Goal: Information Seeking & Learning: Learn about a topic

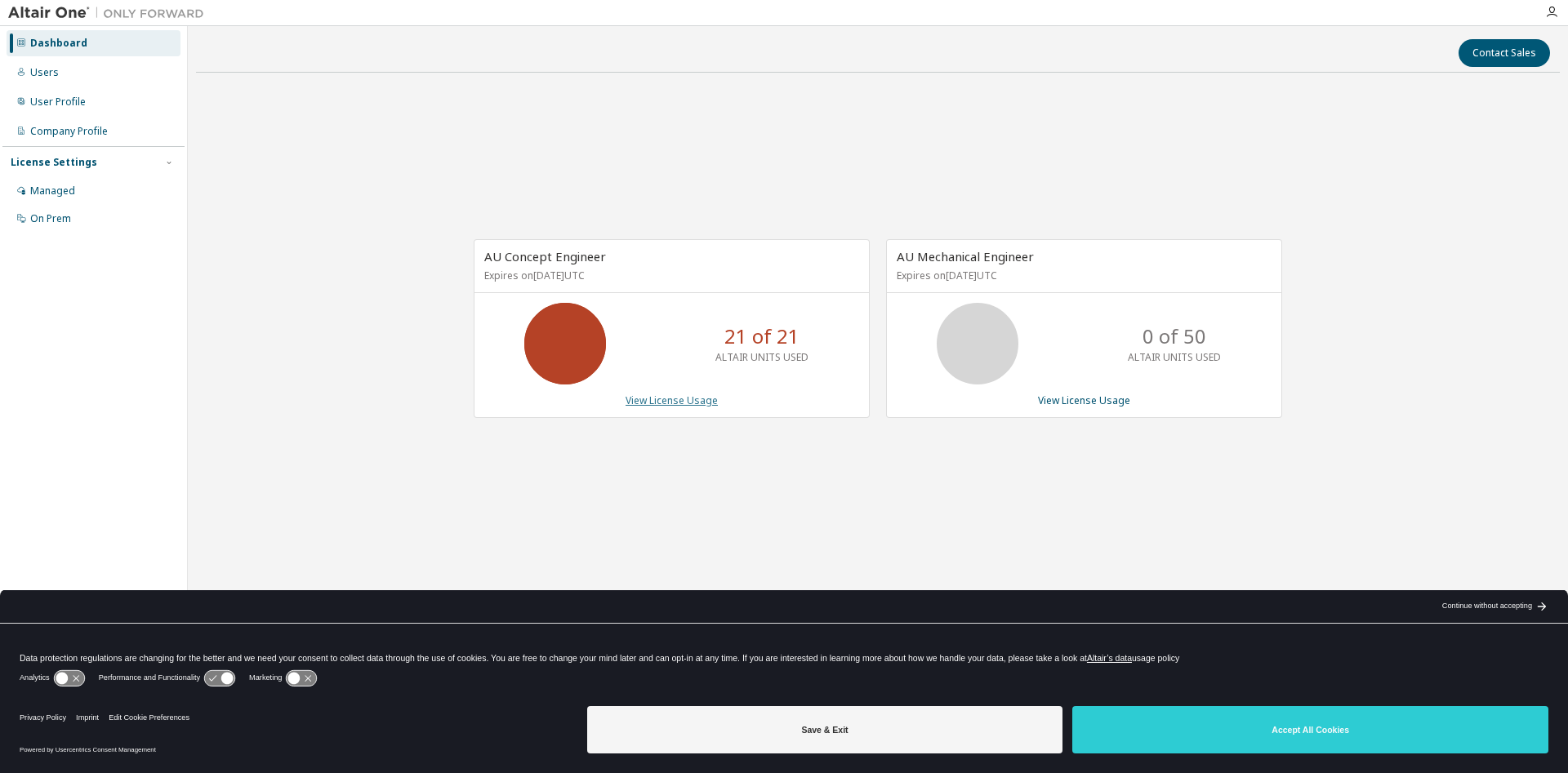
click at [702, 402] on link "View License Usage" at bounding box center [672, 400] width 92 height 13
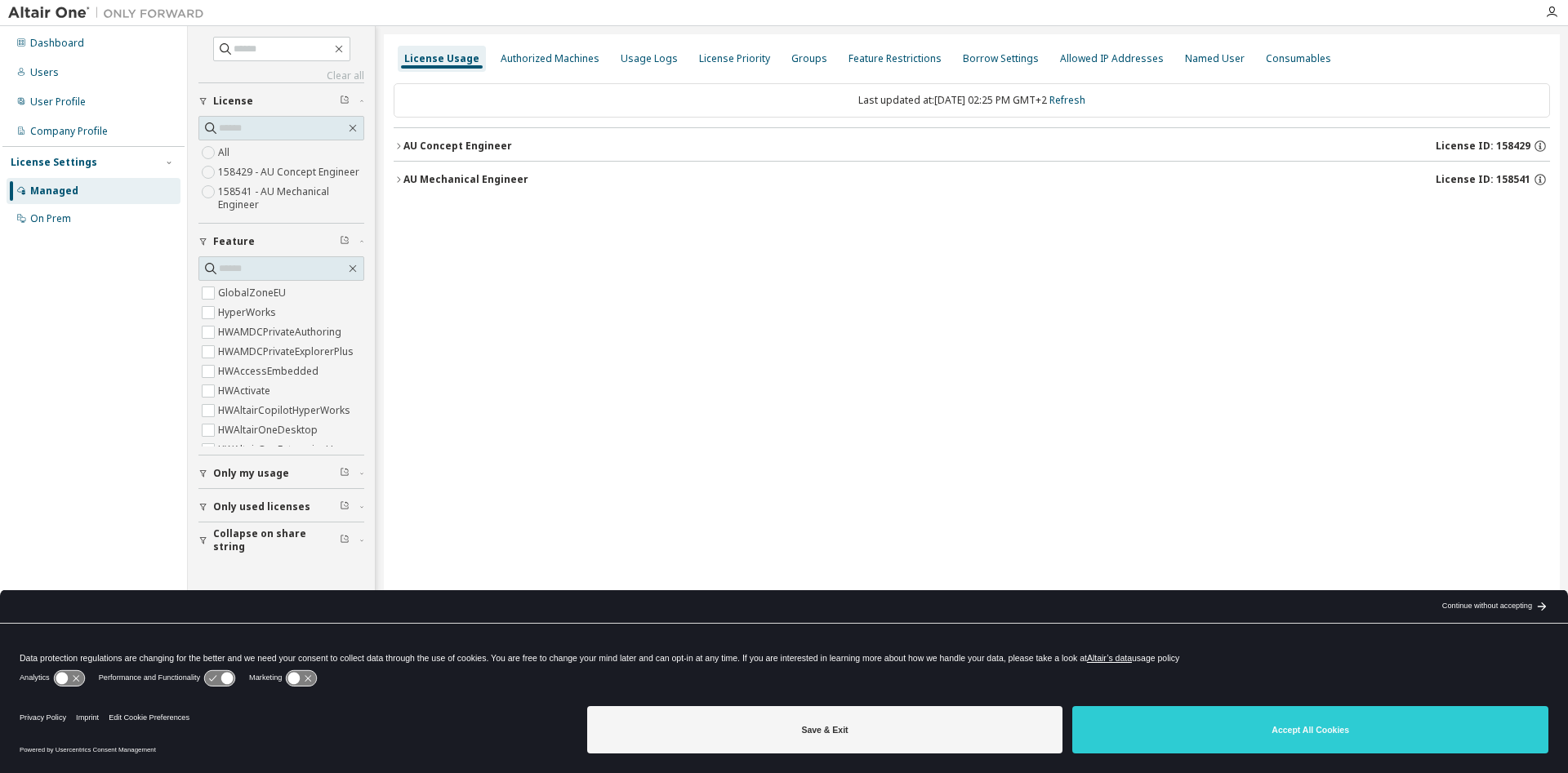
click at [398, 149] on icon "button" at bounding box center [398, 146] width 3 height 6
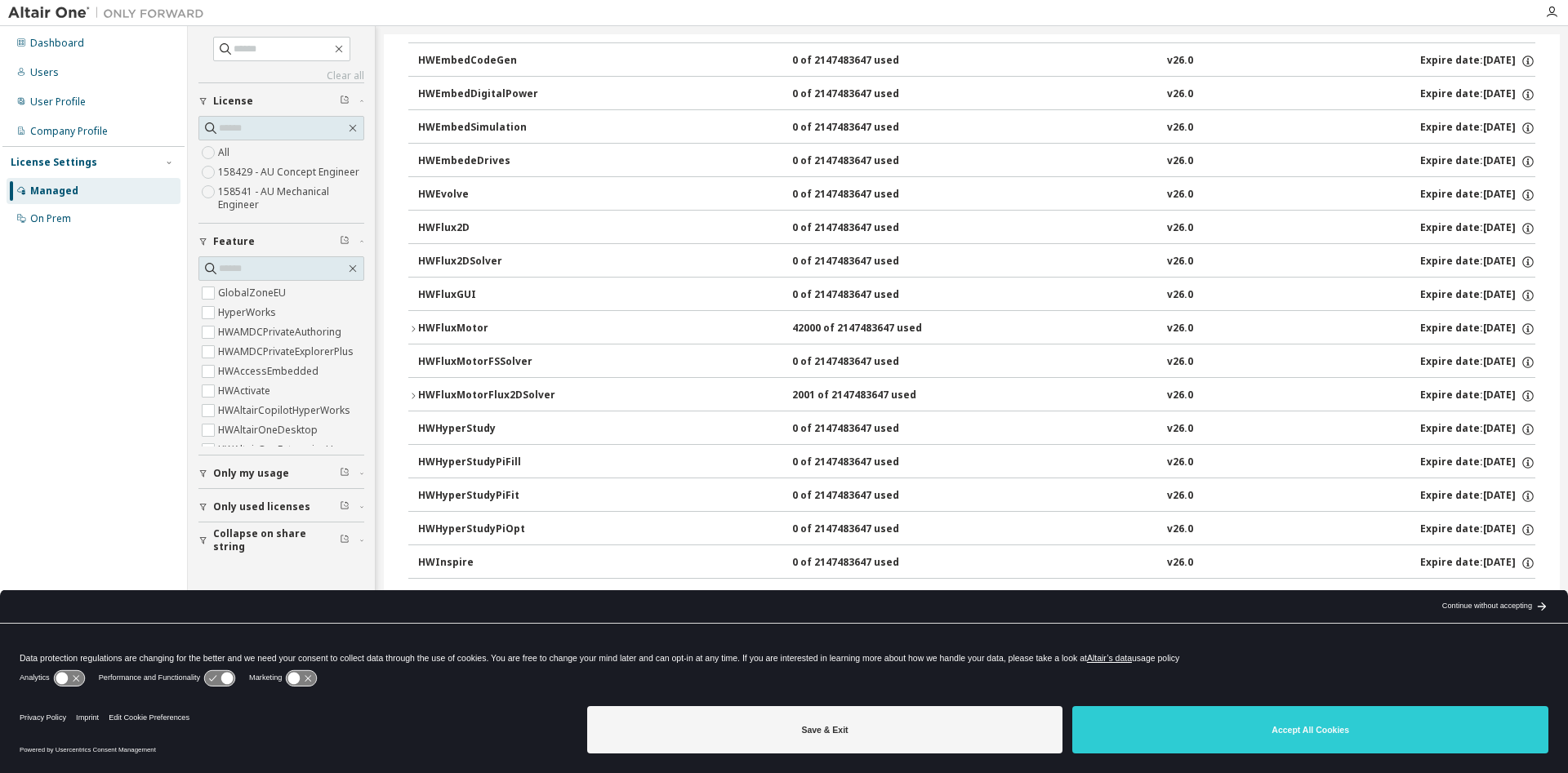
scroll to position [770, 0]
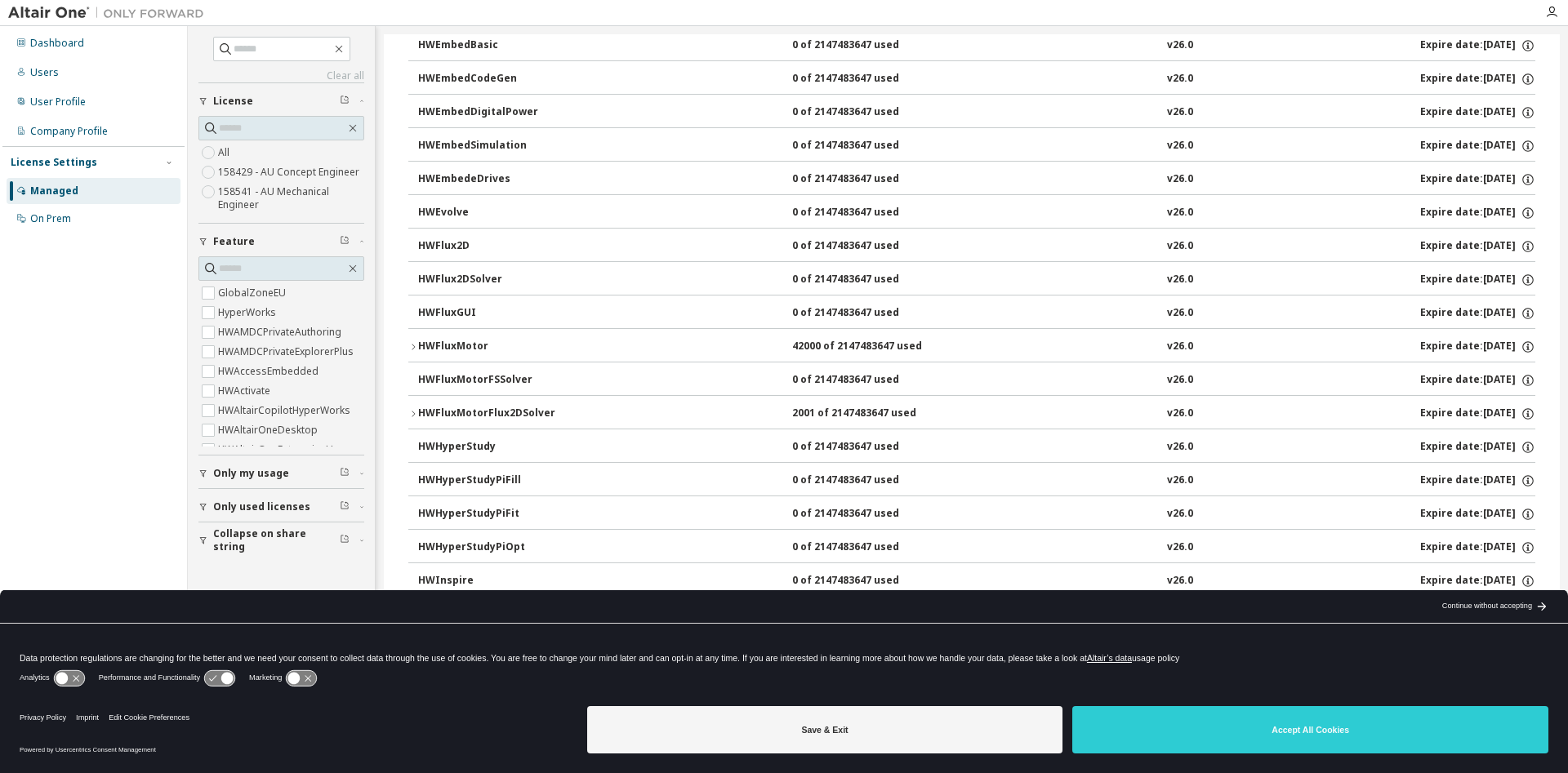
click at [855, 411] on div "2001 of 2147483647 used" at bounding box center [865, 413] width 147 height 14
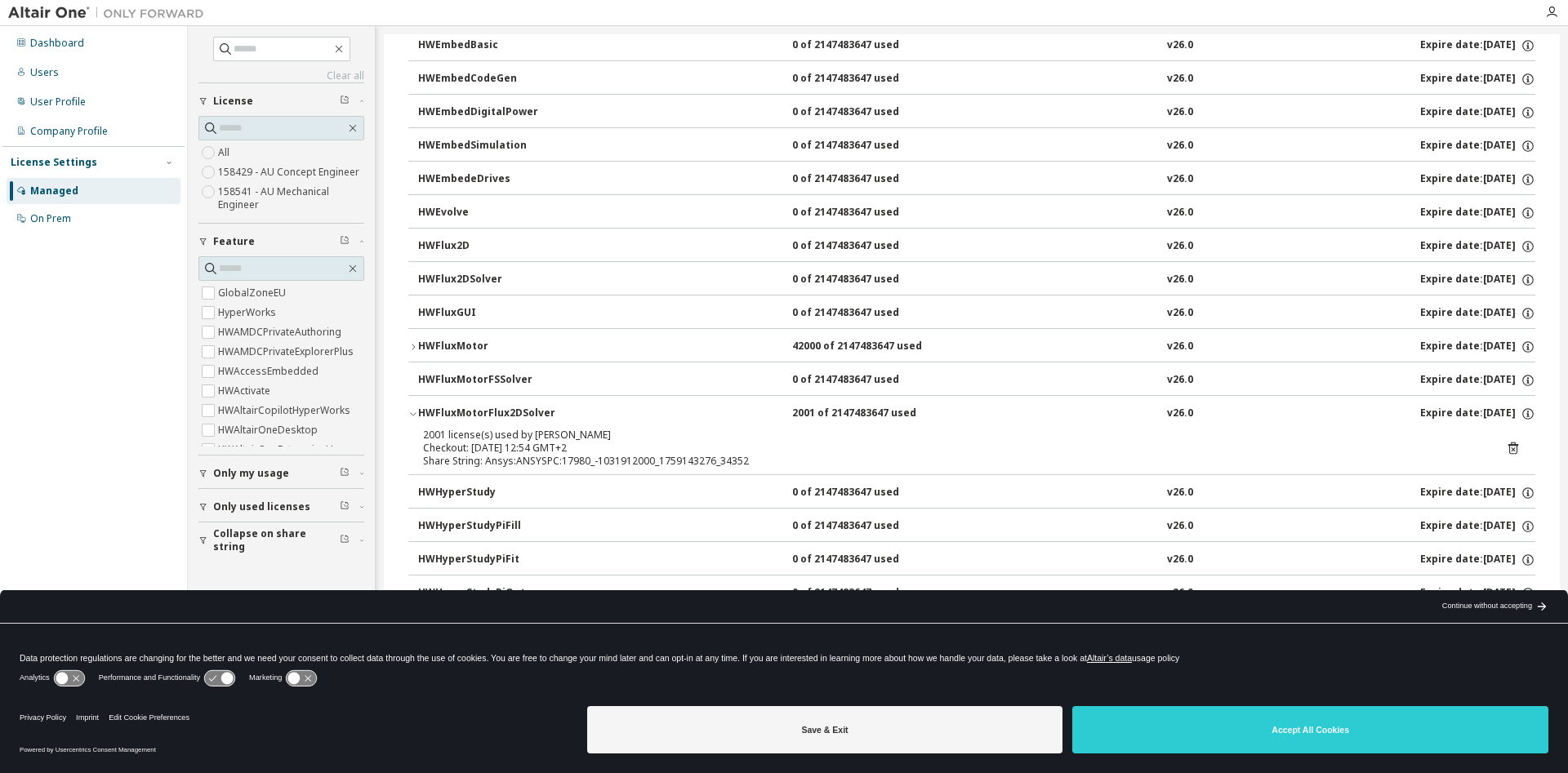
click at [435, 345] on div "HWFluxMotor" at bounding box center [491, 346] width 147 height 14
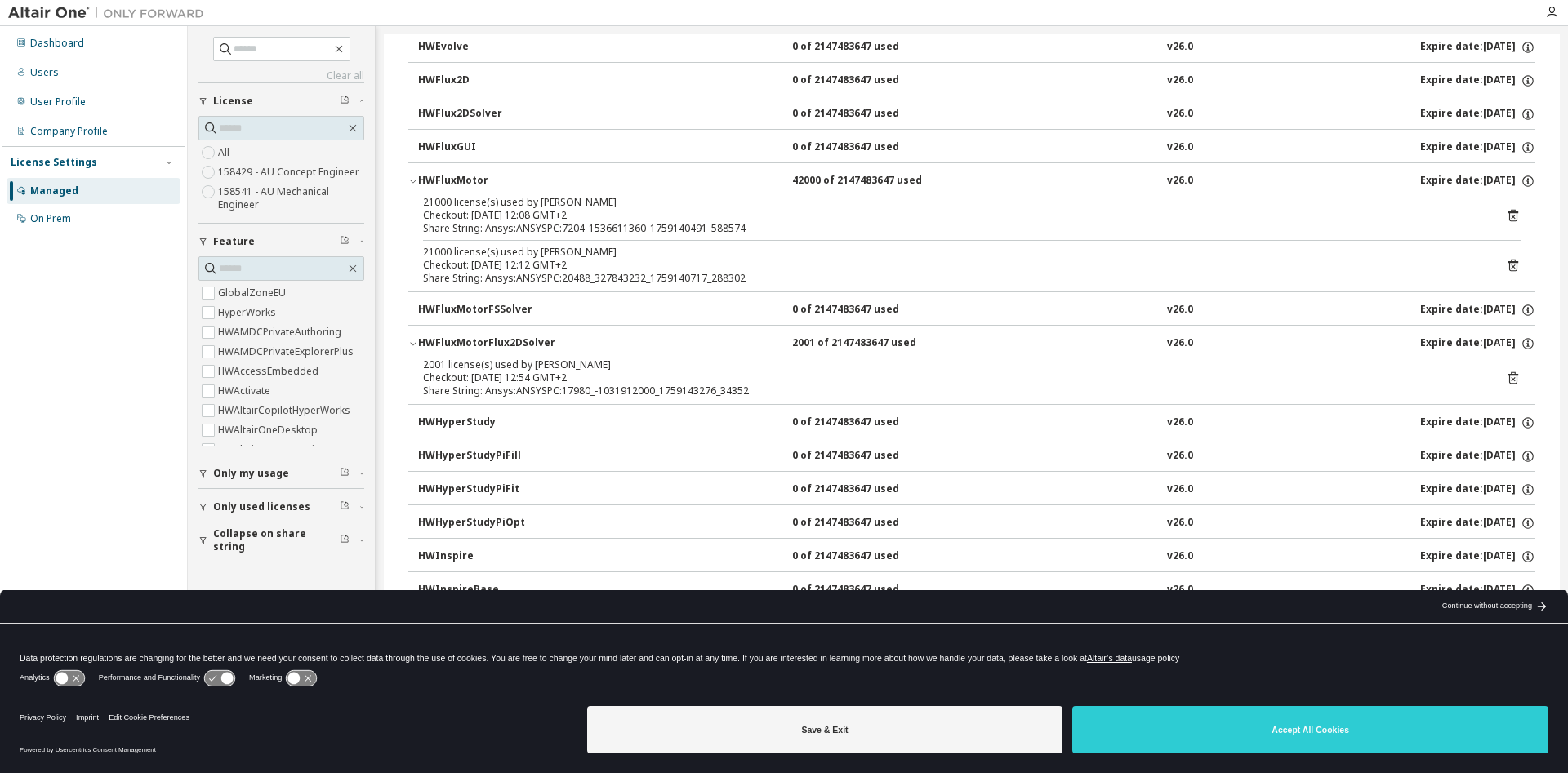
scroll to position [936, 0]
click at [454, 309] on div "HWFluxMotorFSSolver" at bounding box center [491, 309] width 147 height 14
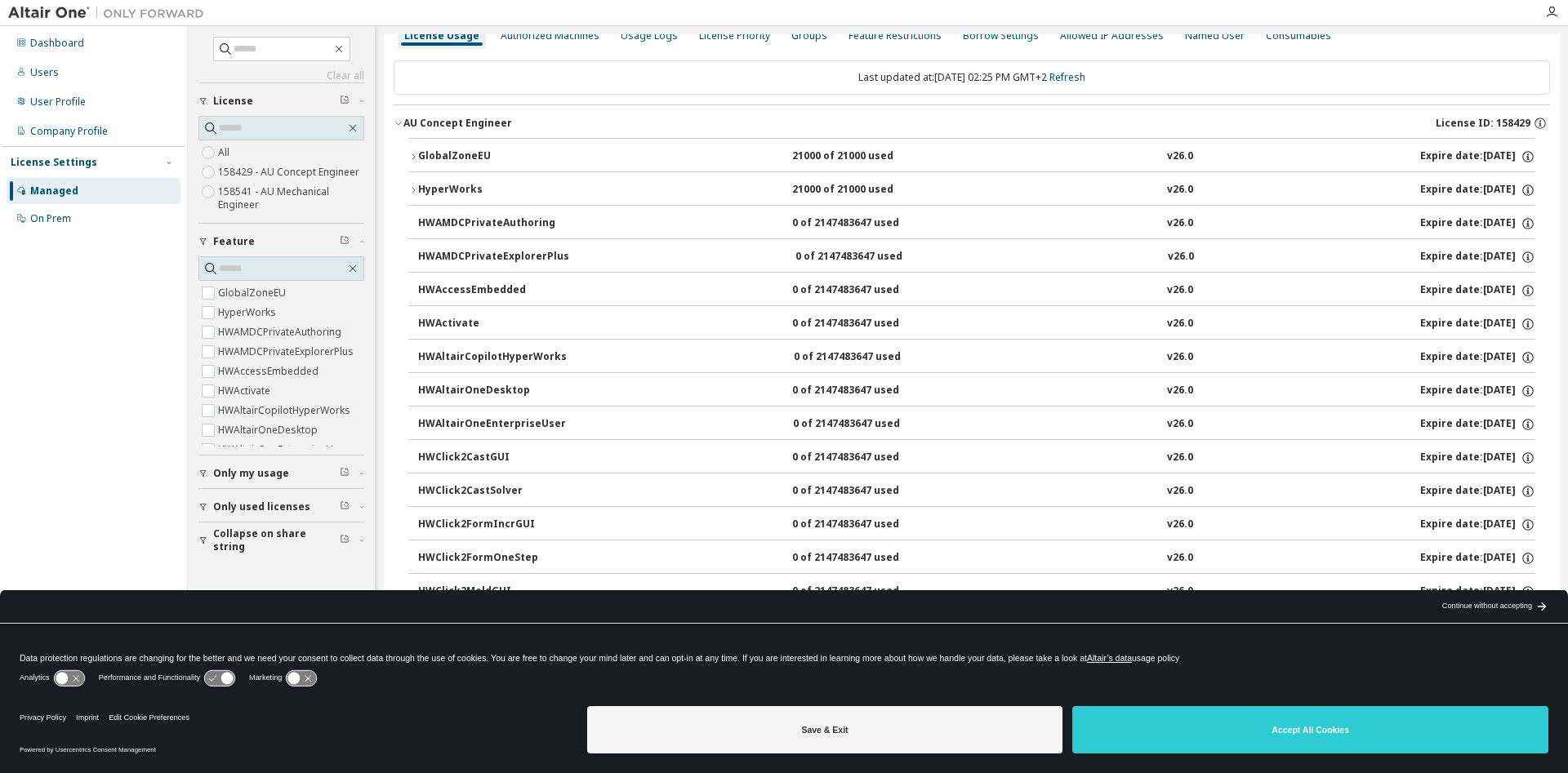
scroll to position [20, 0]
click at [458, 159] on div "GlobalZoneEU" at bounding box center [491, 159] width 147 height 14
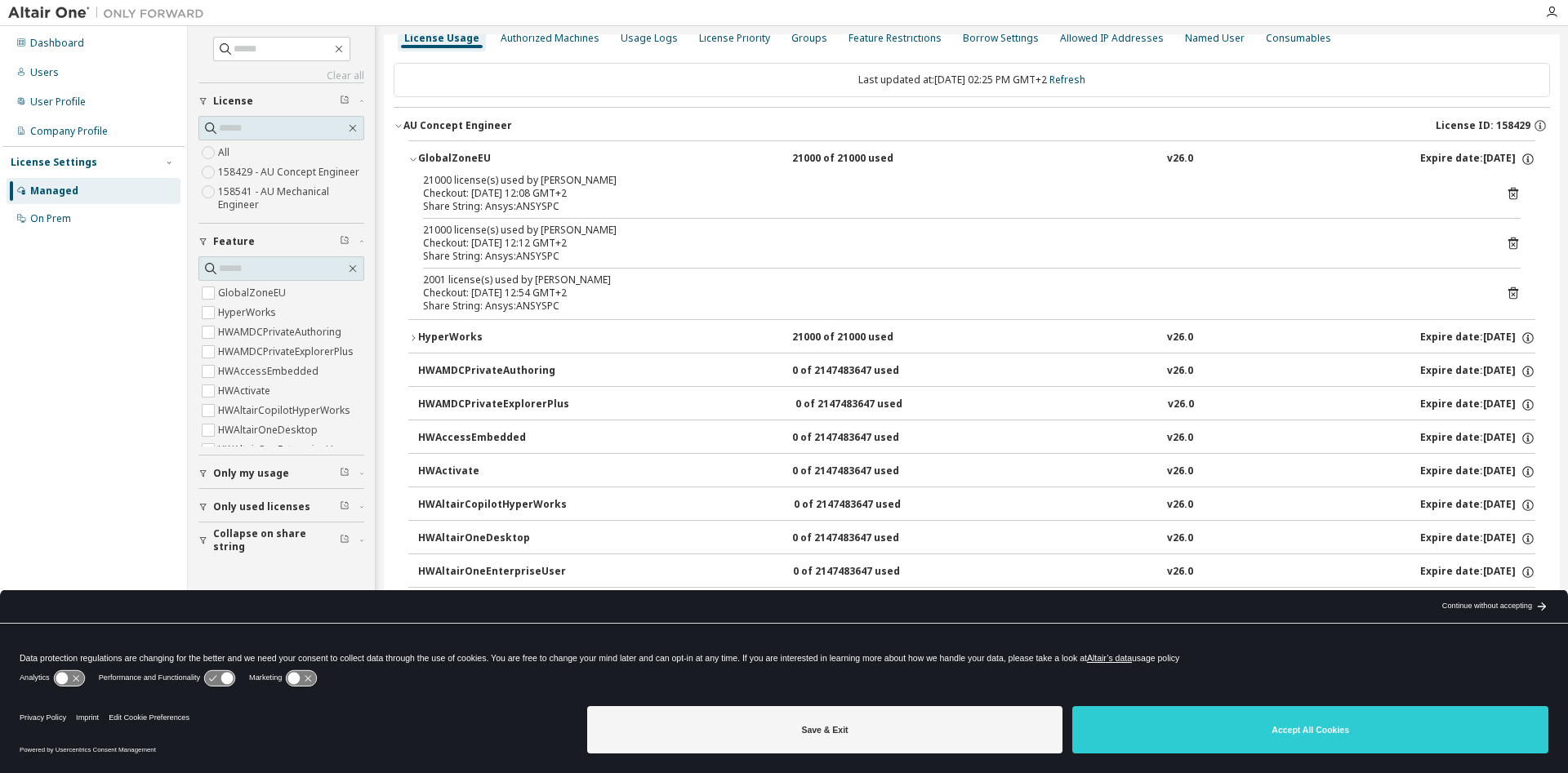
scroll to position [187, 0]
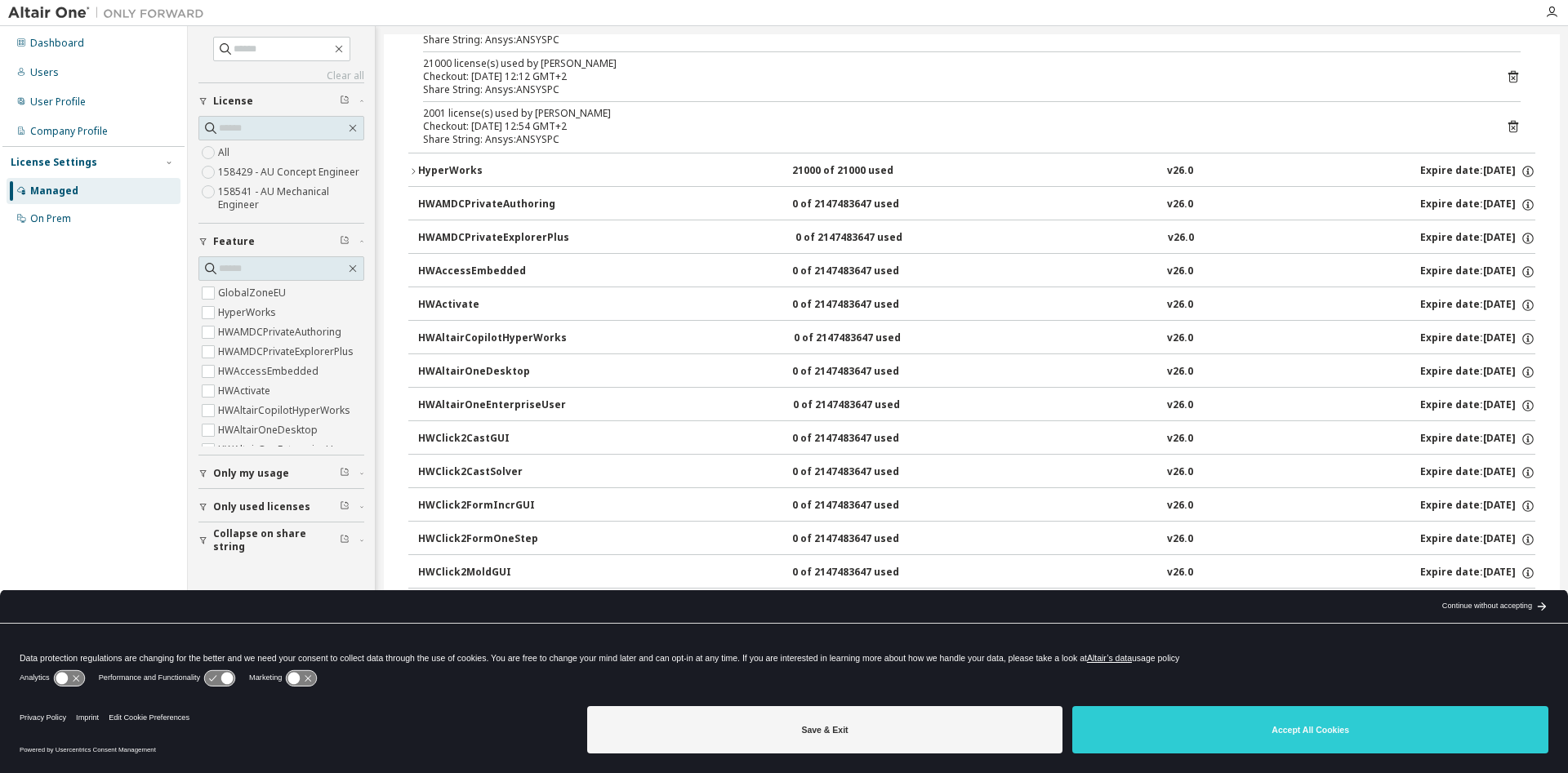
click at [437, 171] on div "HyperWorks" at bounding box center [491, 171] width 147 height 14
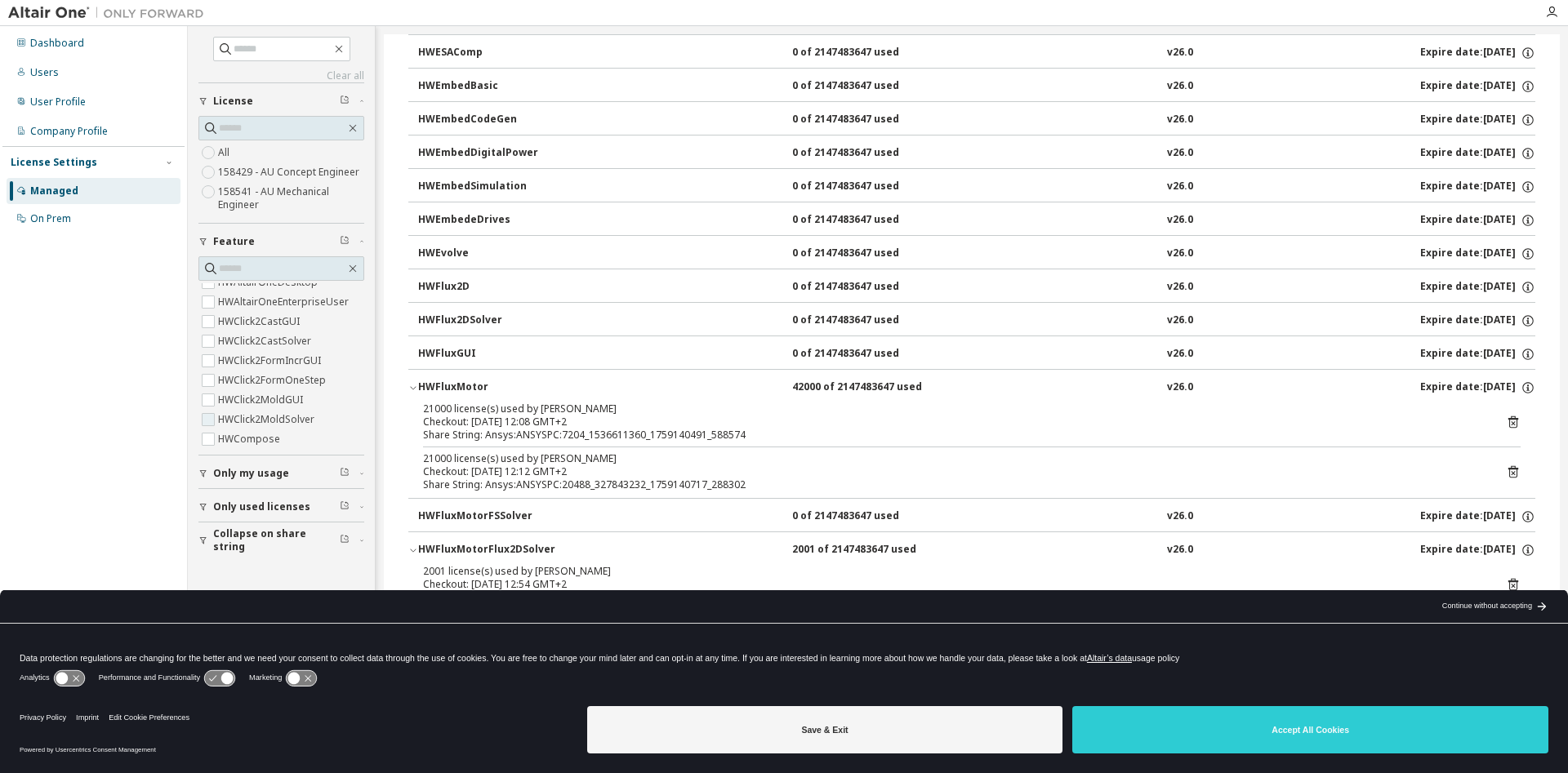
scroll to position [166, 0]
click at [226, 472] on span "Only my usage" at bounding box center [251, 474] width 76 height 13
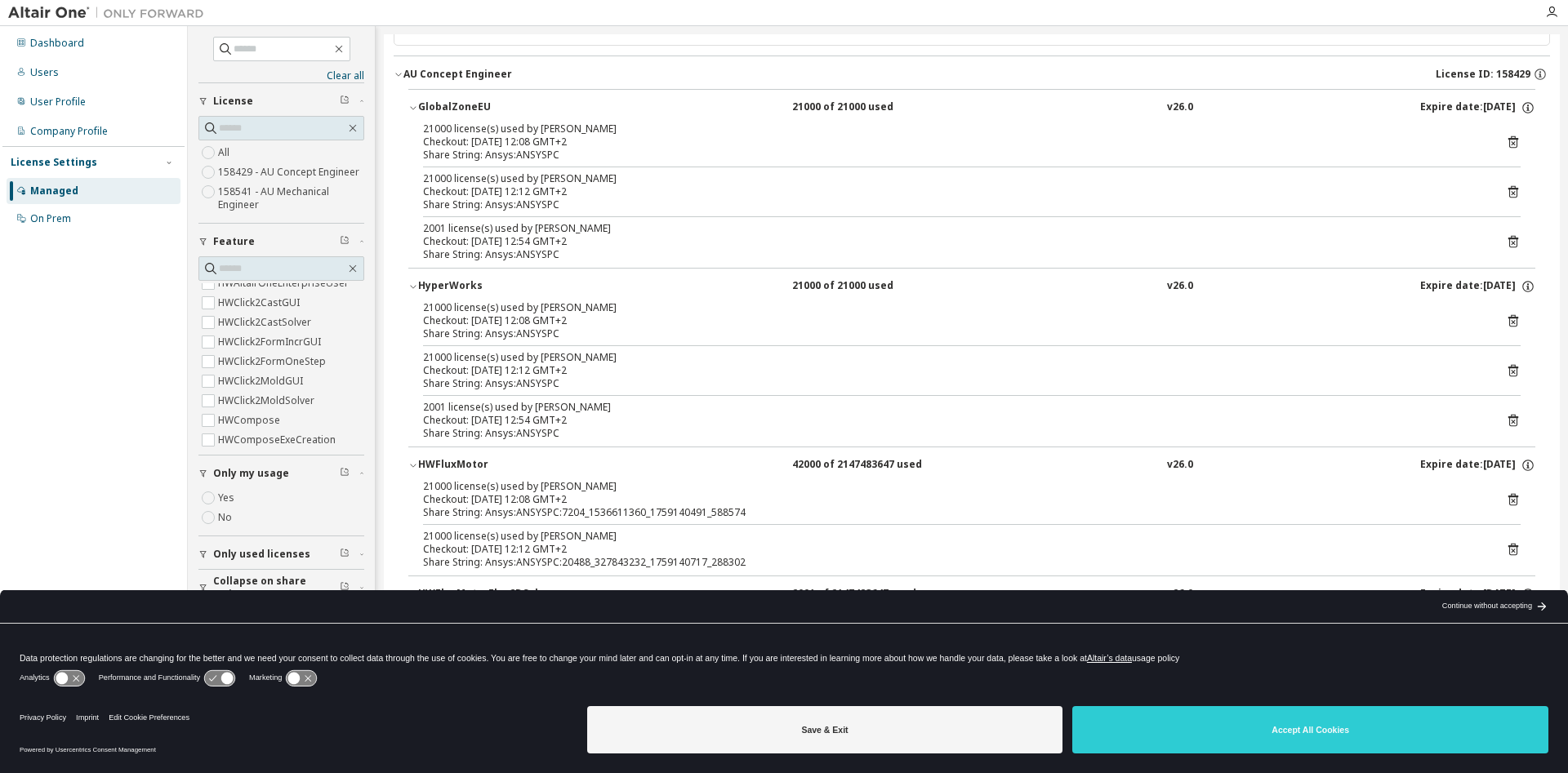
click at [236, 552] on span "Only used licenses" at bounding box center [261, 555] width 97 height 13
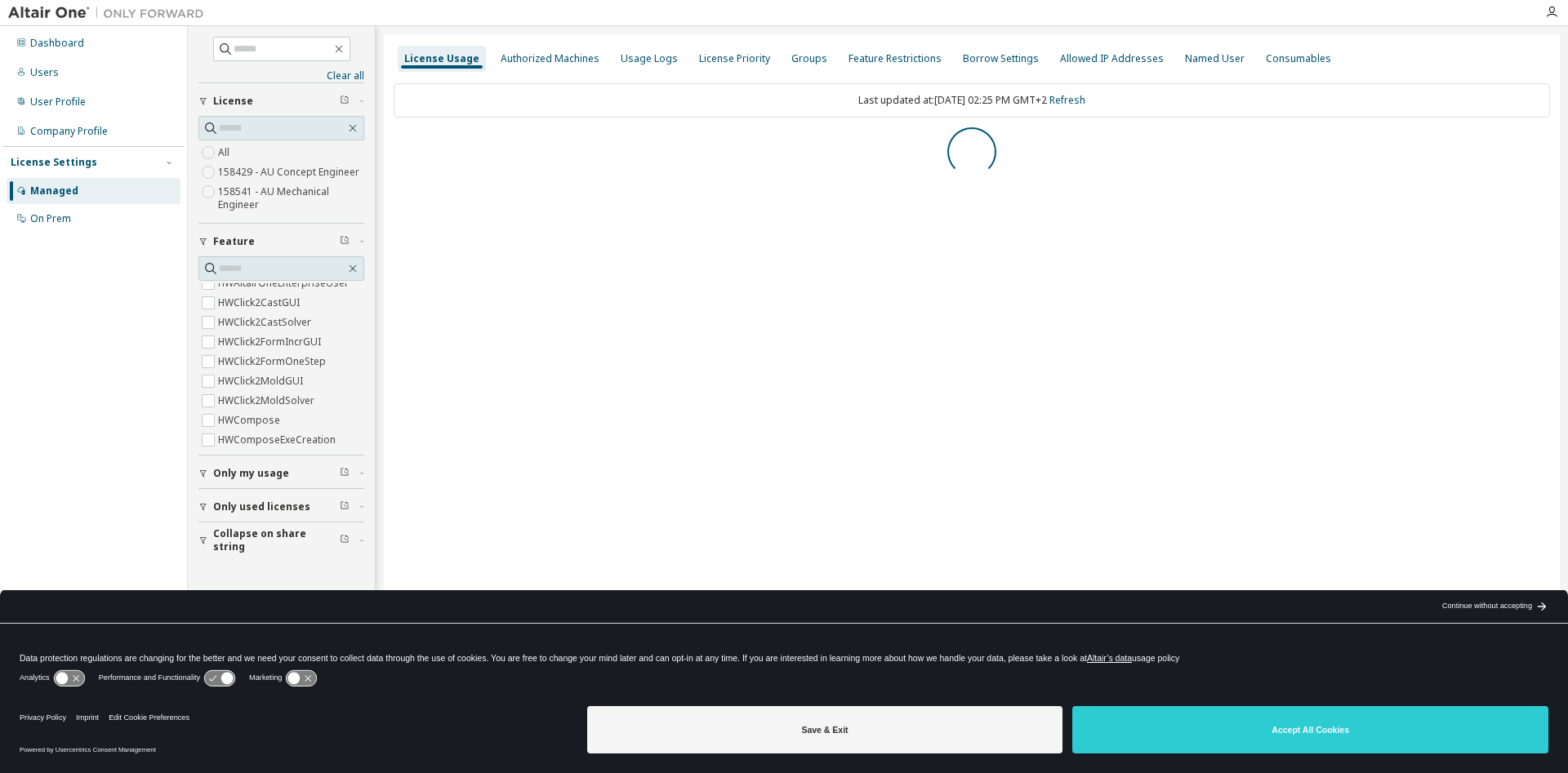
scroll to position [0, 0]
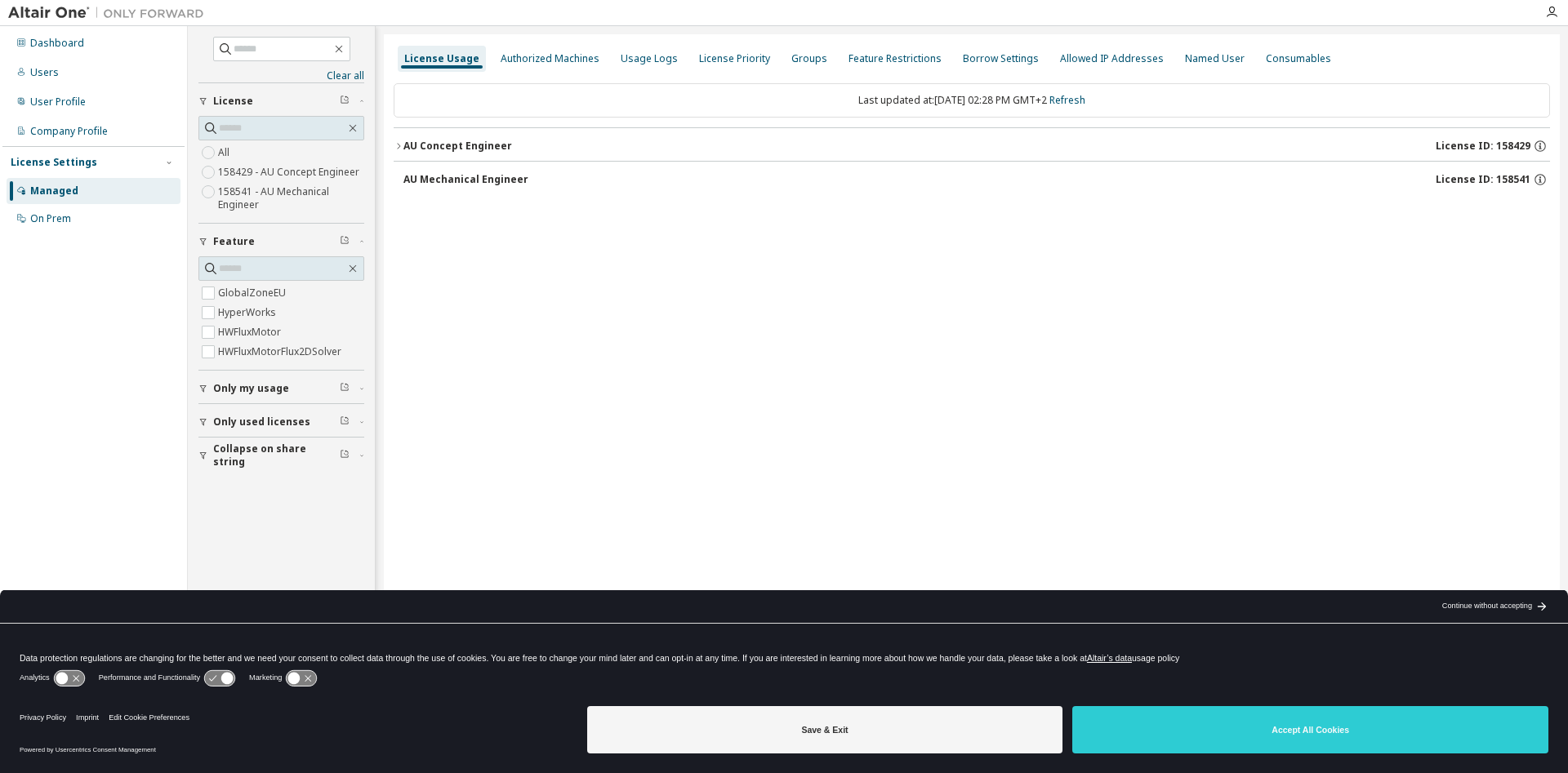
click at [443, 147] on div "AU Concept Engineer" at bounding box center [458, 146] width 109 height 13
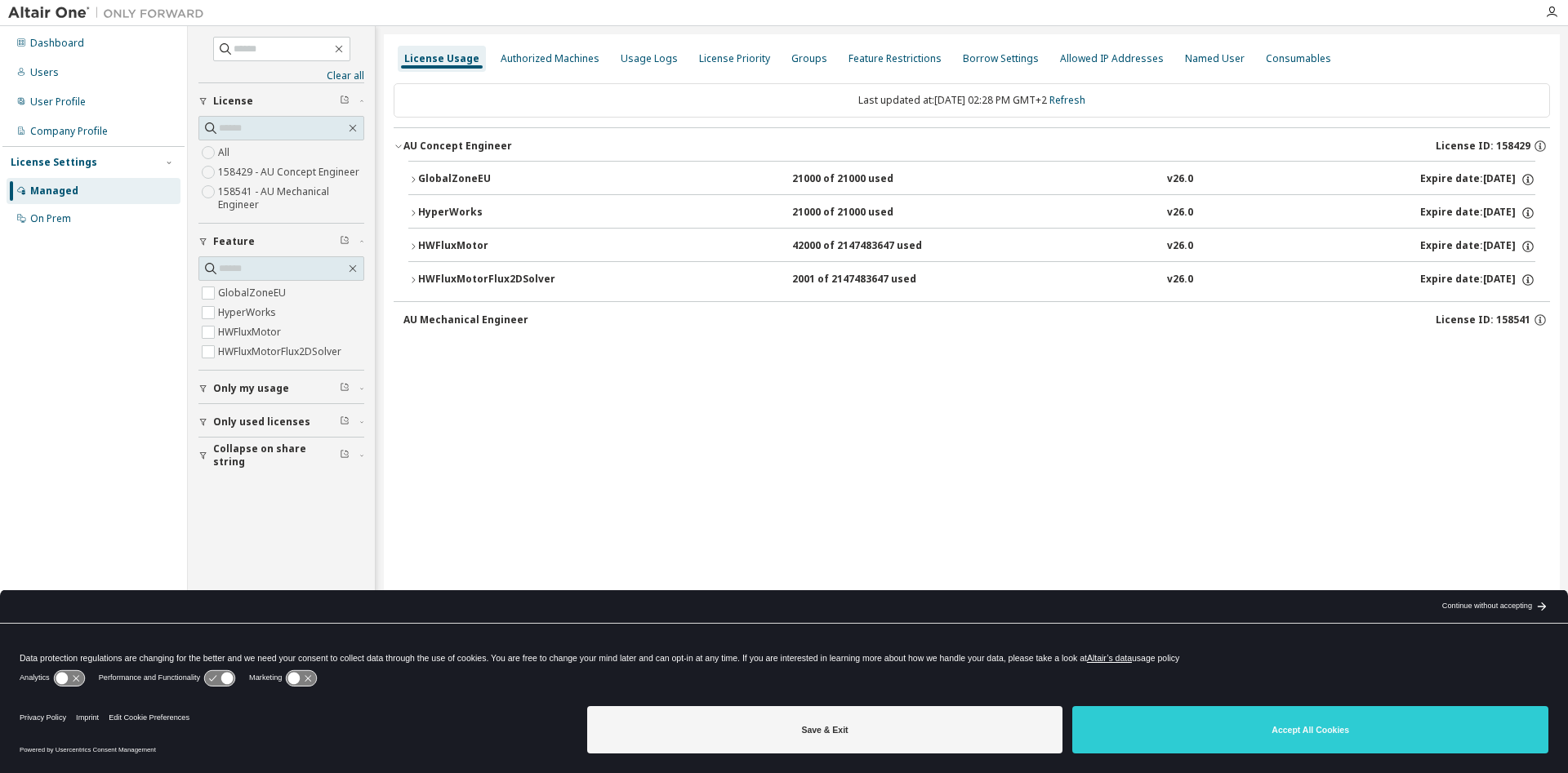
click at [441, 242] on div "HWFluxMotor" at bounding box center [491, 246] width 147 height 14
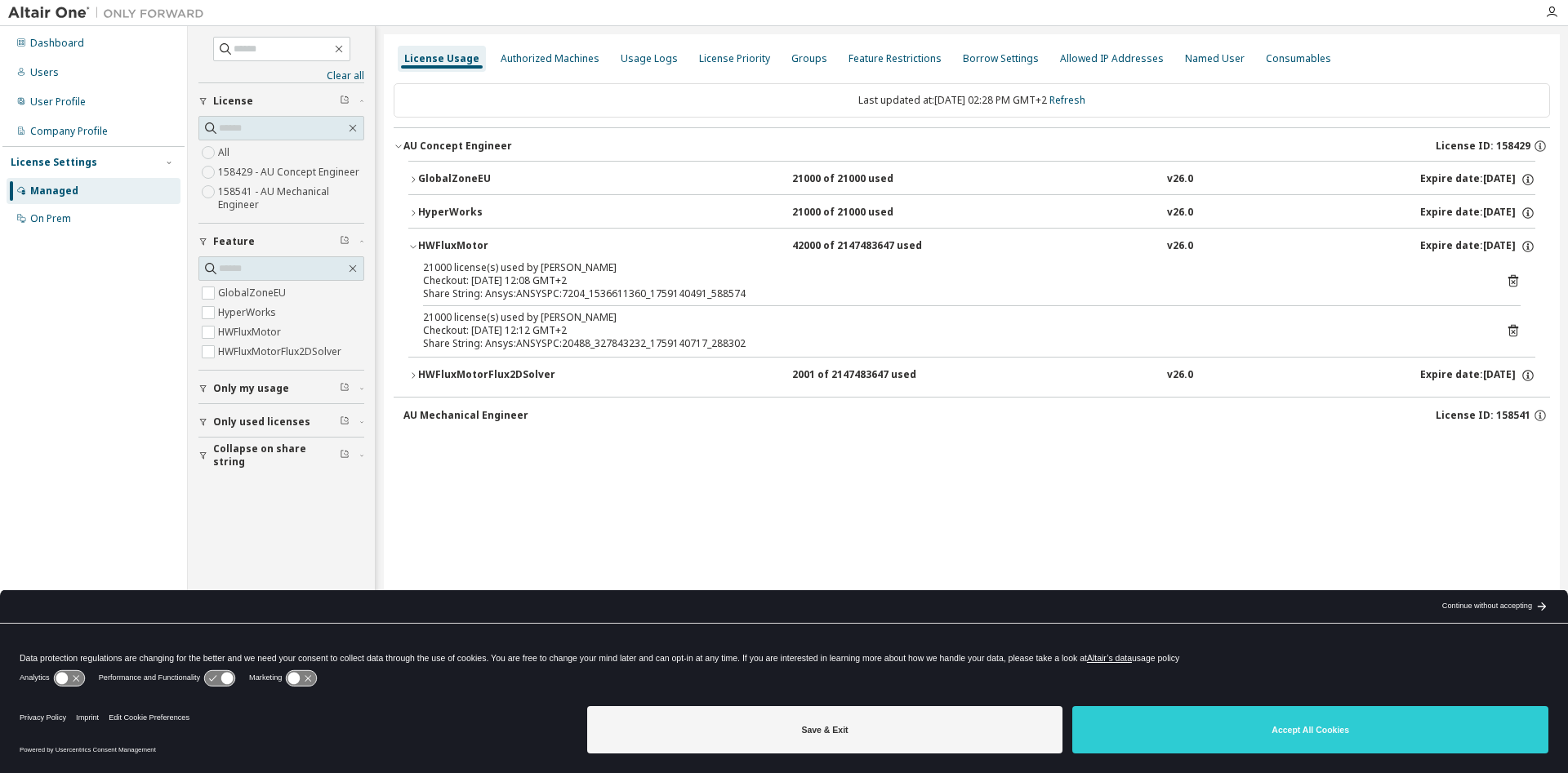
click at [441, 372] on div "HWFluxMotorFlux2DSolver" at bounding box center [491, 375] width 147 height 14
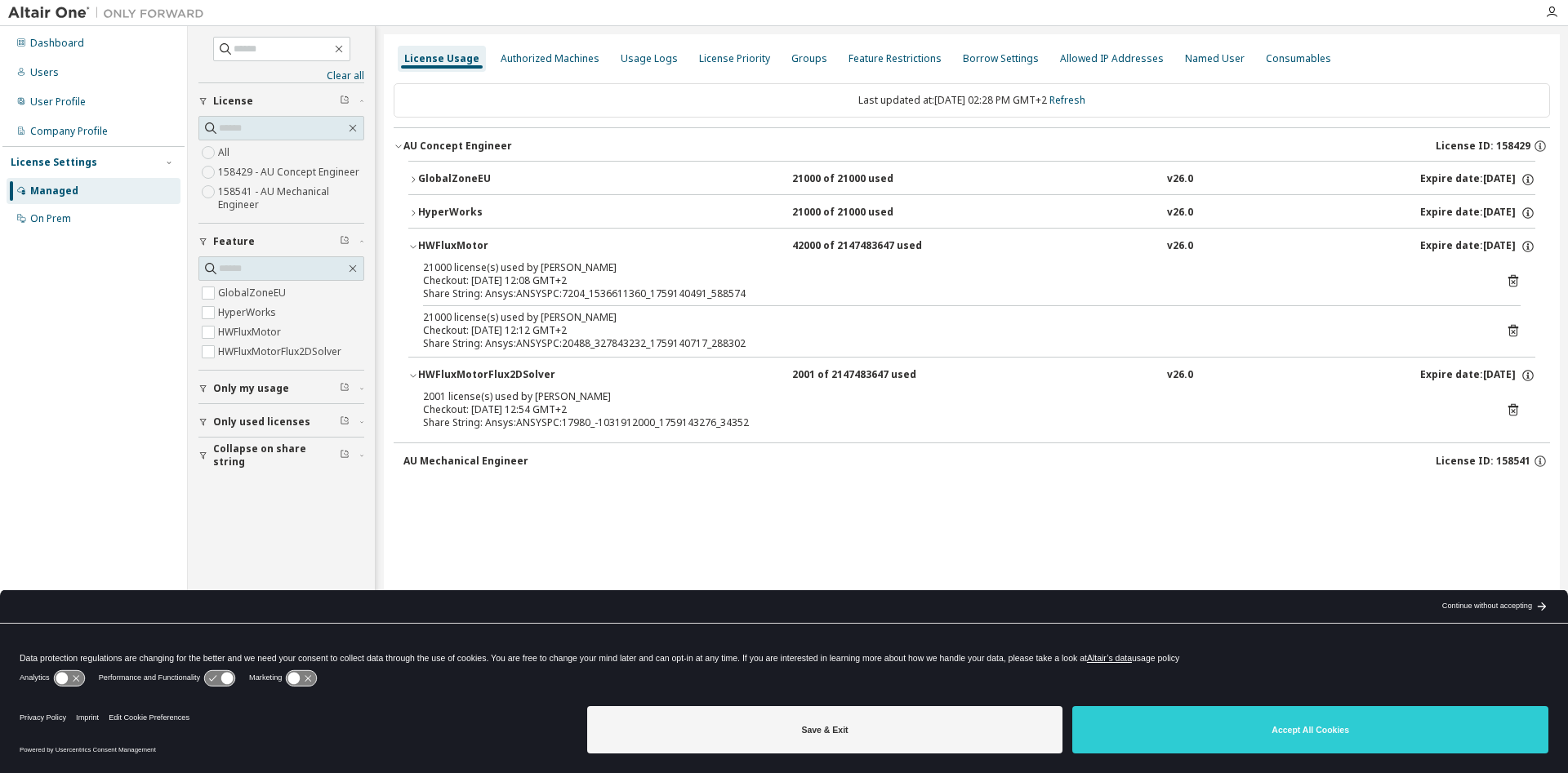
click at [445, 212] on div "HyperWorks" at bounding box center [491, 212] width 147 height 14
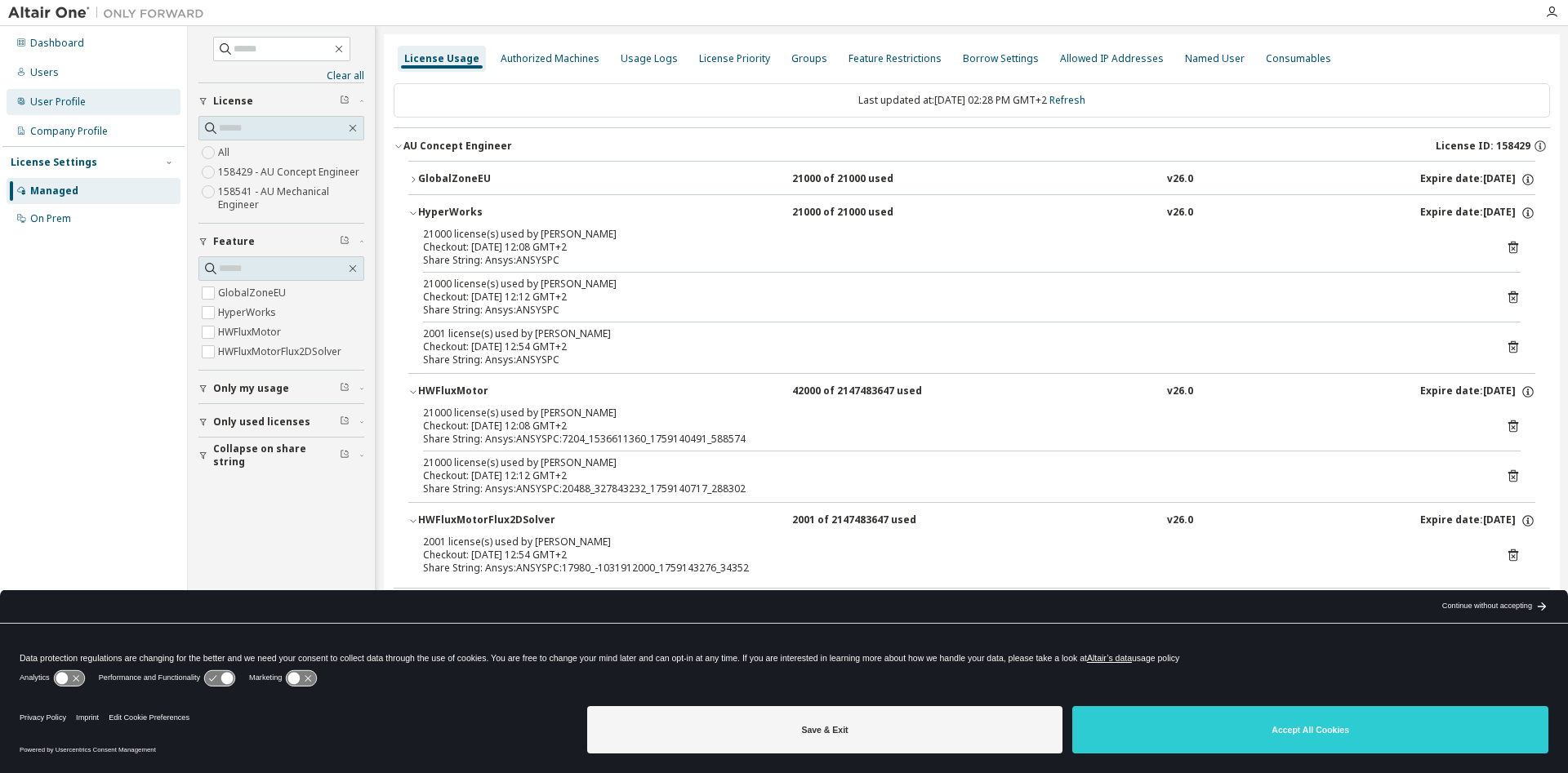
click at [56, 96] on div "User Profile" at bounding box center [58, 102] width 56 height 13
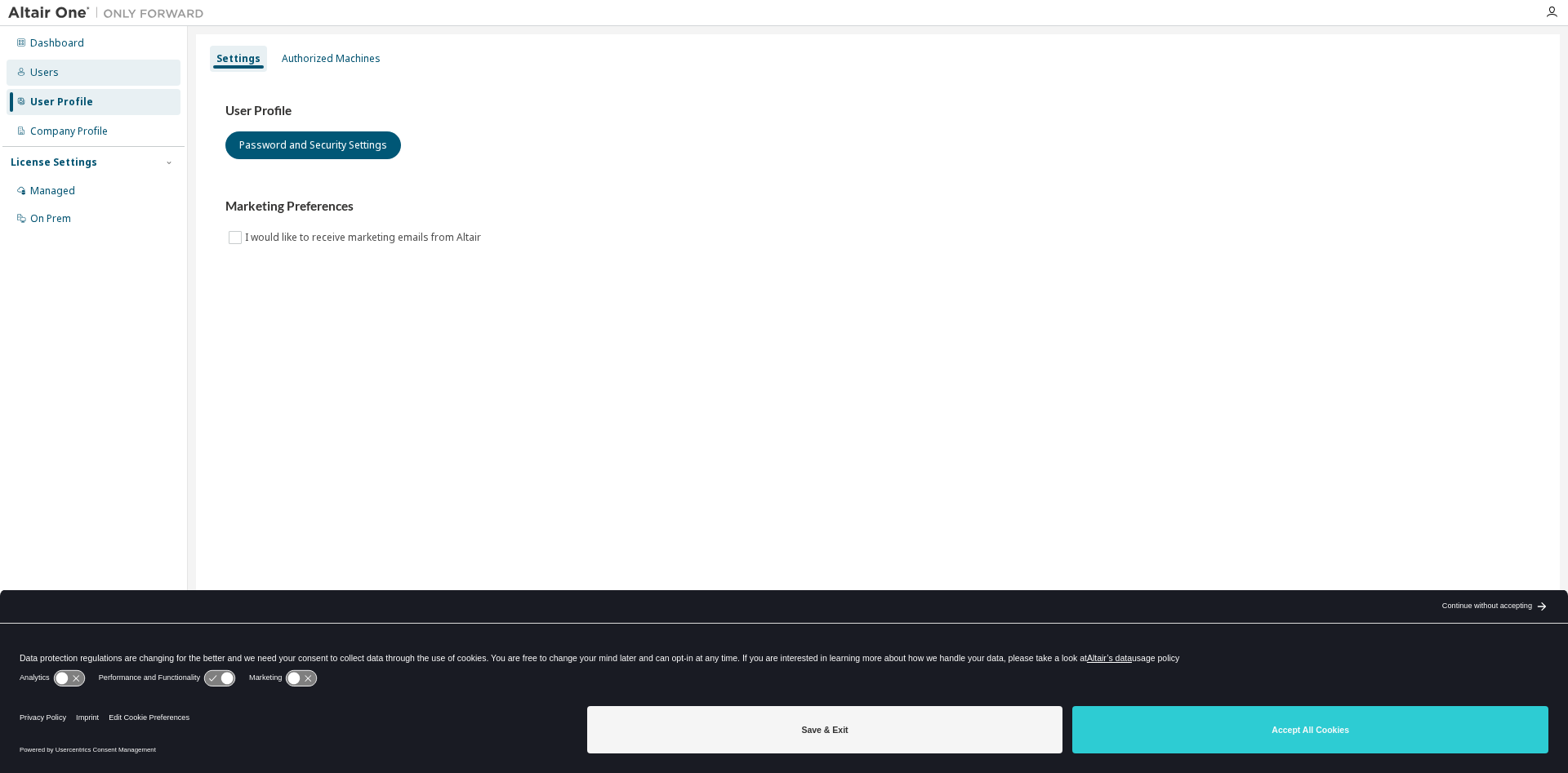
click at [26, 73] on div "Users" at bounding box center [93, 72] width 174 height 26
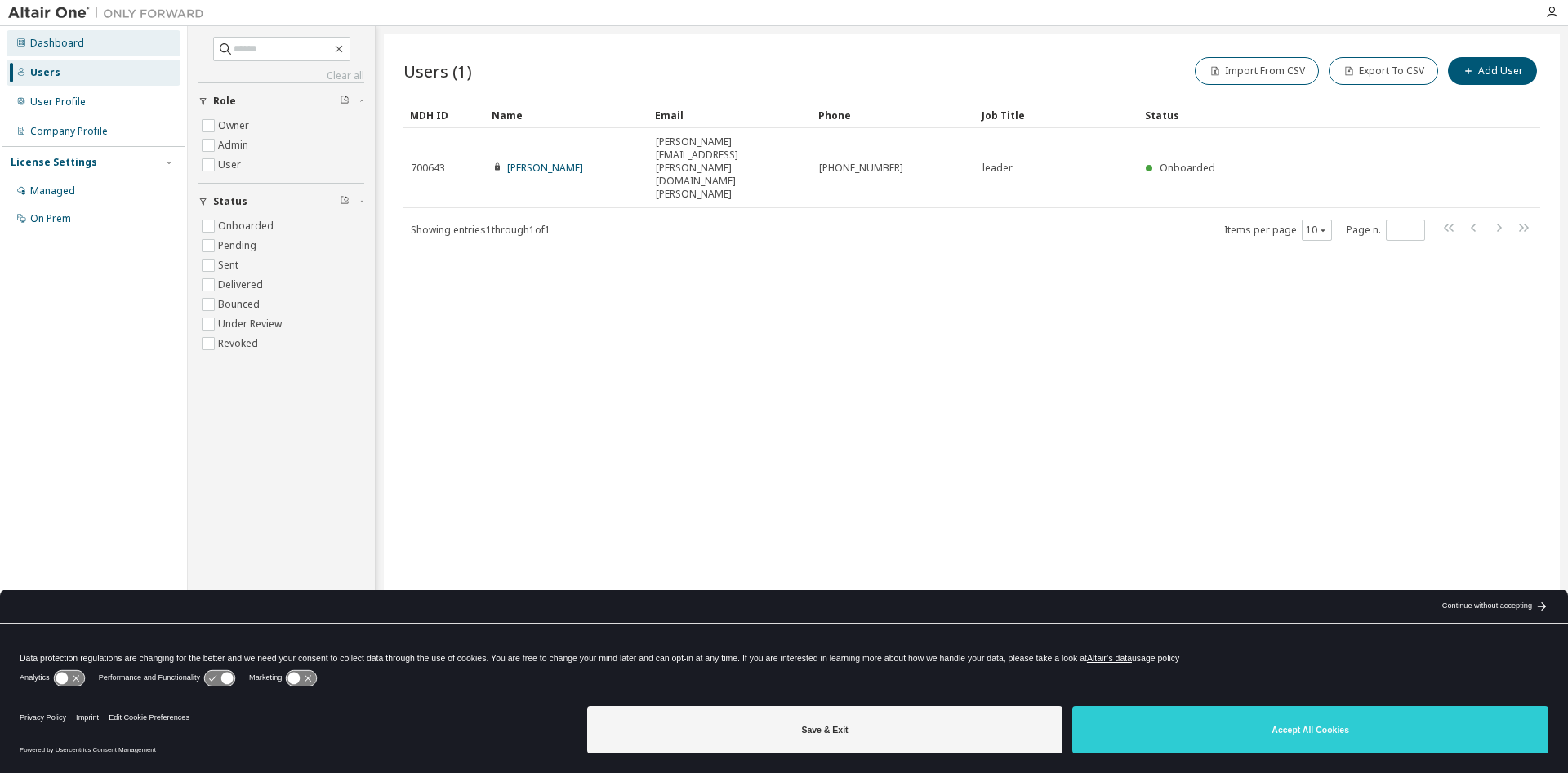
click at [59, 40] on div "Dashboard" at bounding box center [57, 43] width 54 height 13
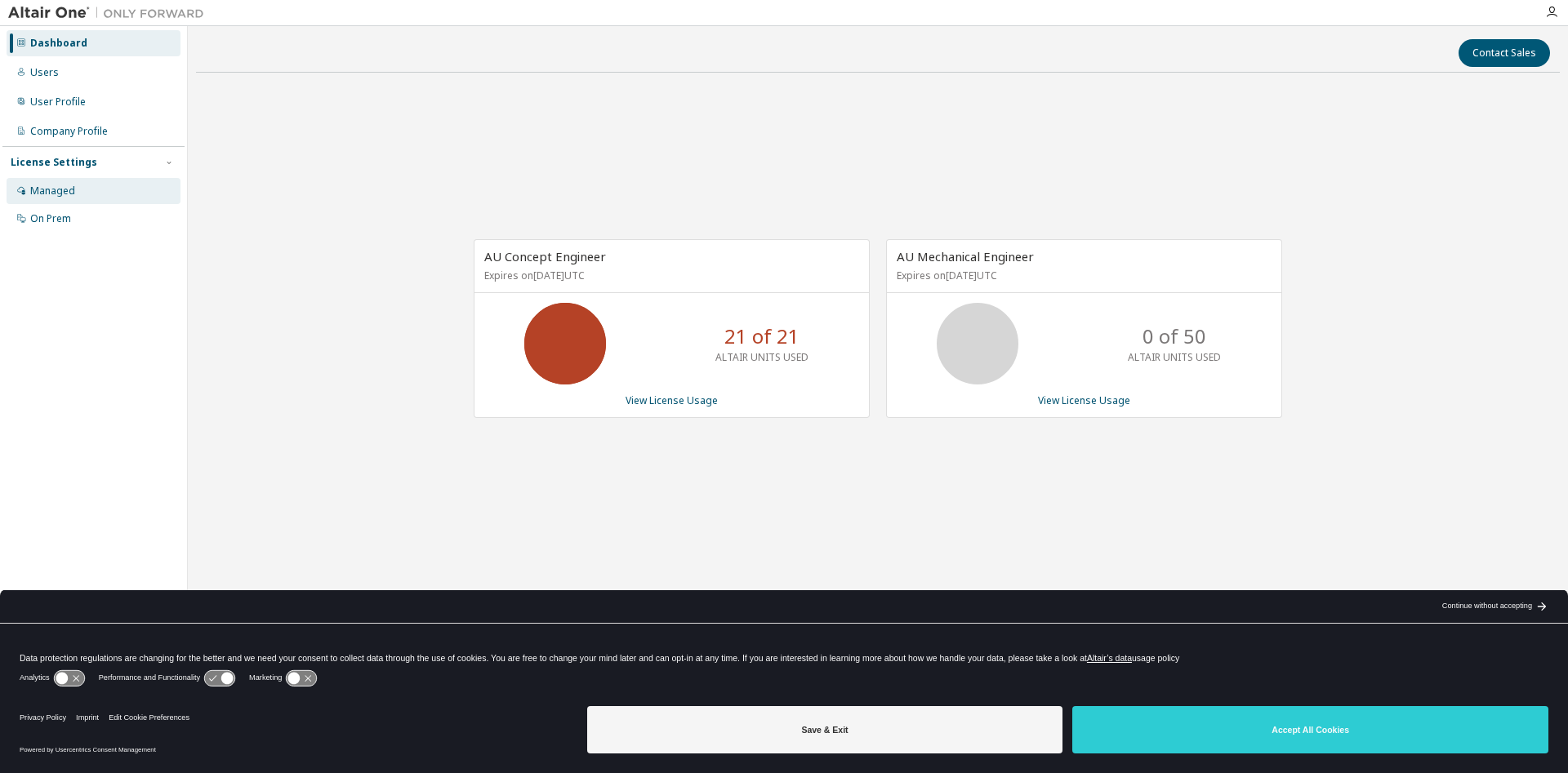
click at [66, 192] on div "Managed" at bounding box center [52, 191] width 45 height 13
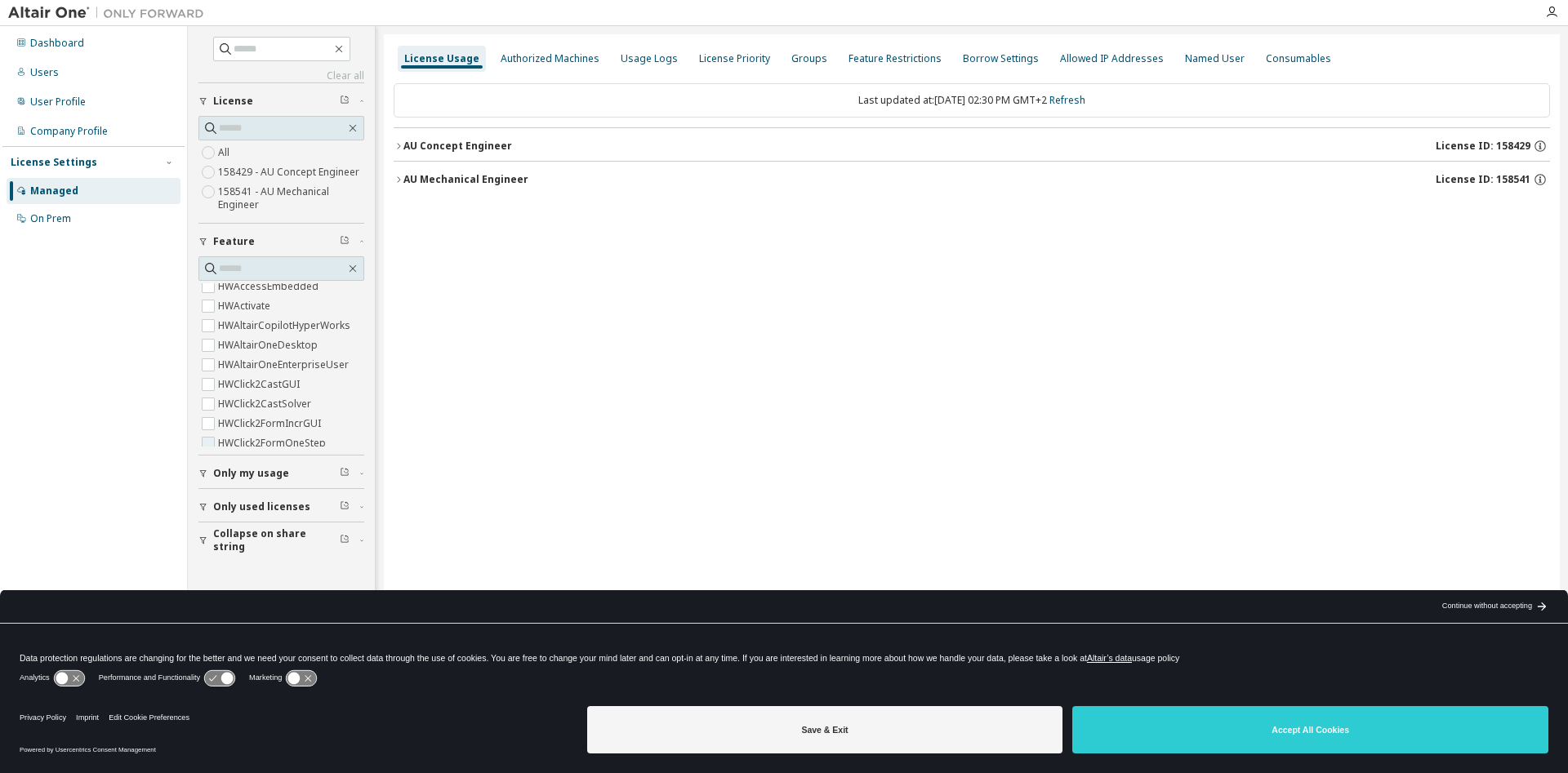
scroll to position [166, 0]
click at [248, 469] on span "Only my usage" at bounding box center [251, 474] width 76 height 13
click at [245, 549] on span "Only used licenses" at bounding box center [261, 555] width 97 height 13
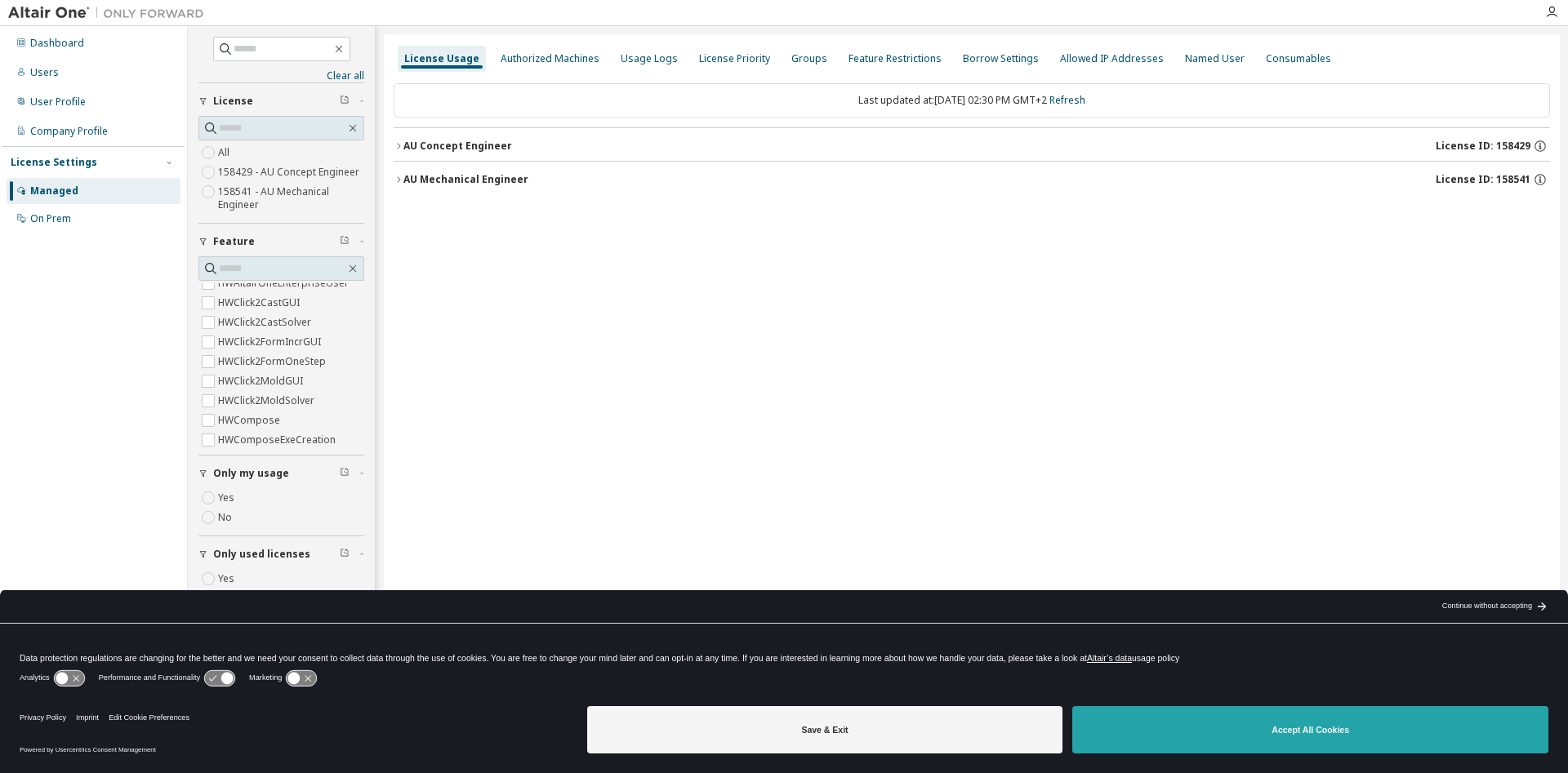
click at [1216, 724] on button "Accept All Cookies" at bounding box center [1309, 730] width 476 height 47
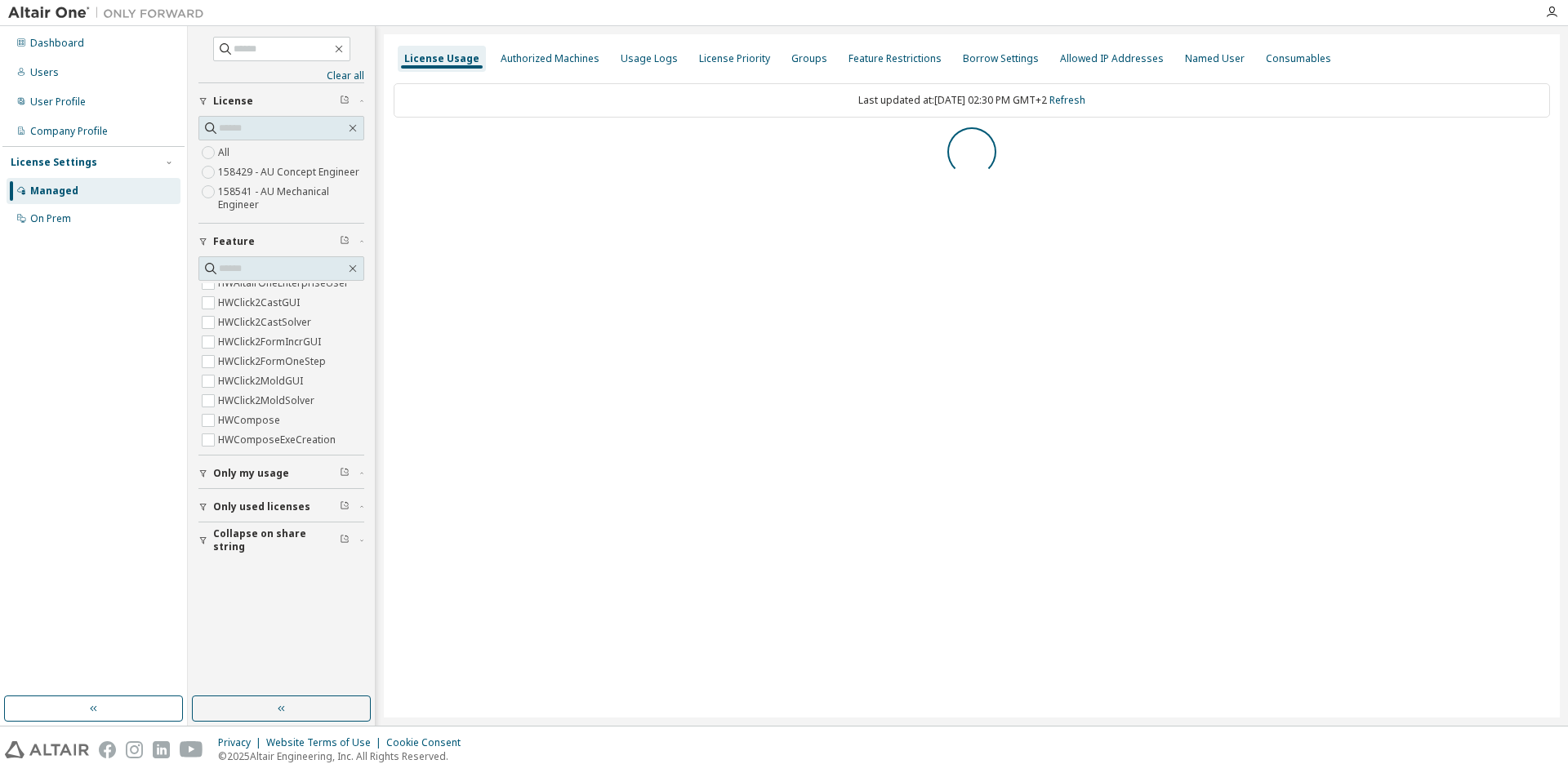
scroll to position [0, 0]
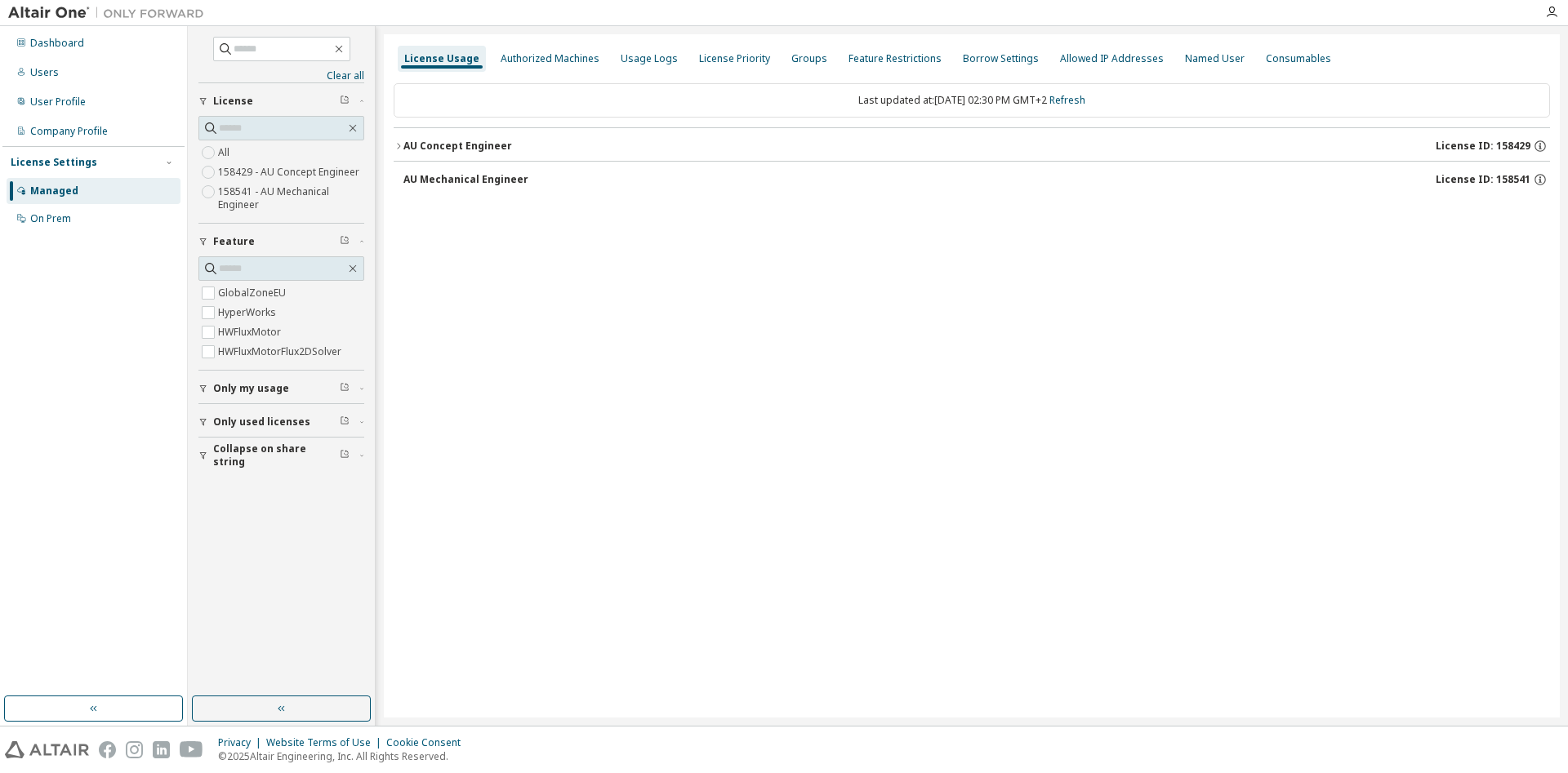
click at [422, 143] on div "AU Concept Engineer" at bounding box center [458, 146] width 109 height 13
click at [402, 146] on icon "button" at bounding box center [398, 146] width 10 height 10
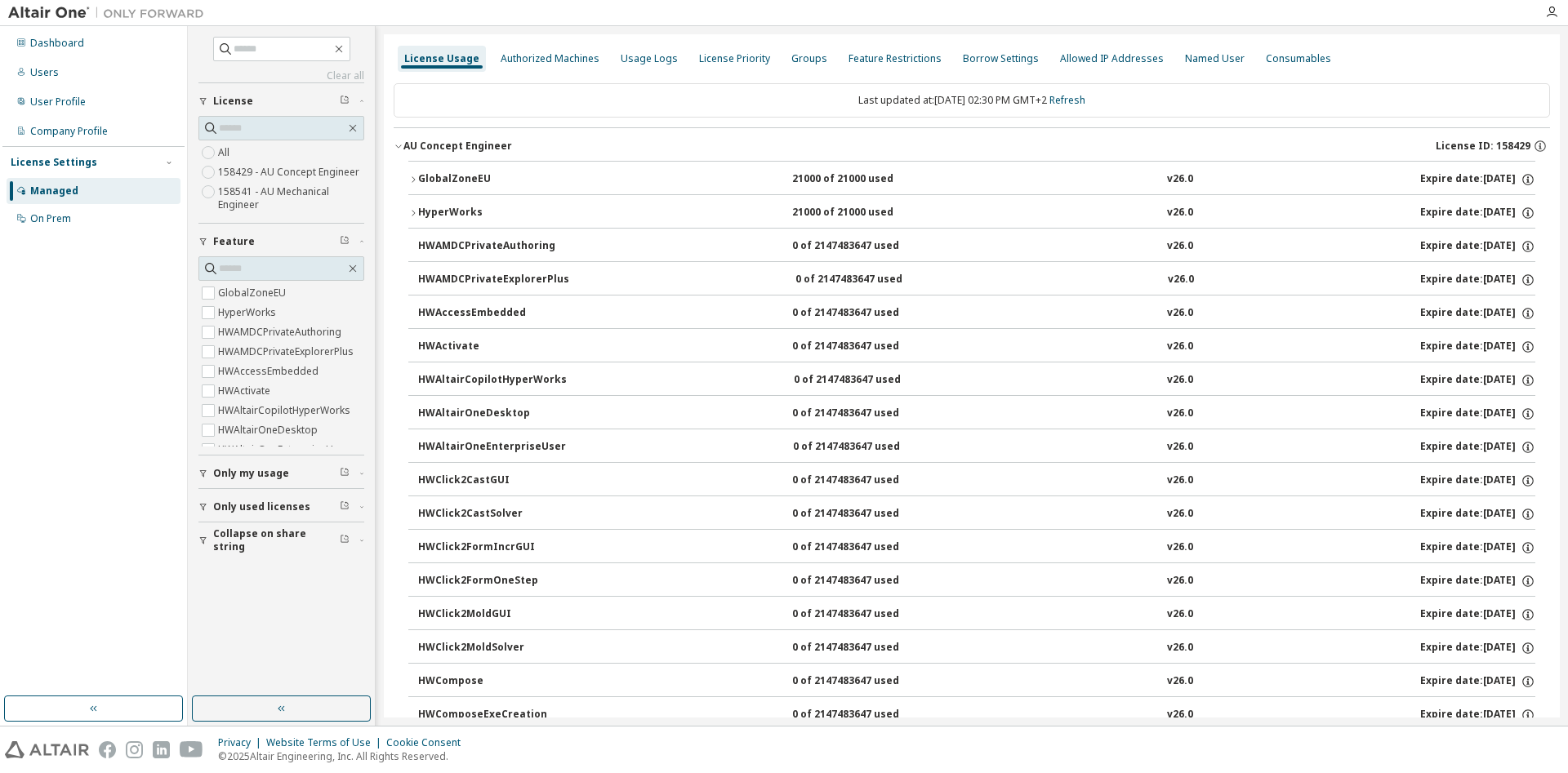
click at [224, 474] on span "Only my usage" at bounding box center [251, 474] width 76 height 13
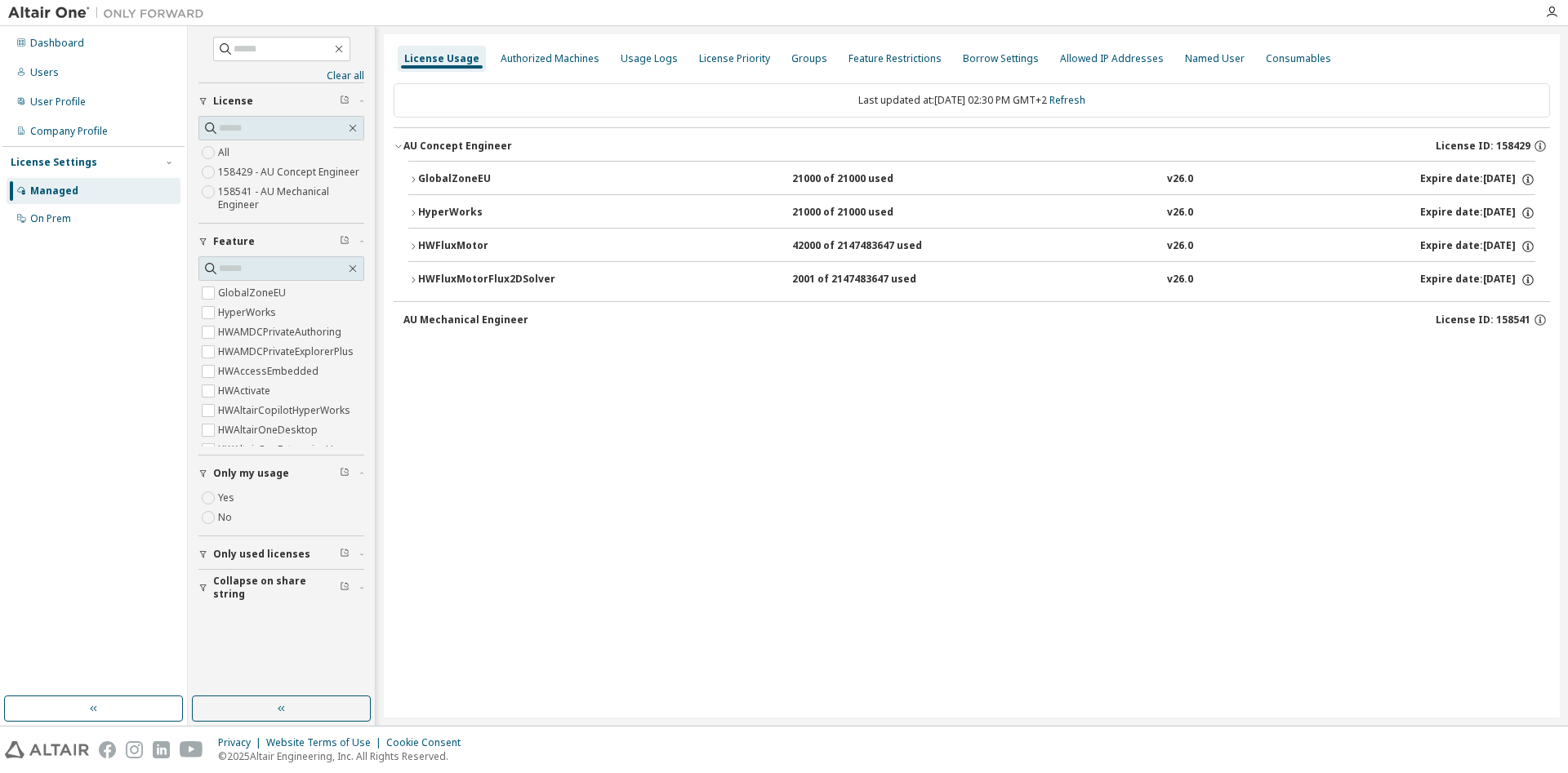
click at [206, 550] on icon "button" at bounding box center [203, 555] width 10 height 10
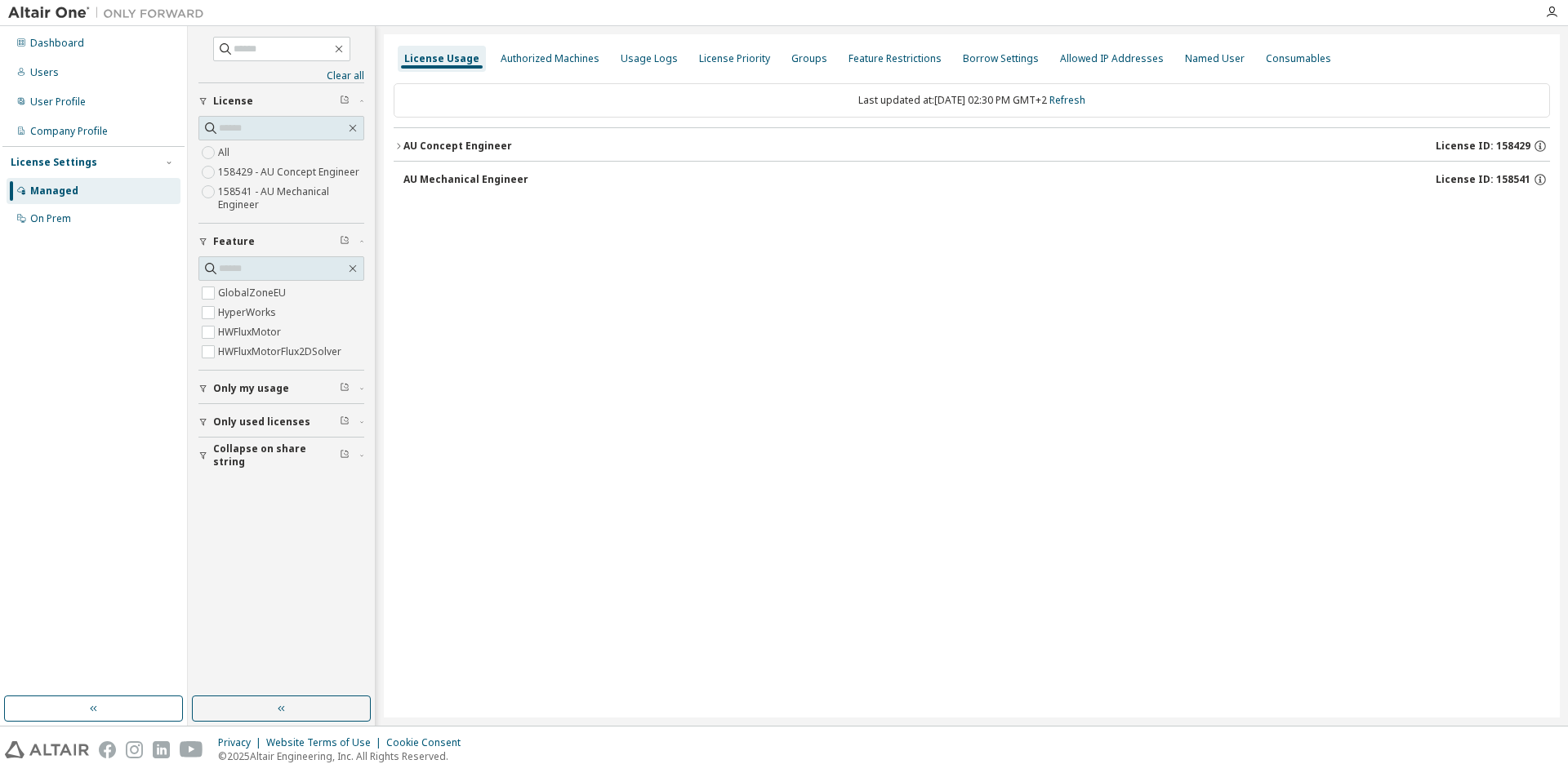
click at [412, 146] on div "AU Concept Engineer" at bounding box center [458, 146] width 109 height 13
click at [237, 470] on span "Only my usage" at bounding box center [251, 474] width 76 height 13
click at [398, 144] on icon "button" at bounding box center [398, 146] width 3 height 6
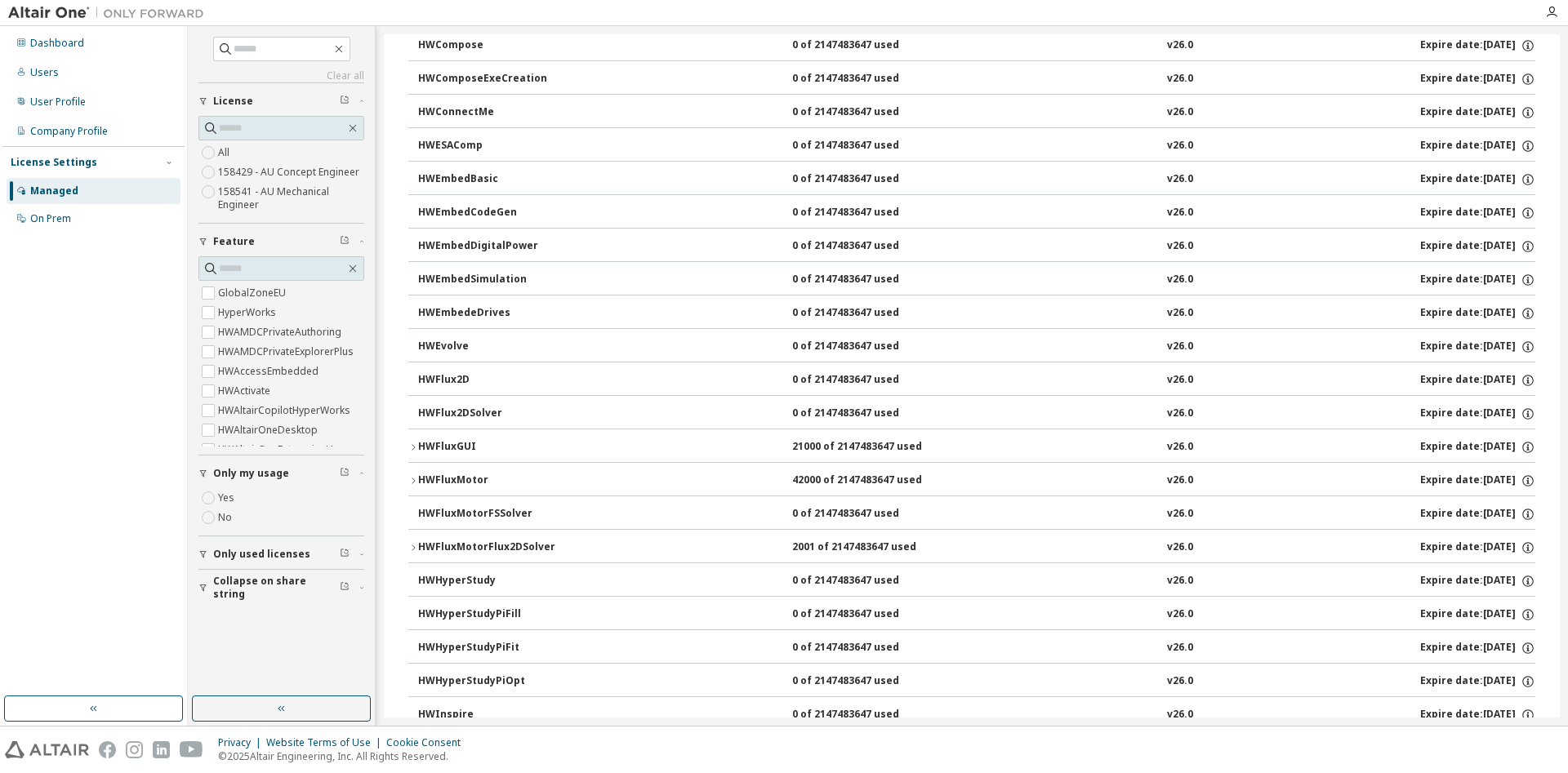
scroll to position [750, 0]
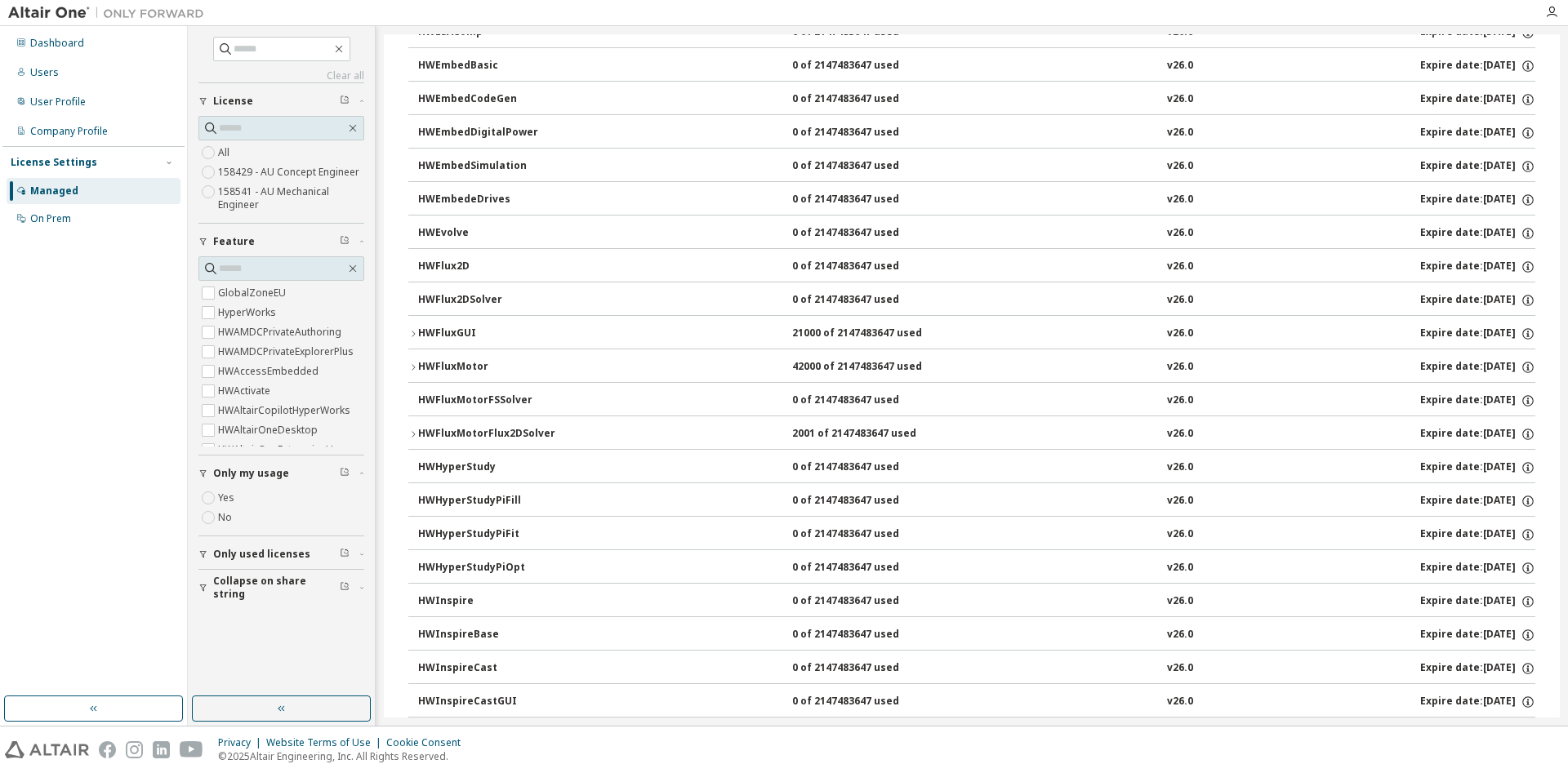
click at [475, 369] on div "HWFluxMotor" at bounding box center [491, 367] width 147 height 14
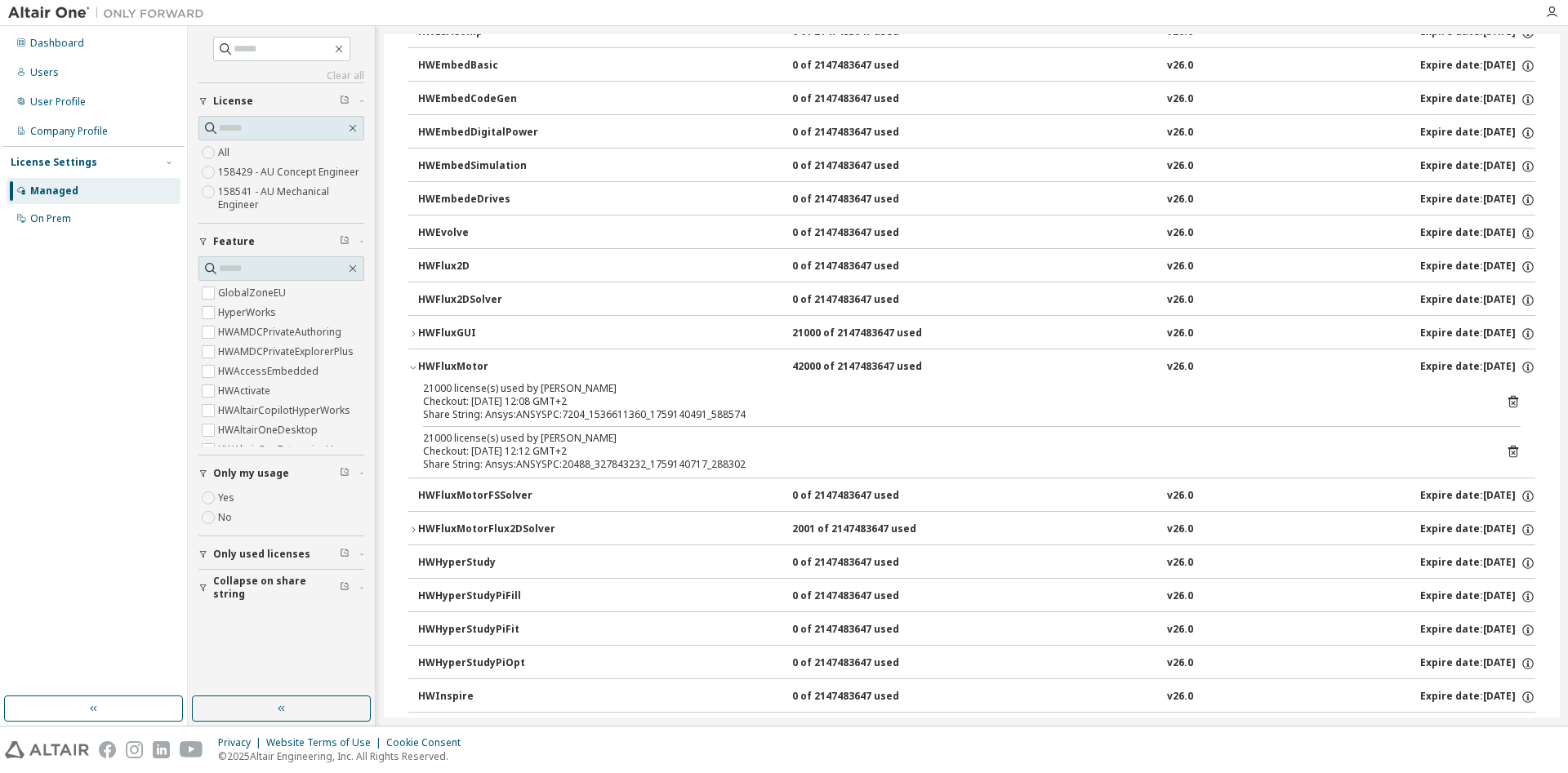
click at [480, 361] on div "HWFluxMotor" at bounding box center [491, 367] width 147 height 14
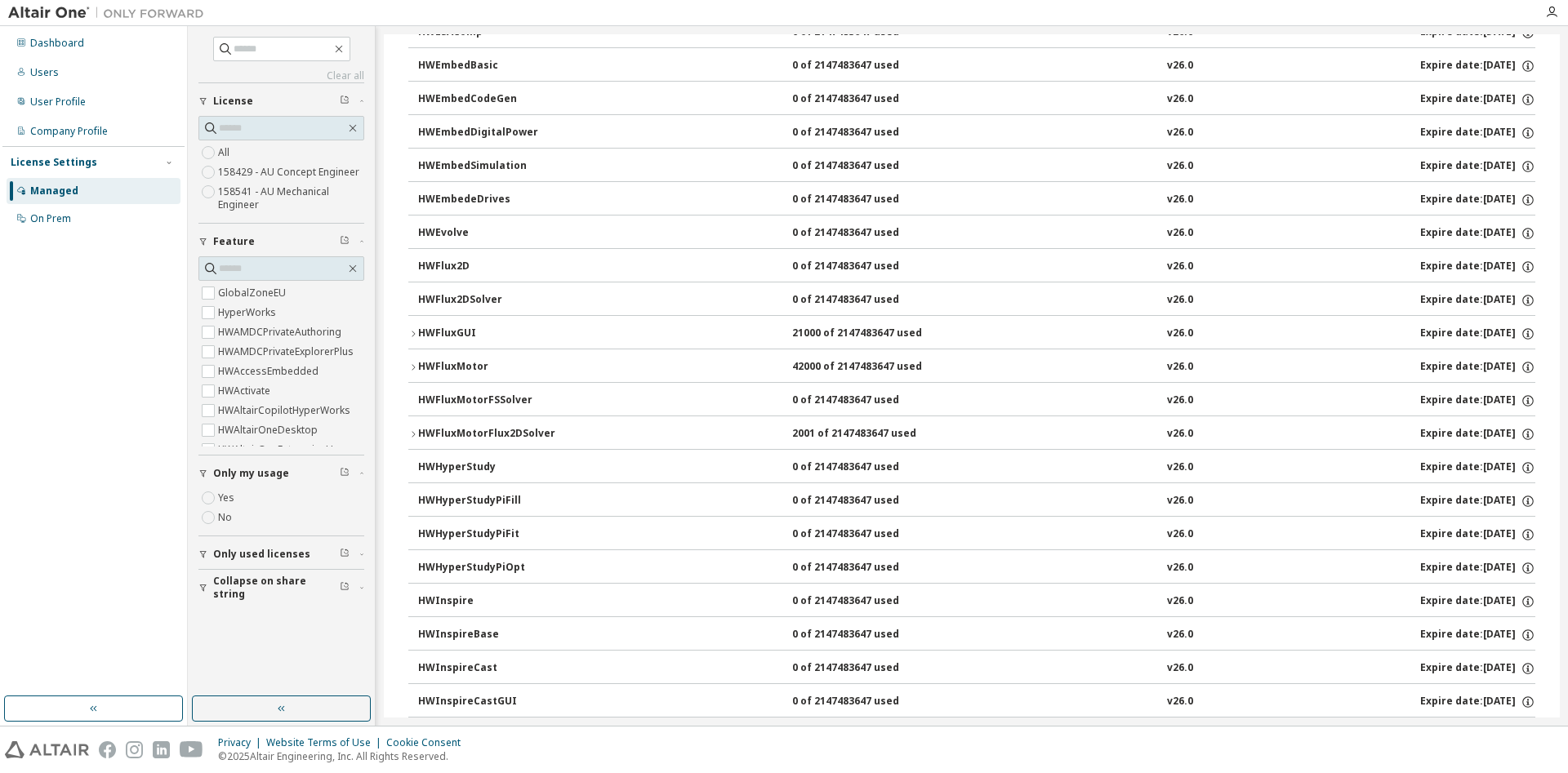
click at [435, 365] on div "HWFluxMotor" at bounding box center [491, 367] width 147 height 14
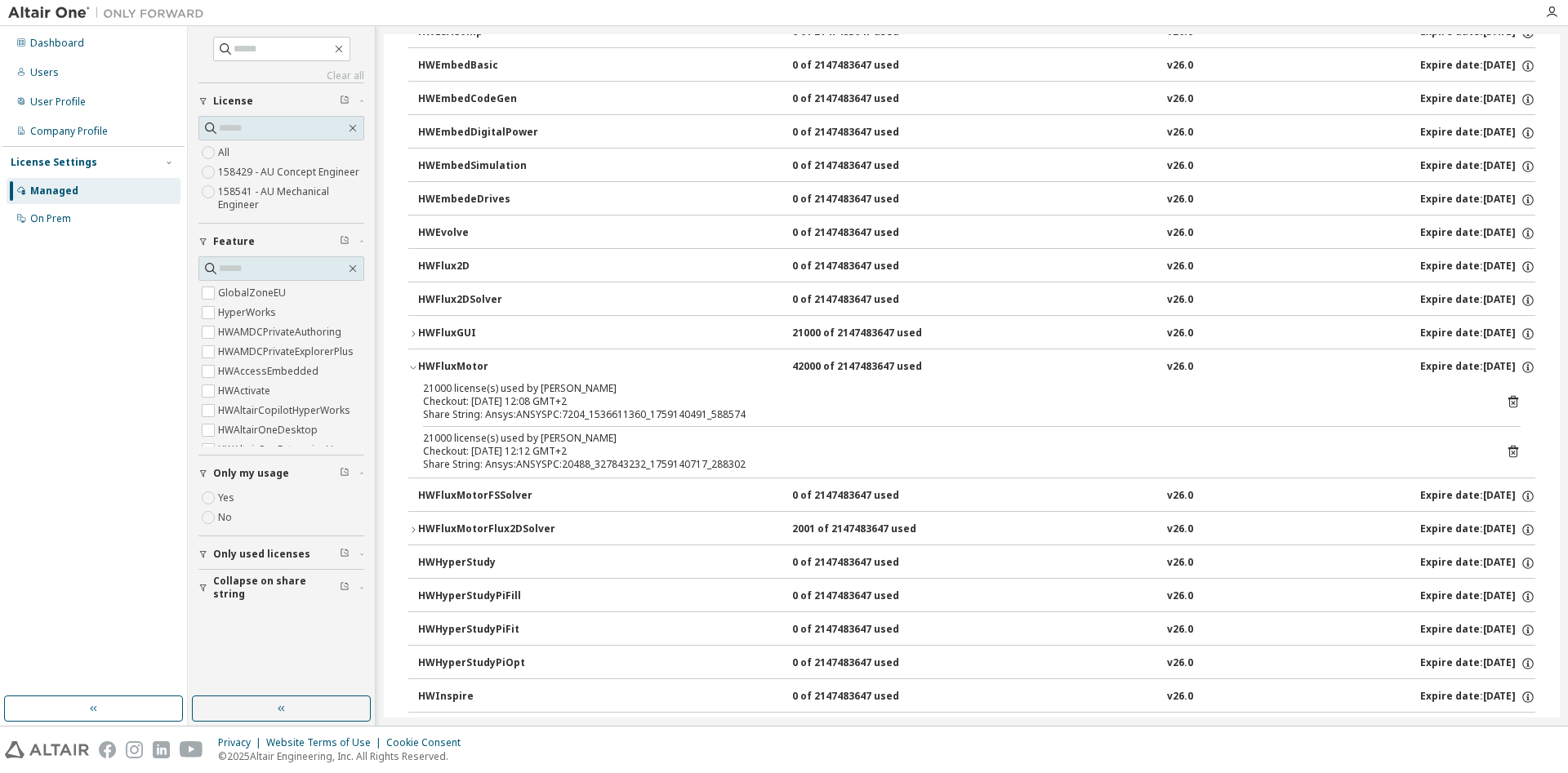
click at [453, 334] on div "HWFluxGUI" at bounding box center [491, 334] width 147 height 14
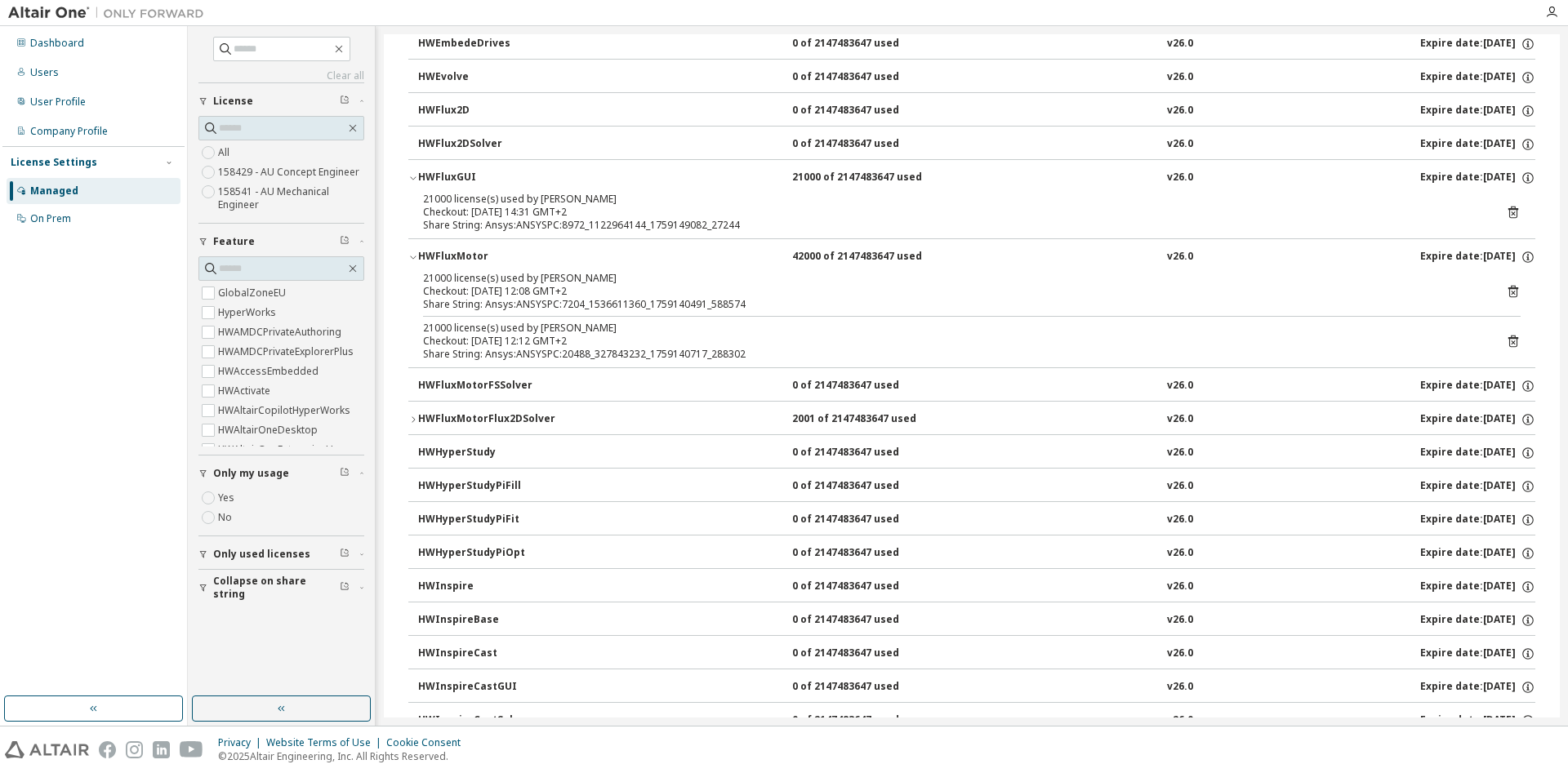
scroll to position [916, 0]
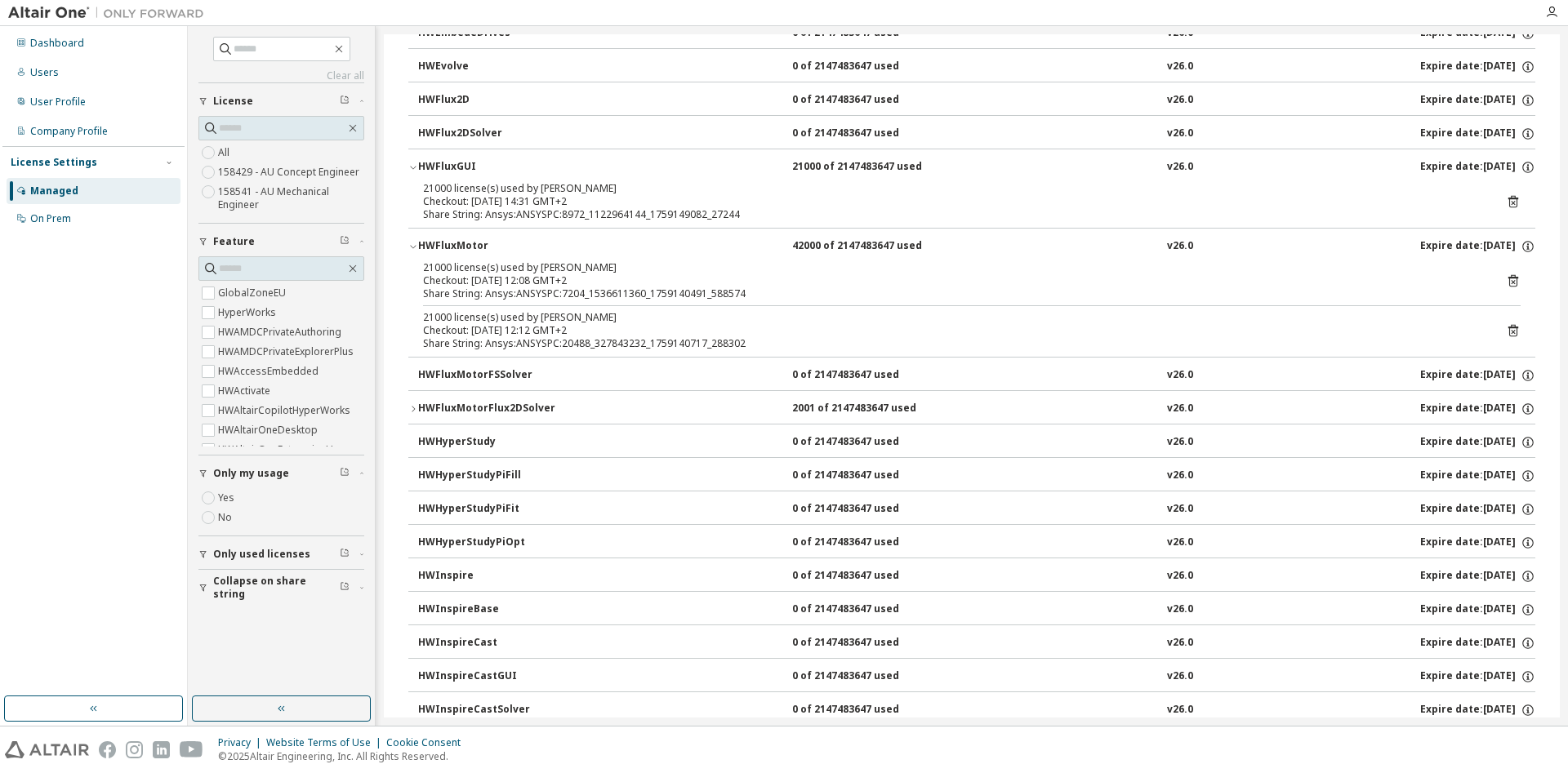
click at [510, 409] on div "HWFluxMotorFlux2DSolver" at bounding box center [491, 409] width 147 height 14
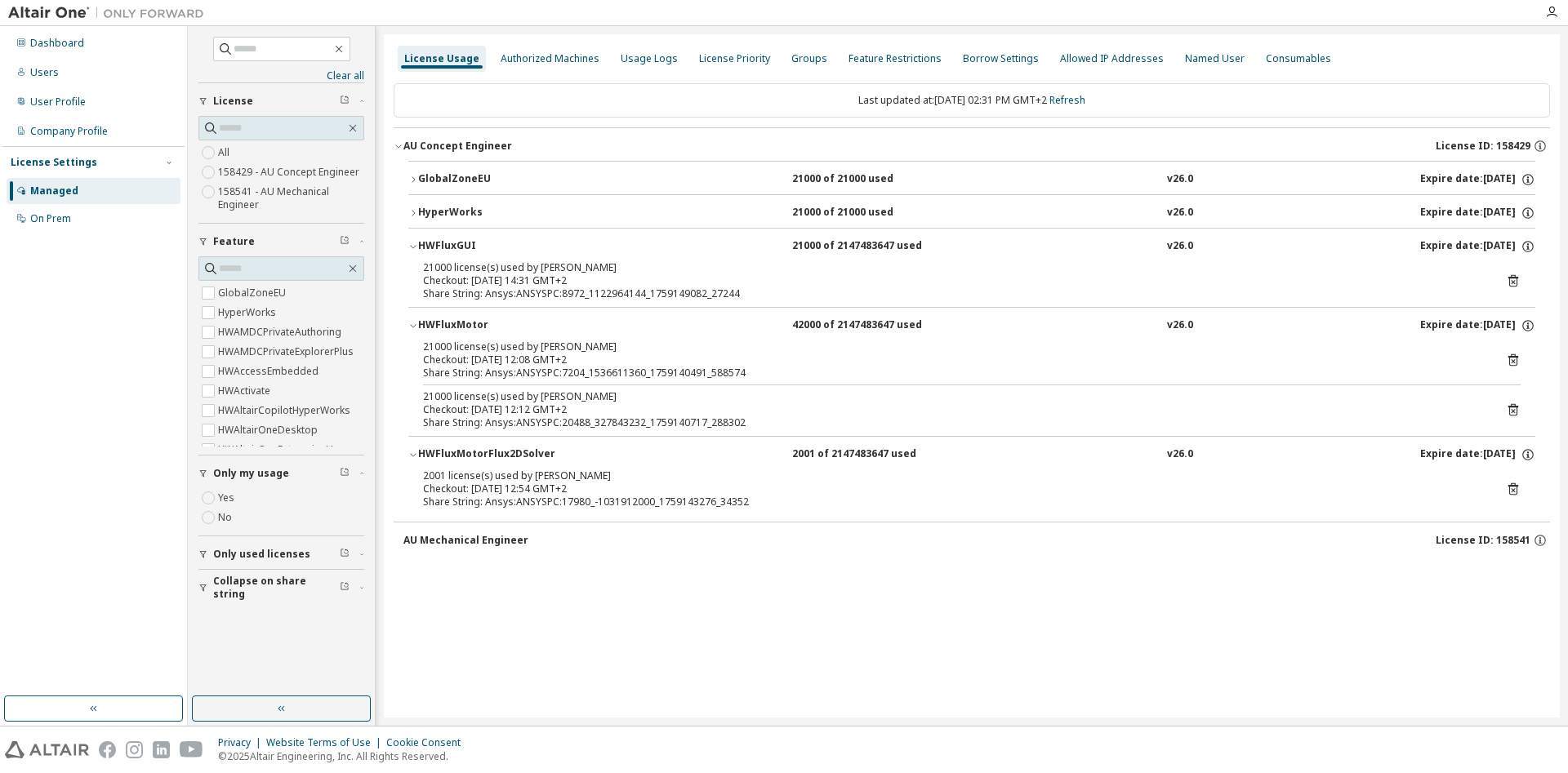
scroll to position [0, 0]
click at [228, 555] on span "Only used licenses" at bounding box center [261, 555] width 97 height 13
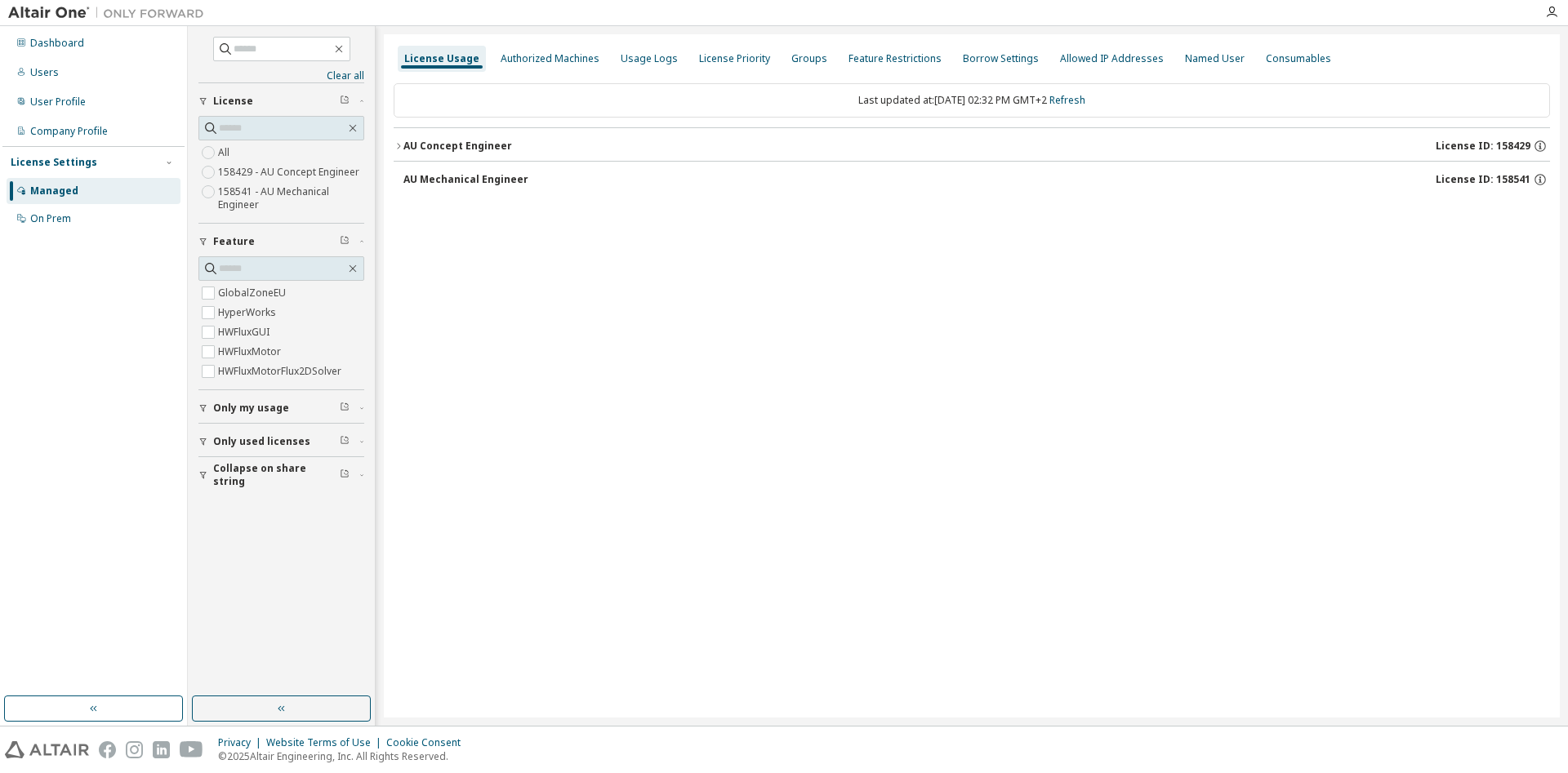
click at [399, 143] on icon "button" at bounding box center [398, 146] width 10 height 10
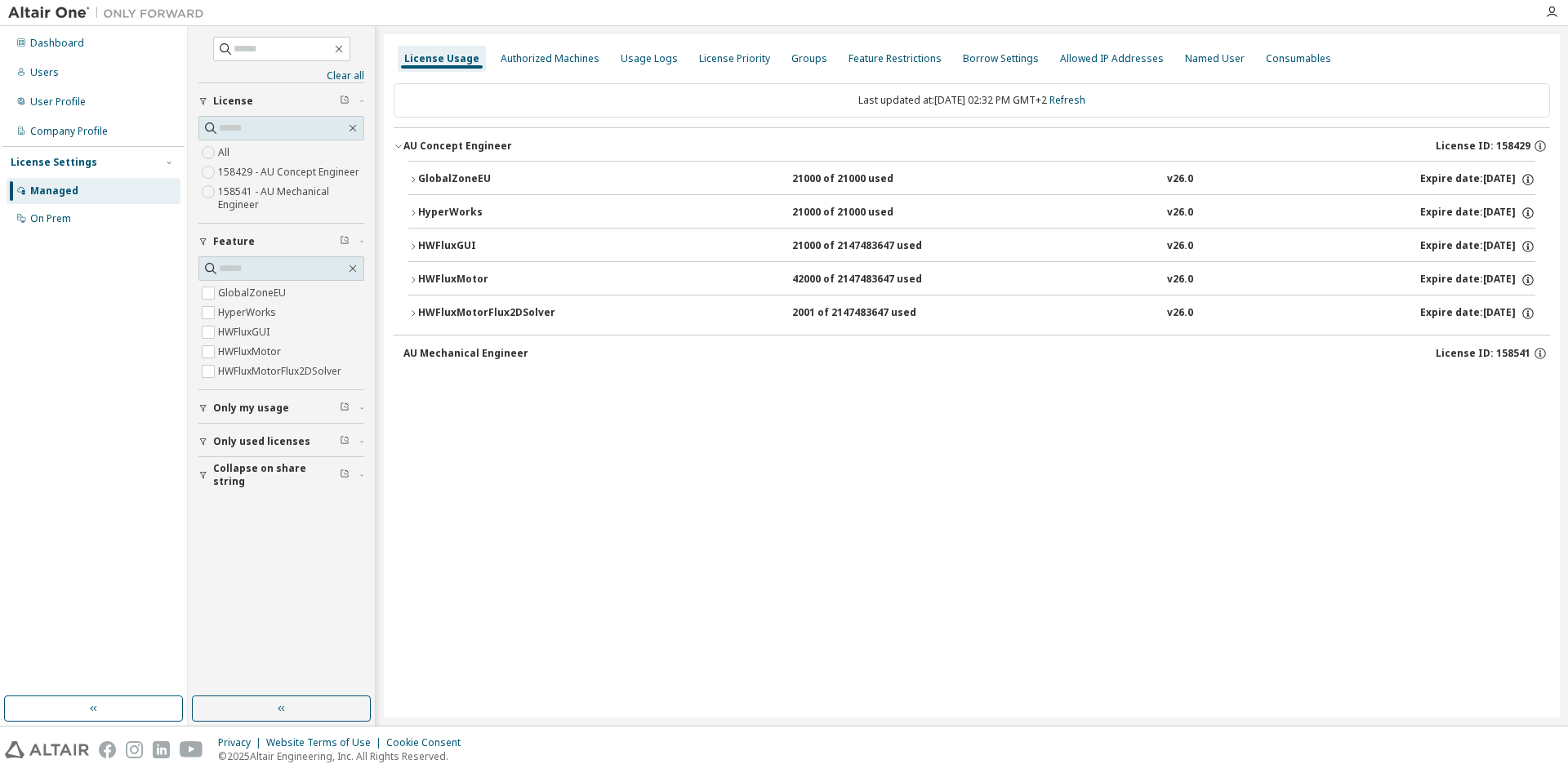
click at [419, 245] on div "HWFluxGUI" at bounding box center [491, 246] width 147 height 14
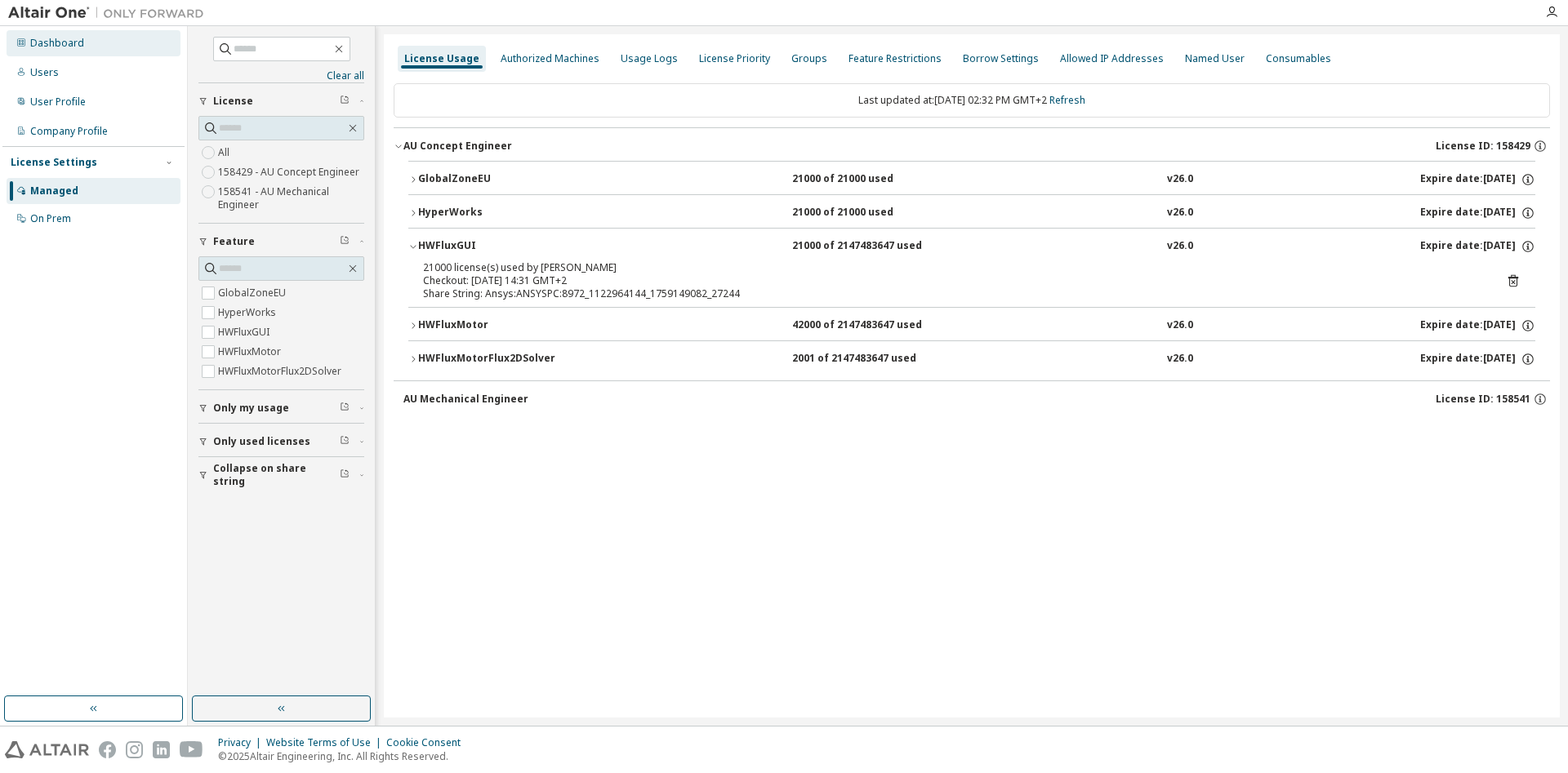
click at [63, 43] on div "Dashboard" at bounding box center [57, 43] width 54 height 13
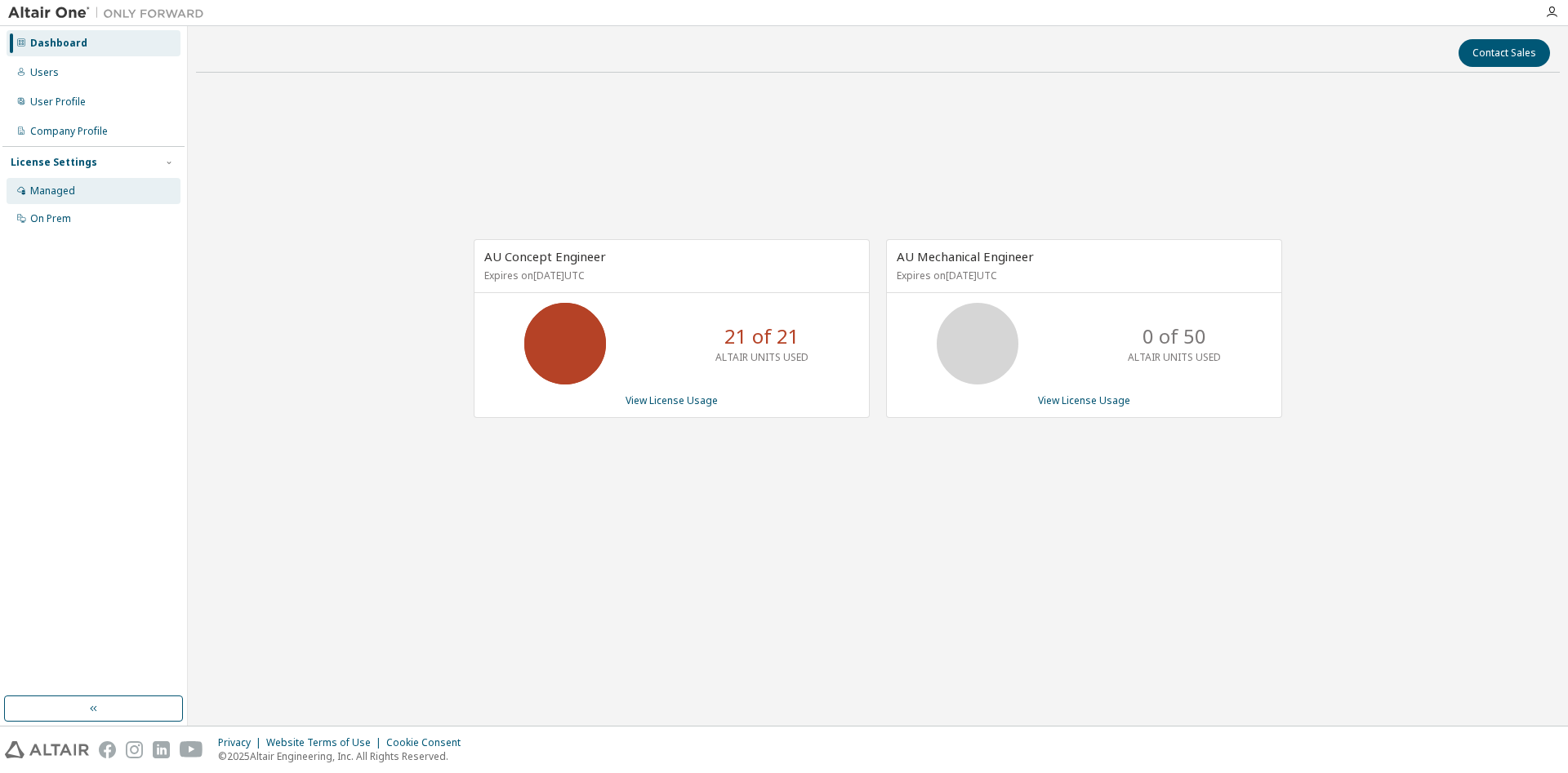
click at [57, 189] on div "Managed" at bounding box center [52, 191] width 45 height 13
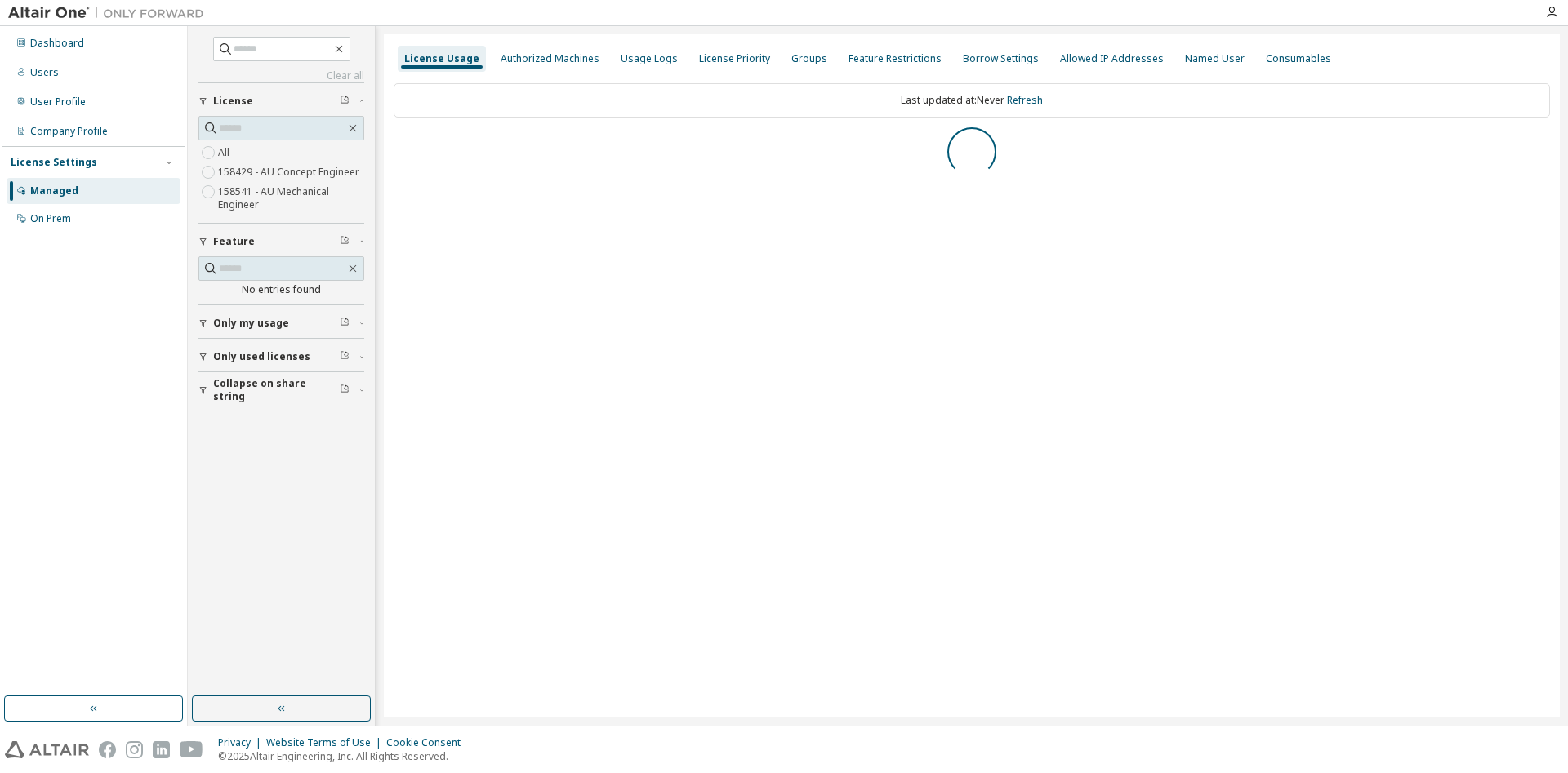
click at [232, 322] on span "Only my usage" at bounding box center [251, 324] width 76 height 13
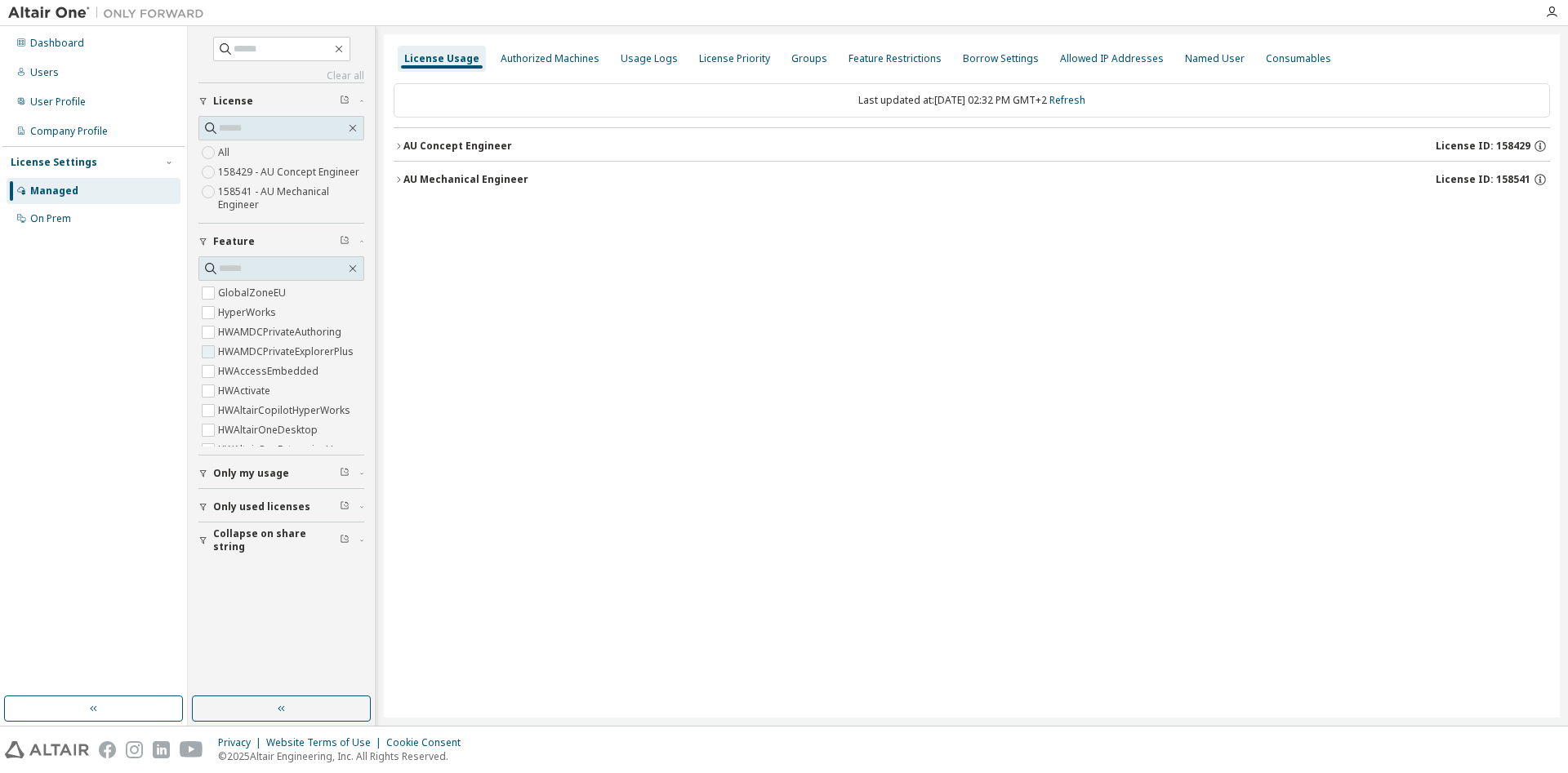
click at [226, 346] on label "HWAMDCPrivateExplorerPlus" at bounding box center [287, 352] width 138 height 19
click at [211, 489] on button "Only used licenses" at bounding box center [281, 507] width 165 height 36
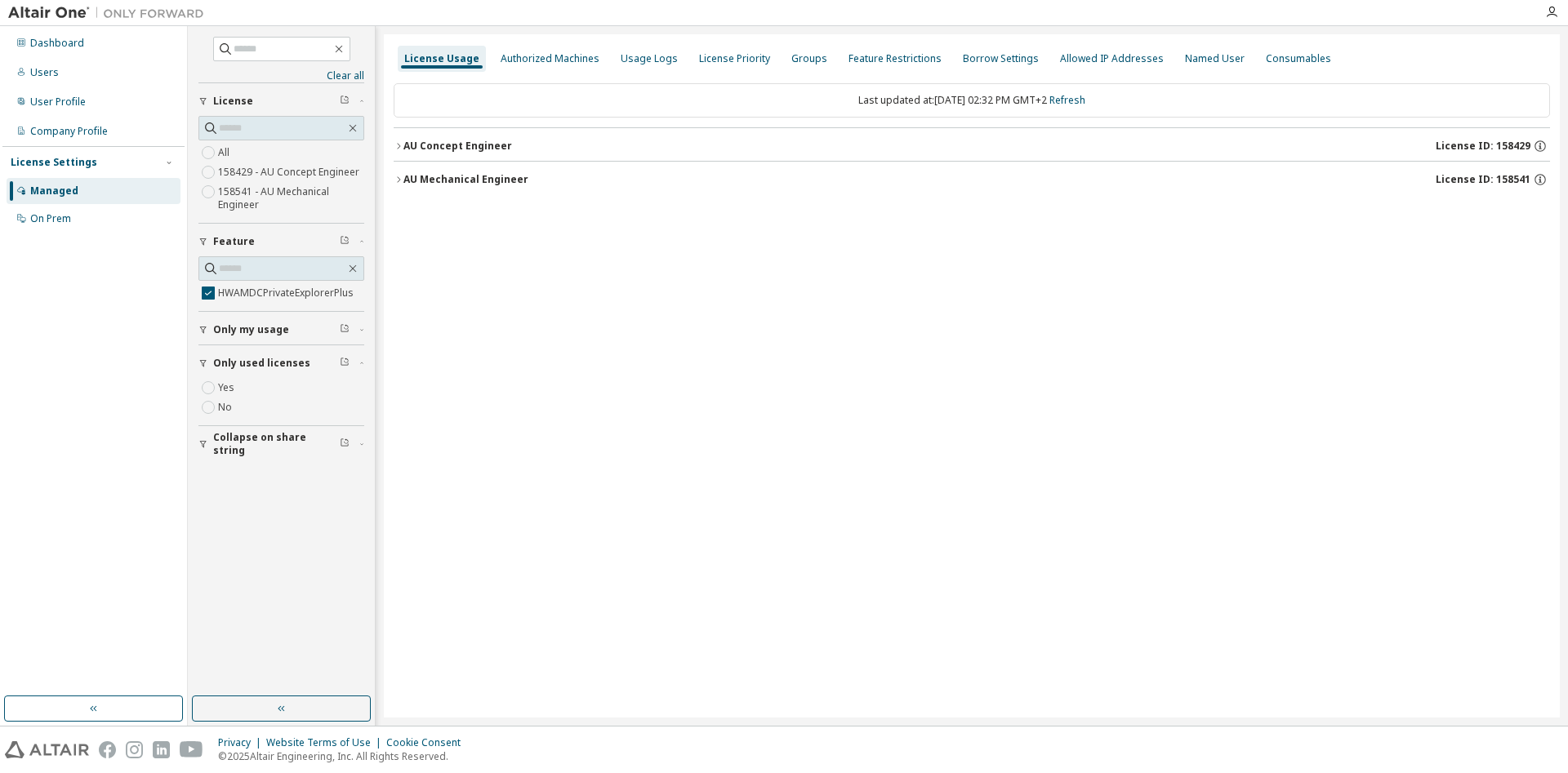
click at [269, 331] on span "Only my usage" at bounding box center [251, 330] width 76 height 13
click at [424, 147] on div "AU Concept Engineer" at bounding box center [458, 146] width 109 height 13
click at [251, 327] on span "Only my usage" at bounding box center [251, 324] width 76 height 13
click at [251, 324] on span "Only my usage" at bounding box center [251, 324] width 76 height 13
click at [252, 358] on span "Only used licenses" at bounding box center [261, 357] width 97 height 13
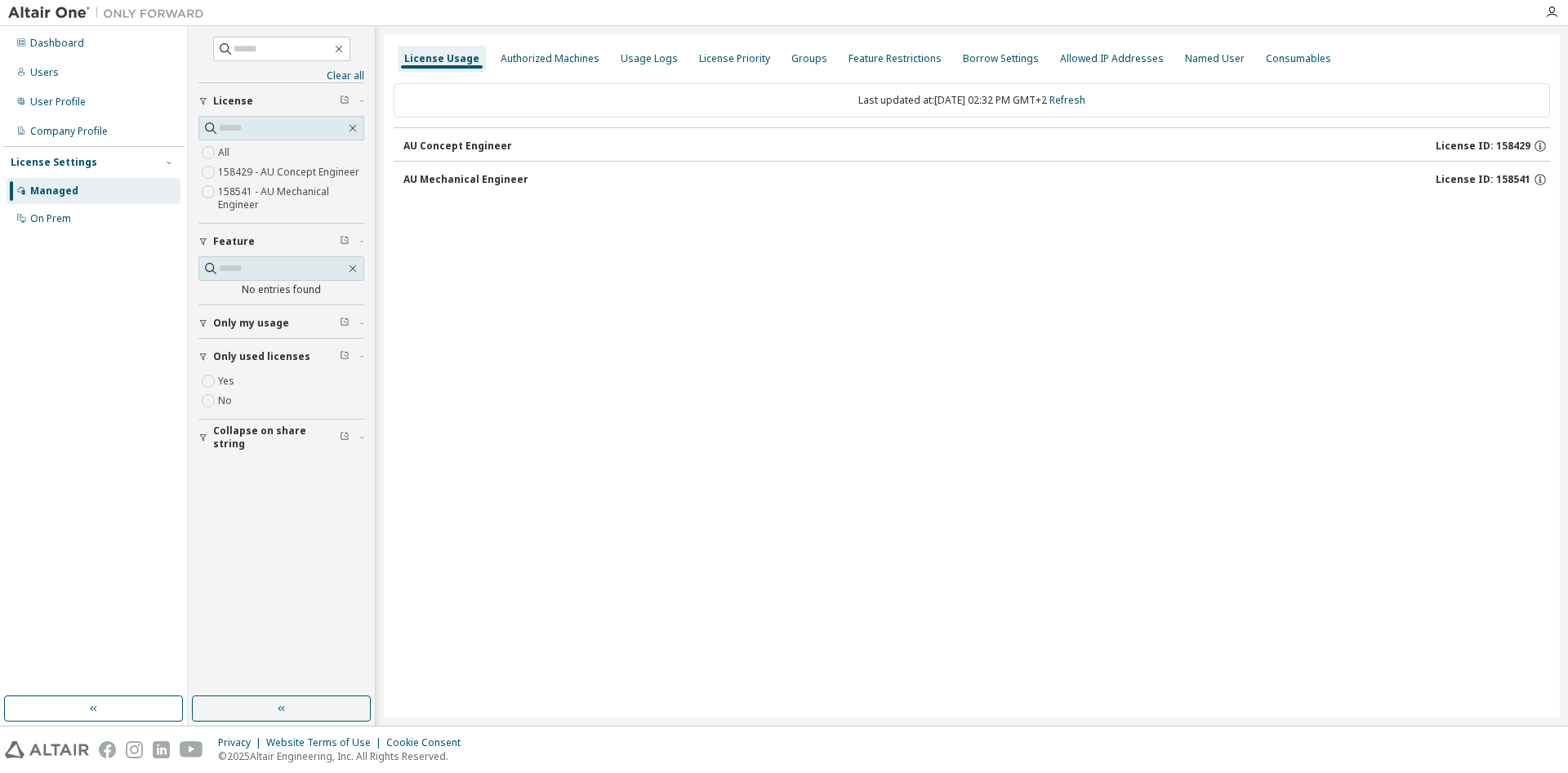
click at [252, 358] on span "Only used licenses" at bounding box center [261, 357] width 97 height 13
click at [469, 151] on div "AU Concept Engineer" at bounding box center [458, 146] width 109 height 13
click at [464, 182] on div "AU Mechanical Engineer" at bounding box center [466, 180] width 125 height 13
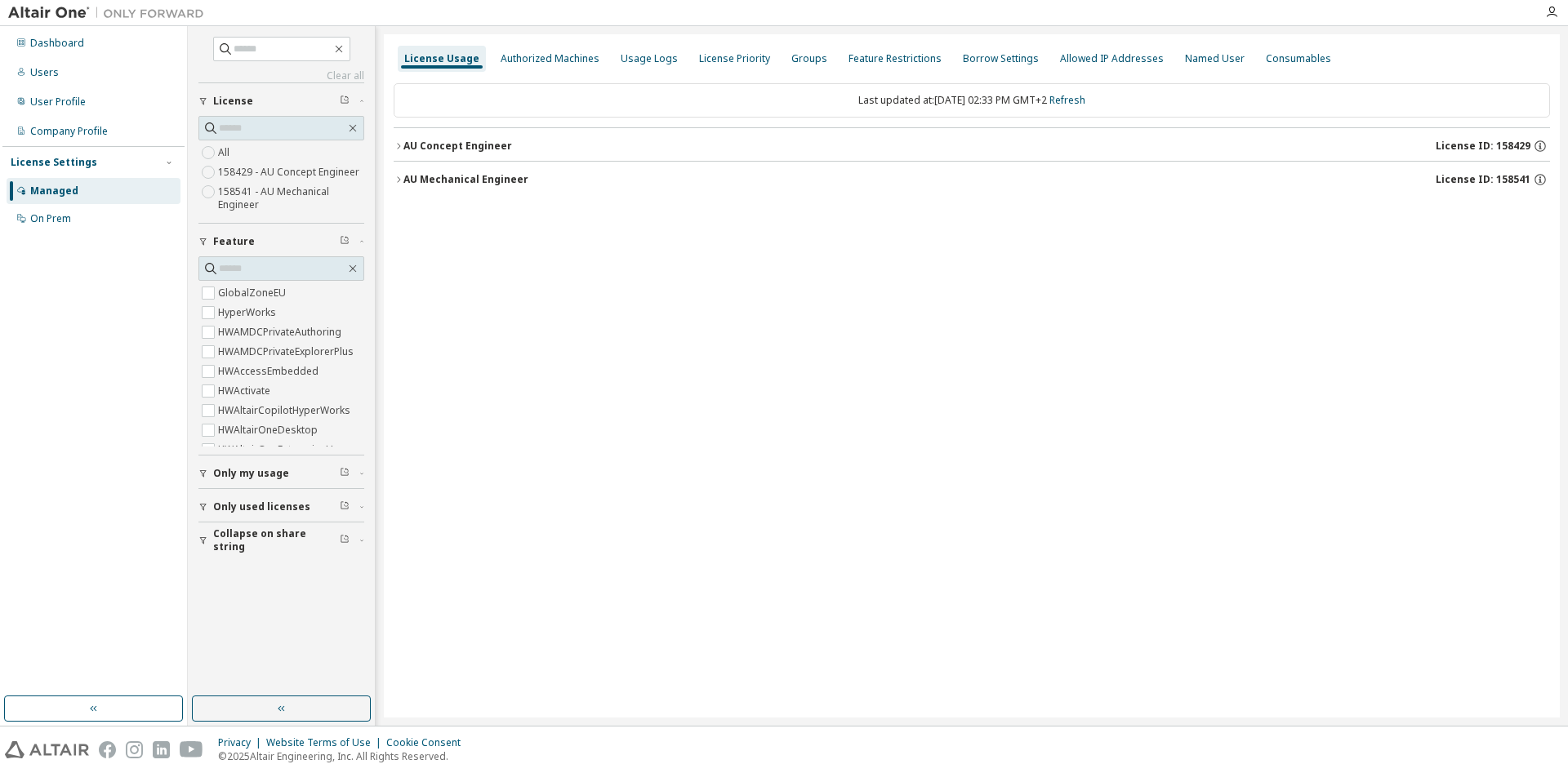
click at [416, 149] on div "AU Concept Engineer" at bounding box center [458, 146] width 109 height 13
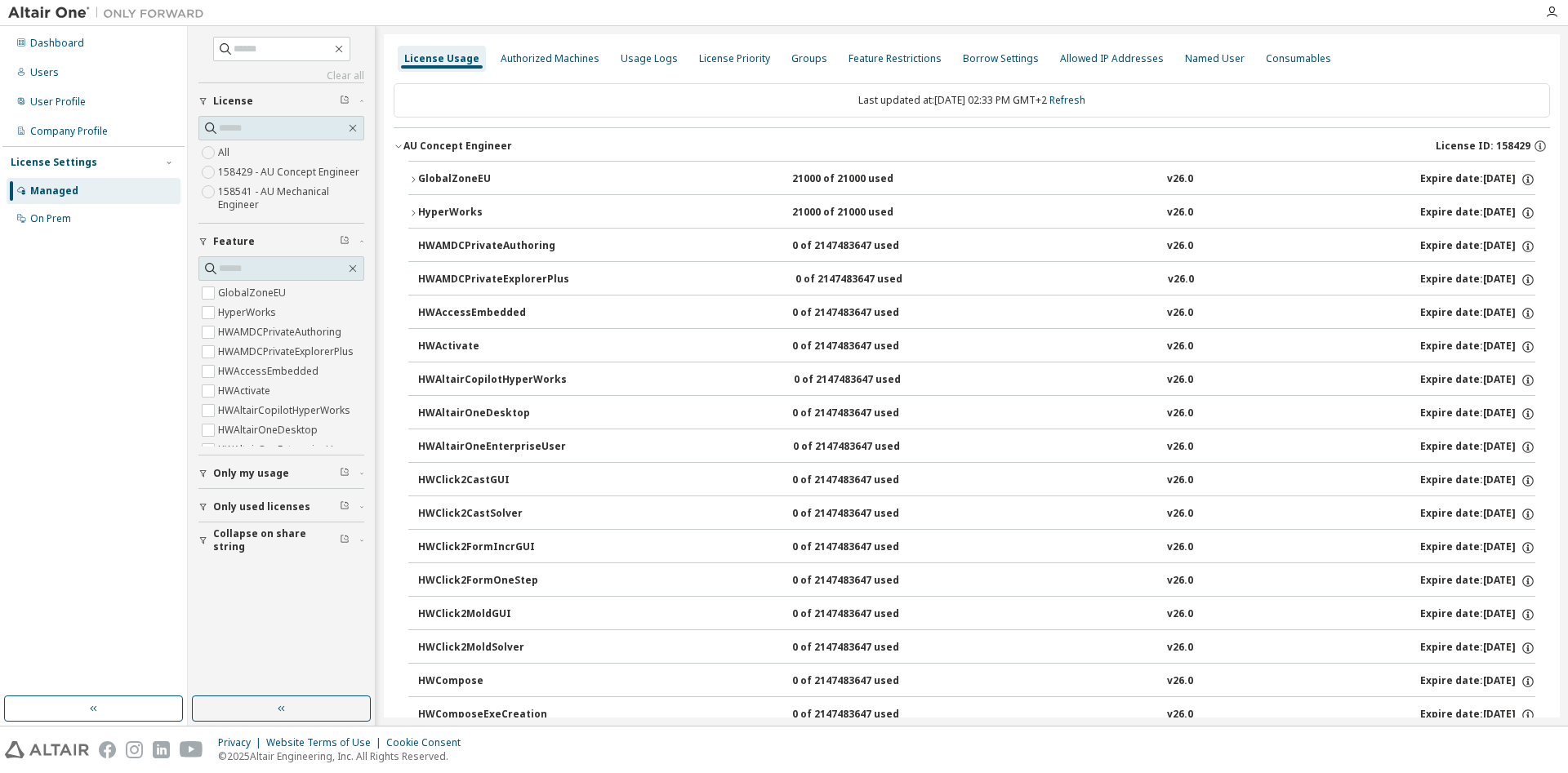
click at [253, 479] on span "Only my usage" at bounding box center [251, 474] width 76 height 13
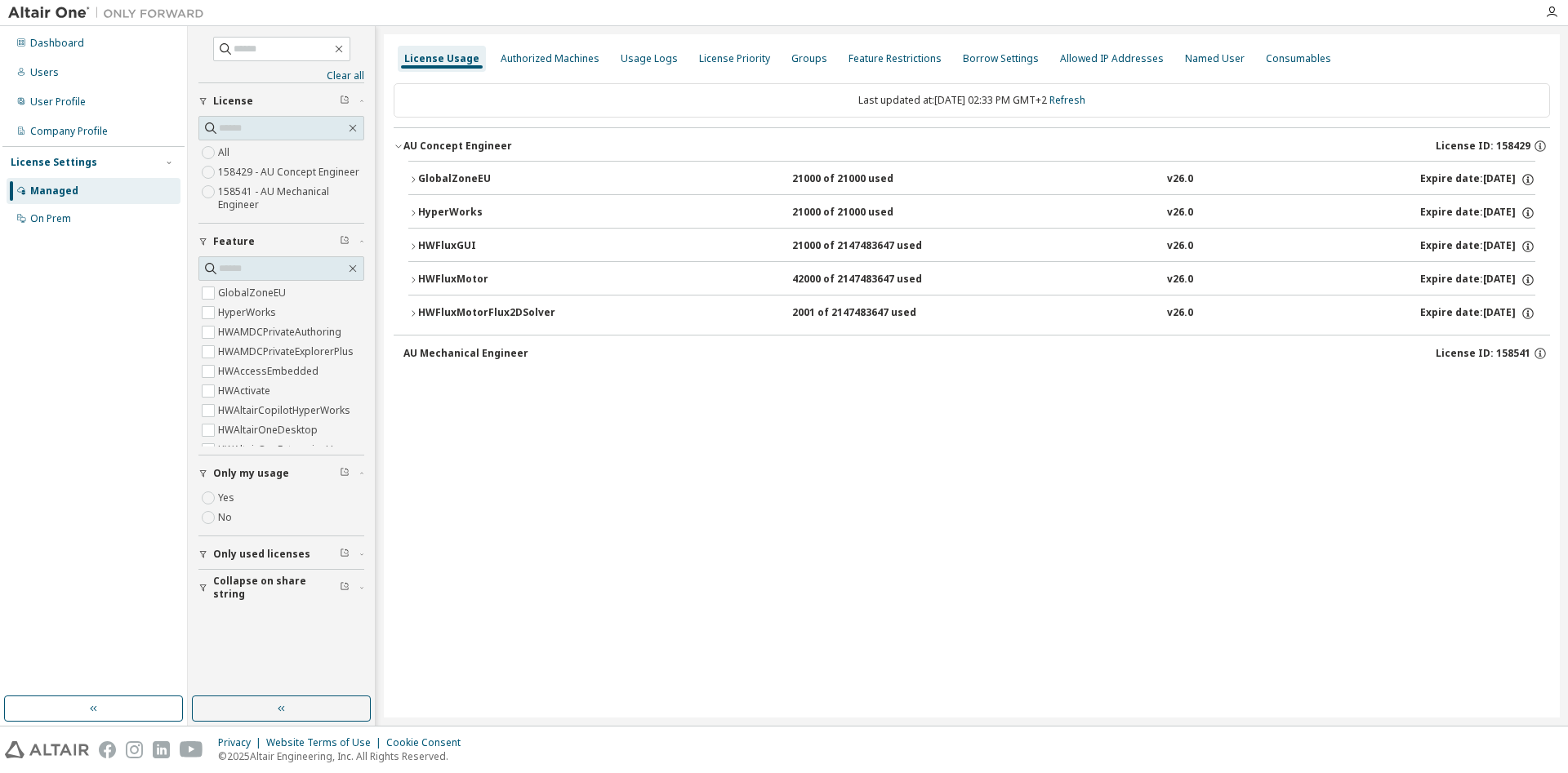
click at [228, 552] on span "Only used licenses" at bounding box center [261, 555] width 97 height 13
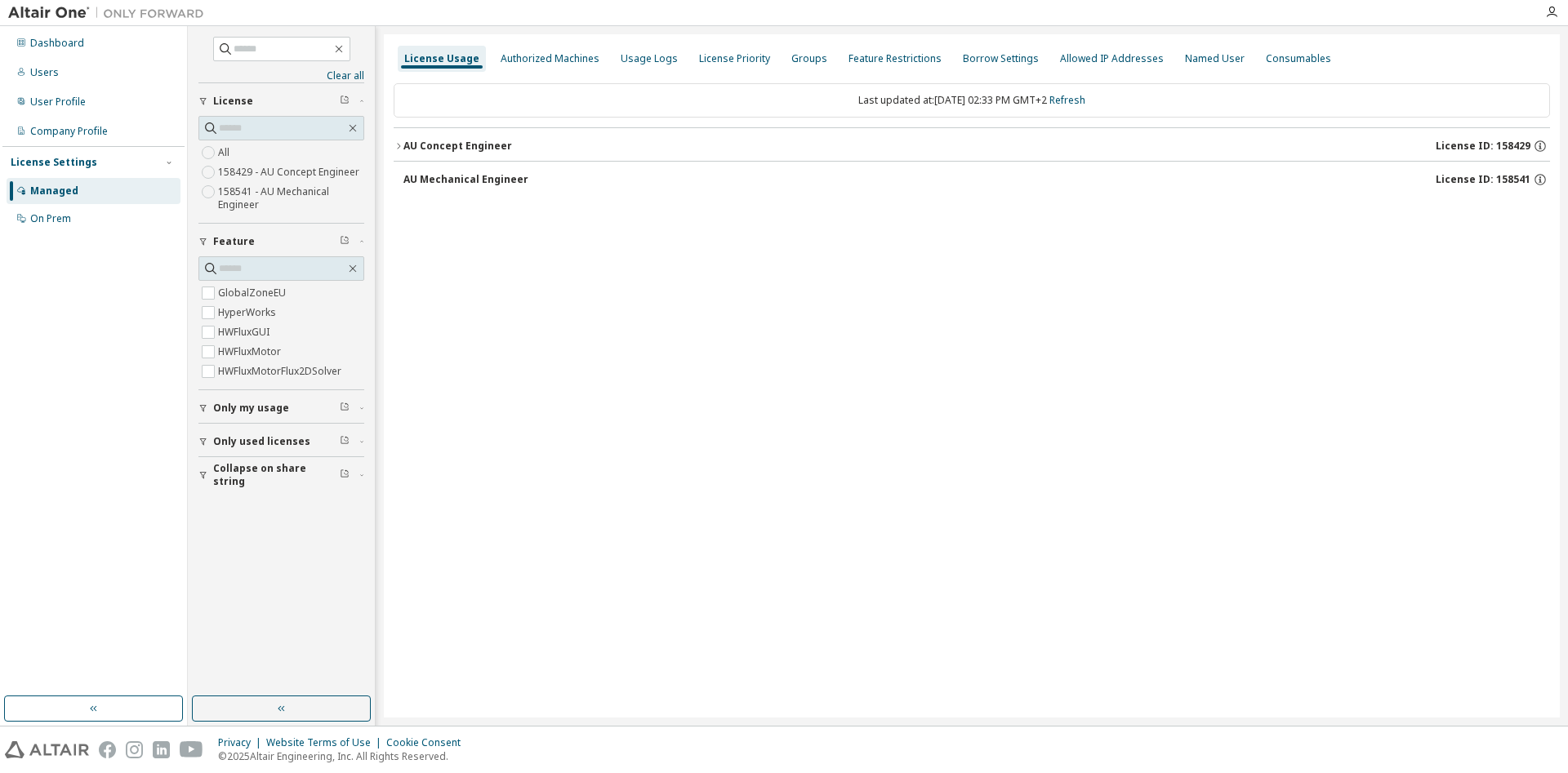
click at [423, 142] on div "AU Concept Engineer" at bounding box center [458, 146] width 109 height 13
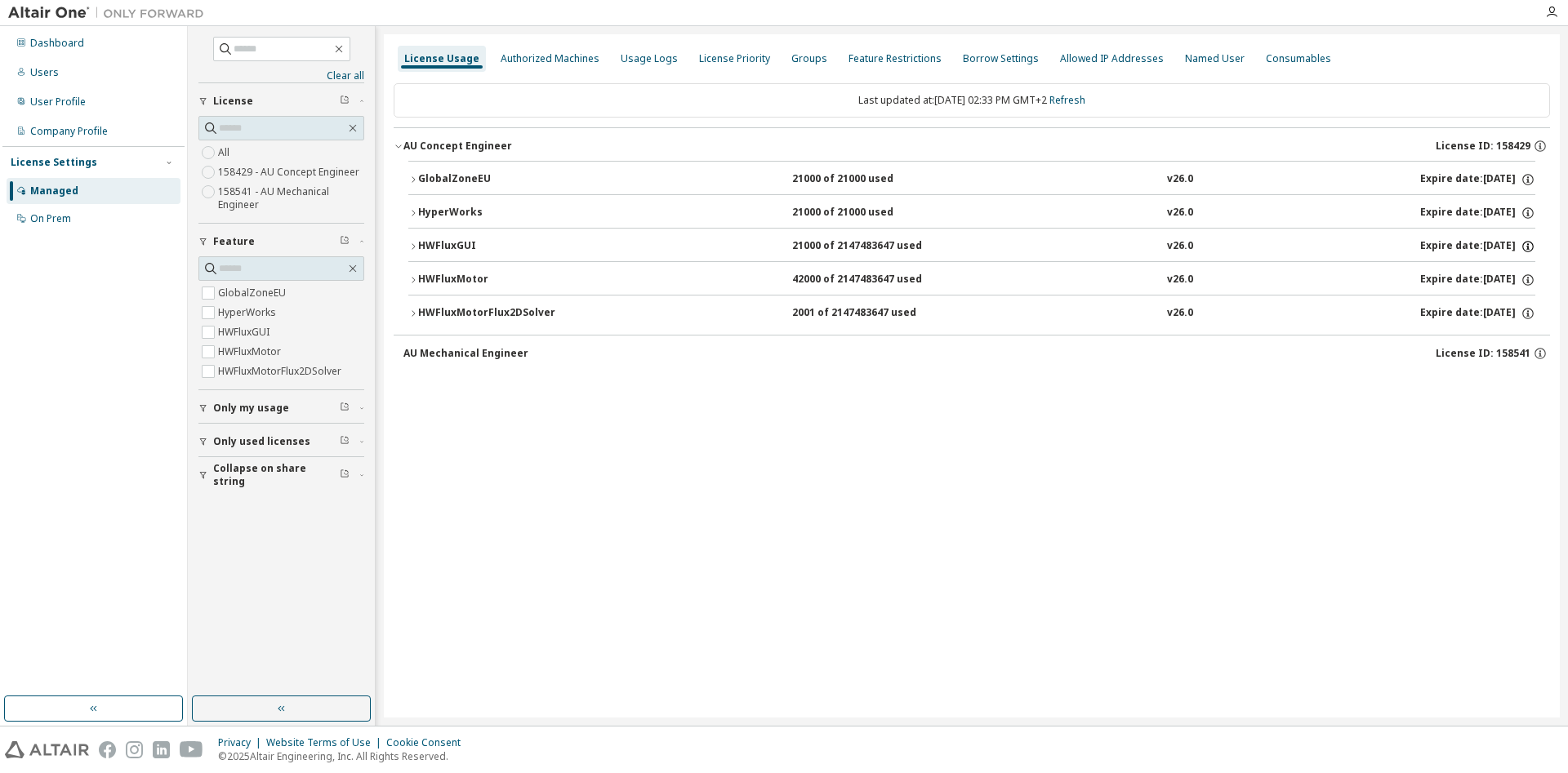
click at [1526, 246] on icon "button" at bounding box center [1527, 246] width 14 height 14
click at [1526, 276] on icon "button" at bounding box center [1527, 280] width 14 height 14
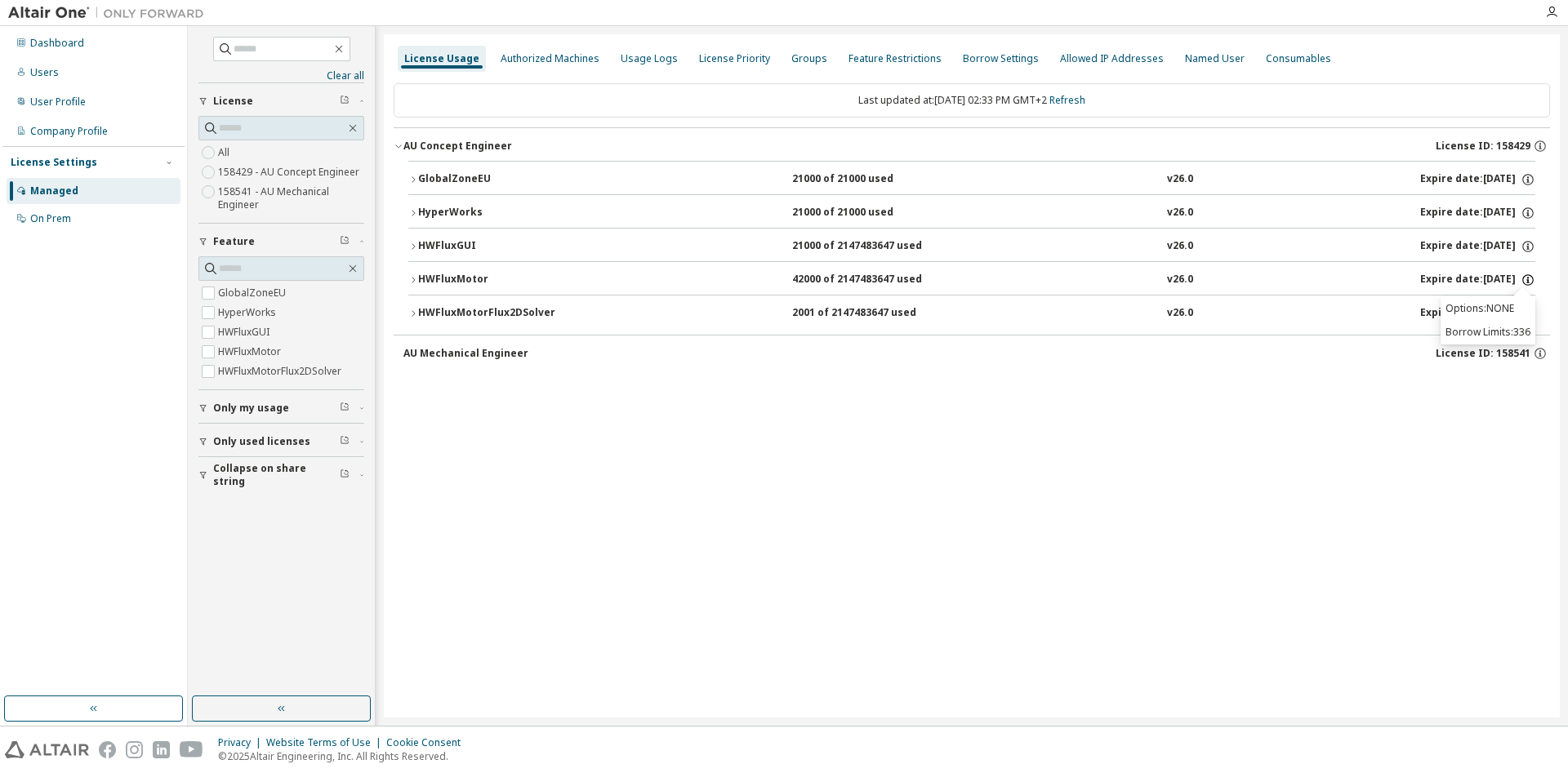
click at [1526, 276] on icon "button" at bounding box center [1527, 280] width 14 height 14
click at [1527, 212] on icon "button" at bounding box center [1527, 212] width 14 height 14
click at [418, 247] on div "HWFluxGUI" at bounding box center [491, 246] width 147 height 14
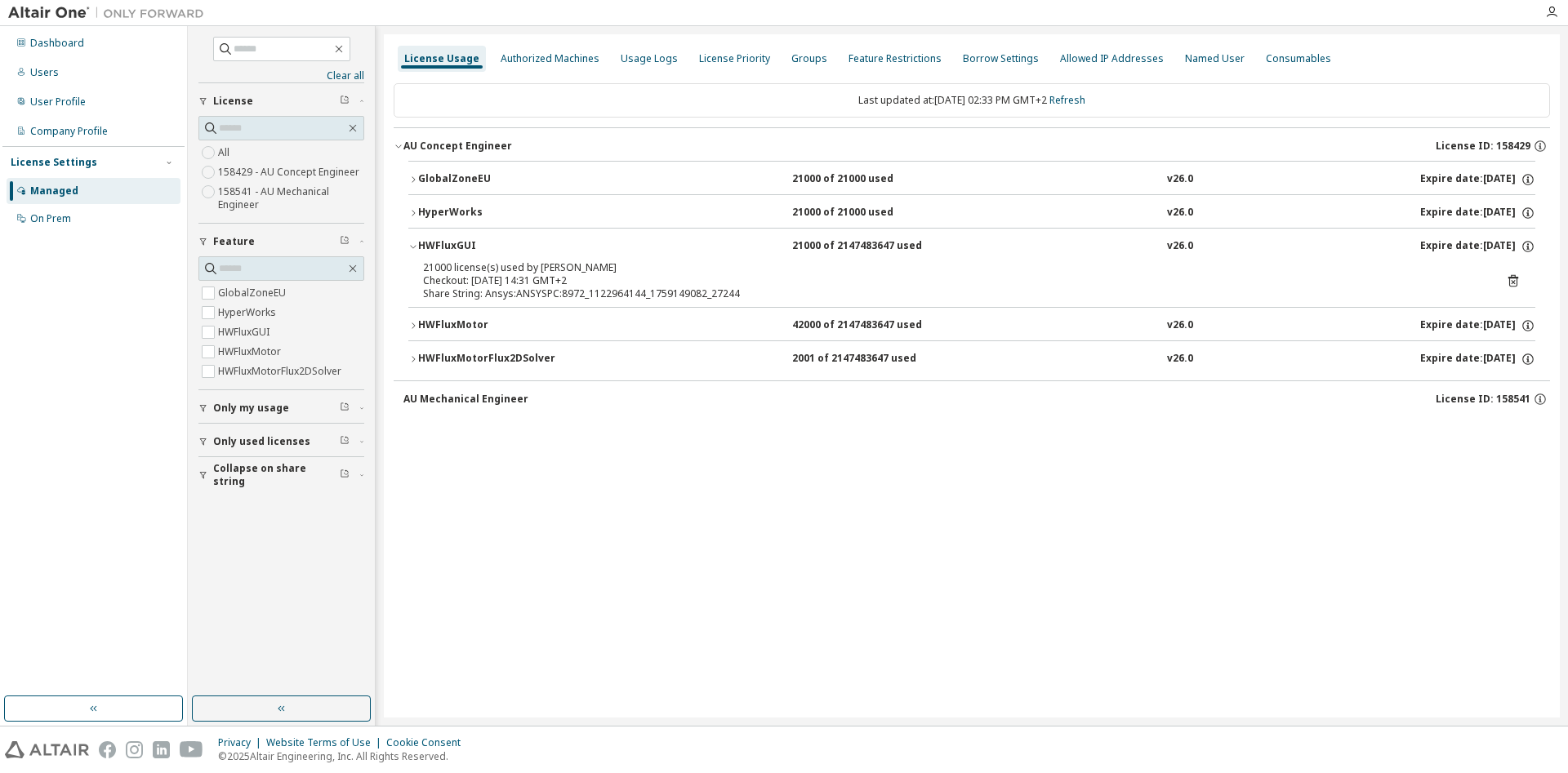
click at [447, 211] on div "HyperWorks" at bounding box center [491, 212] width 147 height 14
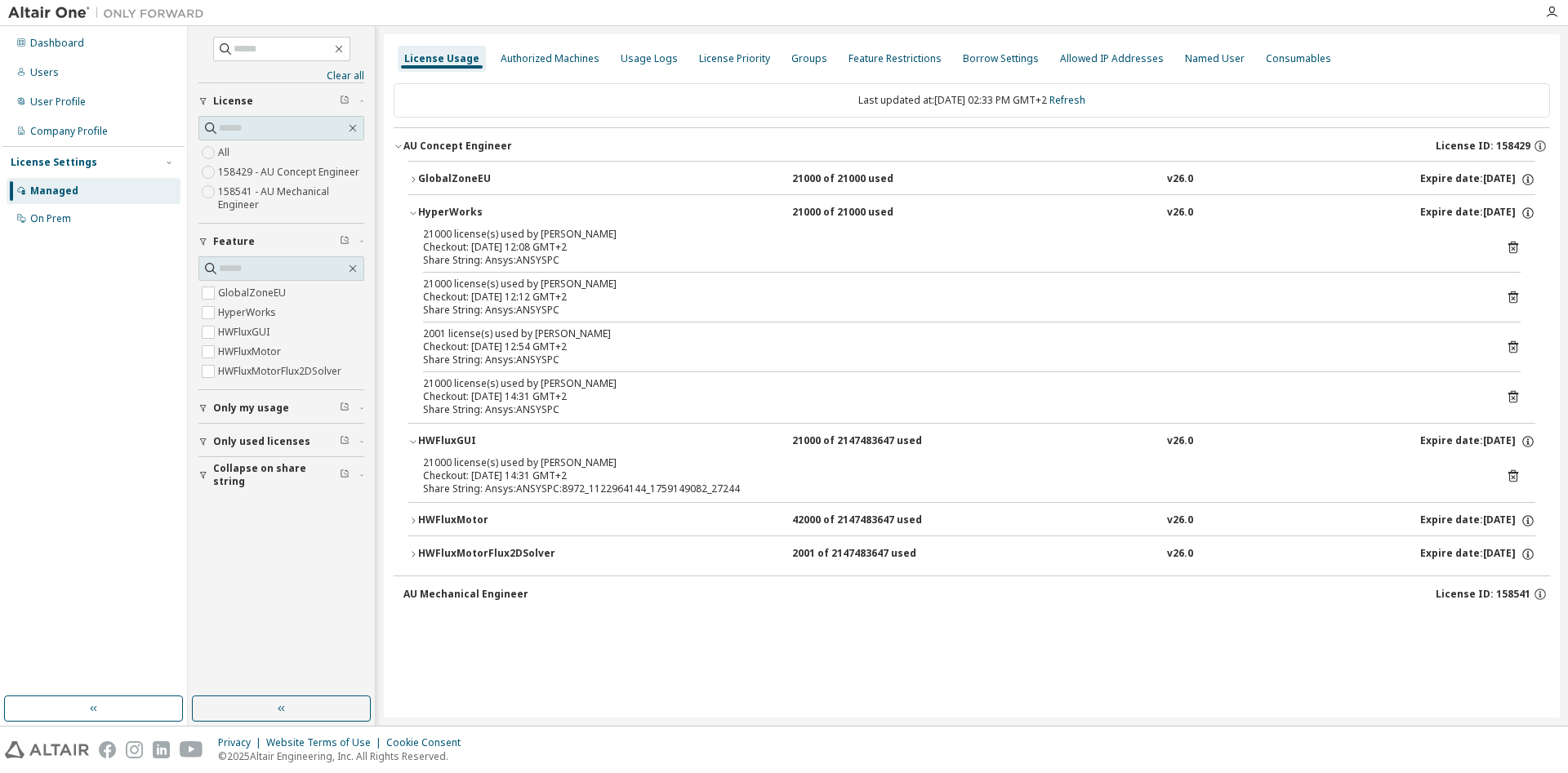
click at [449, 211] on div "HyperWorks" at bounding box center [491, 212] width 147 height 14
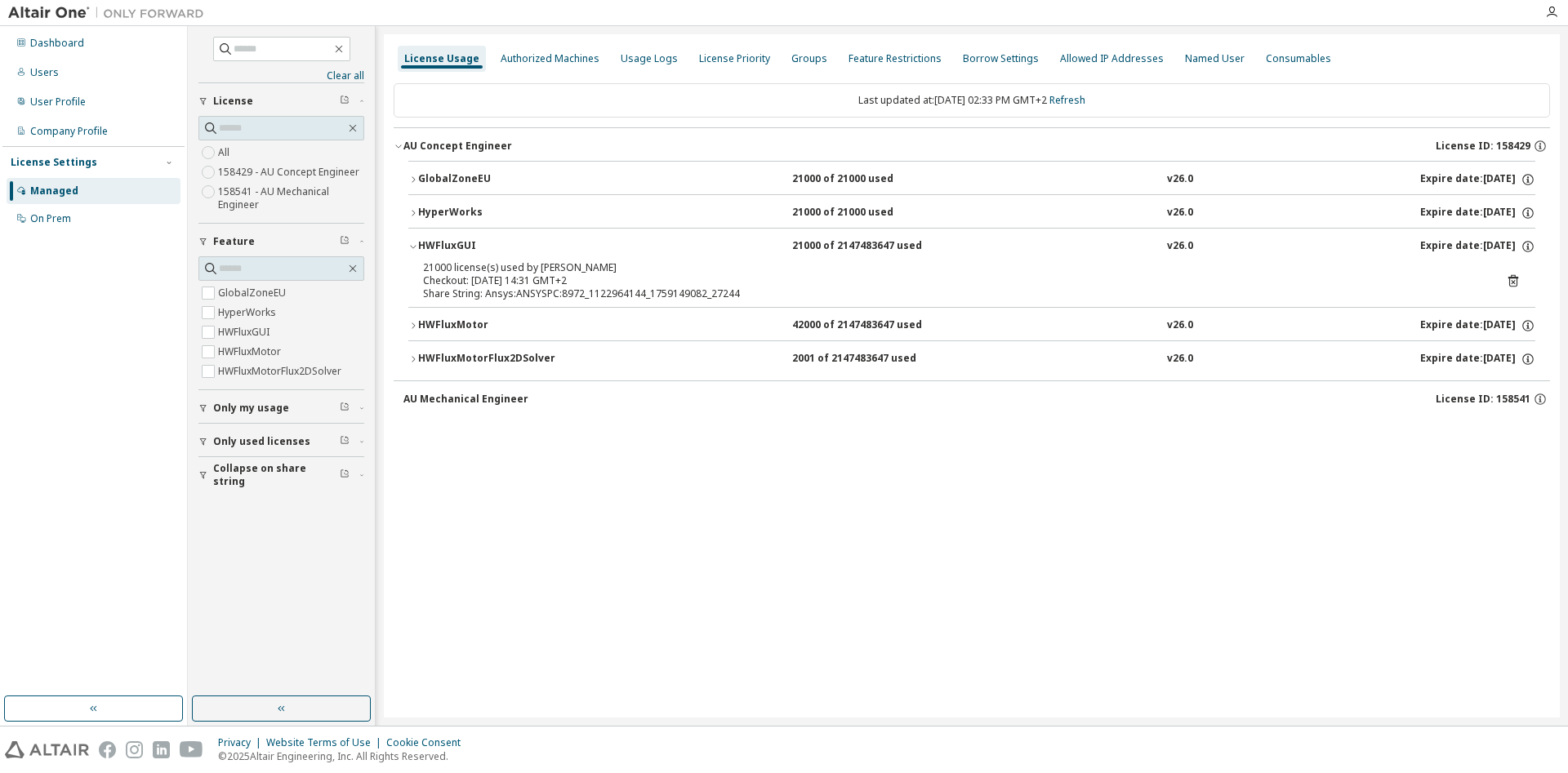
click at [453, 181] on div "GlobalZoneEU" at bounding box center [491, 179] width 147 height 14
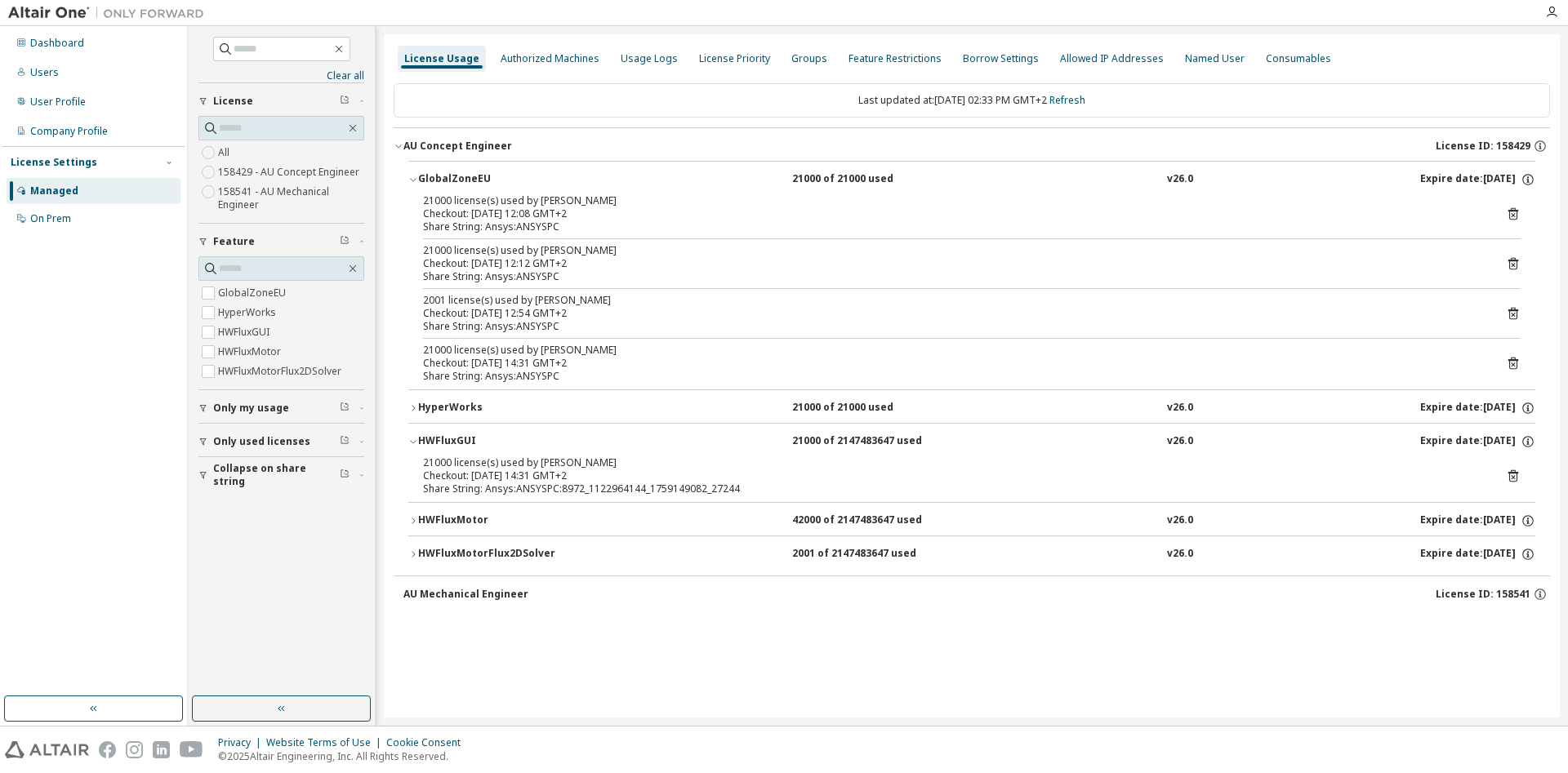
click at [455, 181] on div "GlobalZoneEU" at bounding box center [491, 179] width 147 height 14
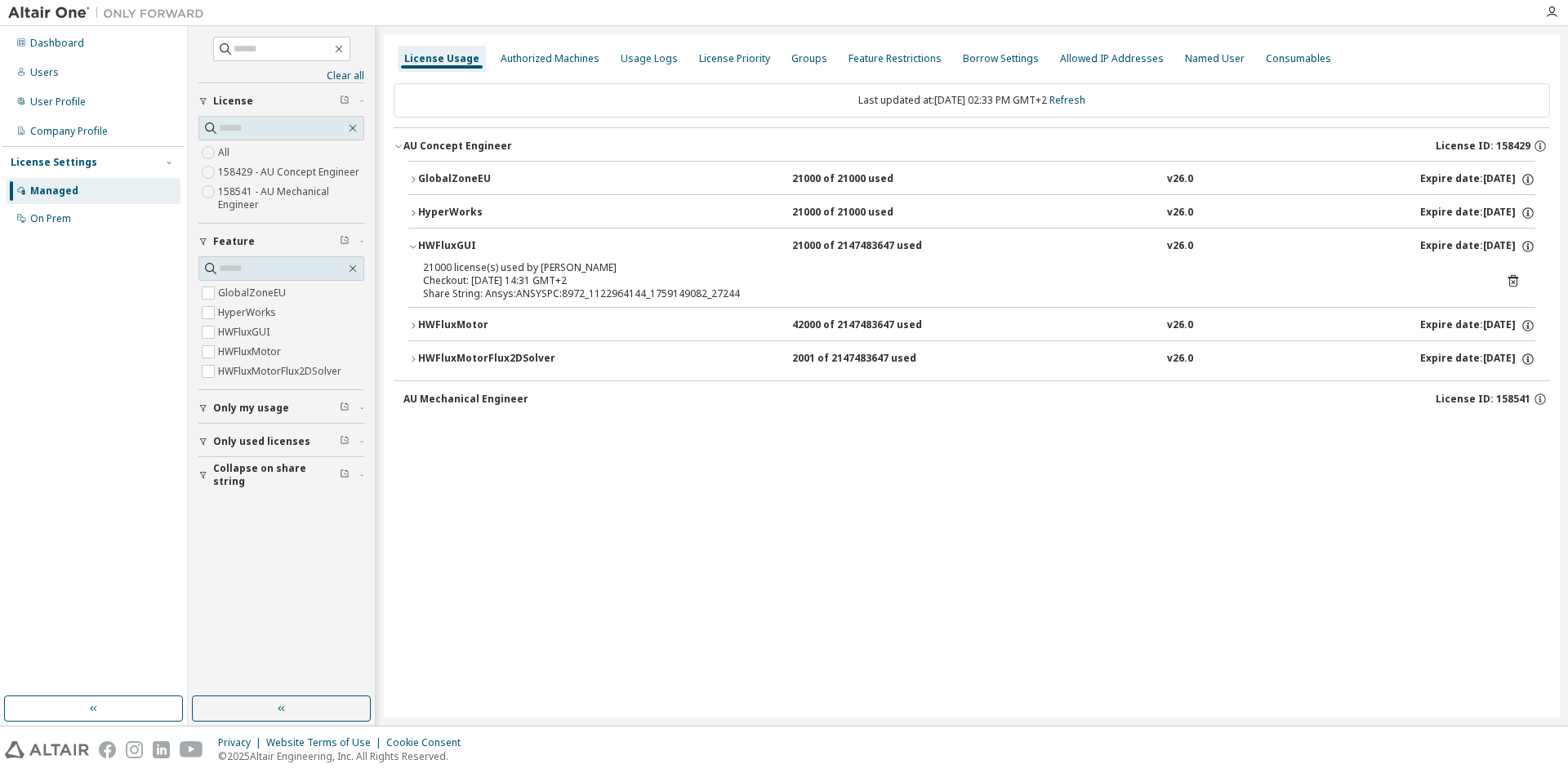
click at [454, 321] on div "HWFluxMotor" at bounding box center [491, 325] width 147 height 14
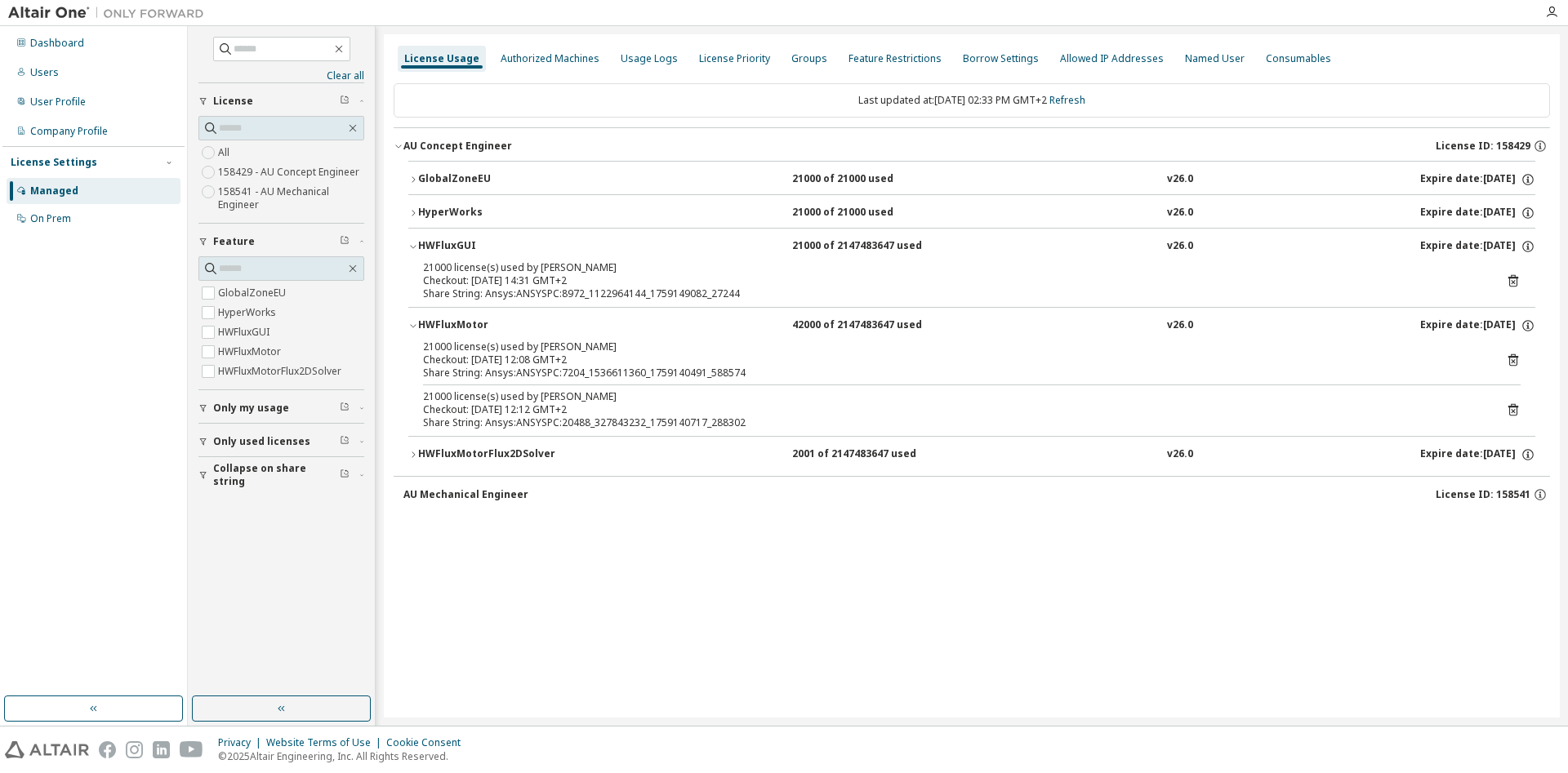
click at [466, 321] on div "HWFluxMotor" at bounding box center [491, 325] width 147 height 14
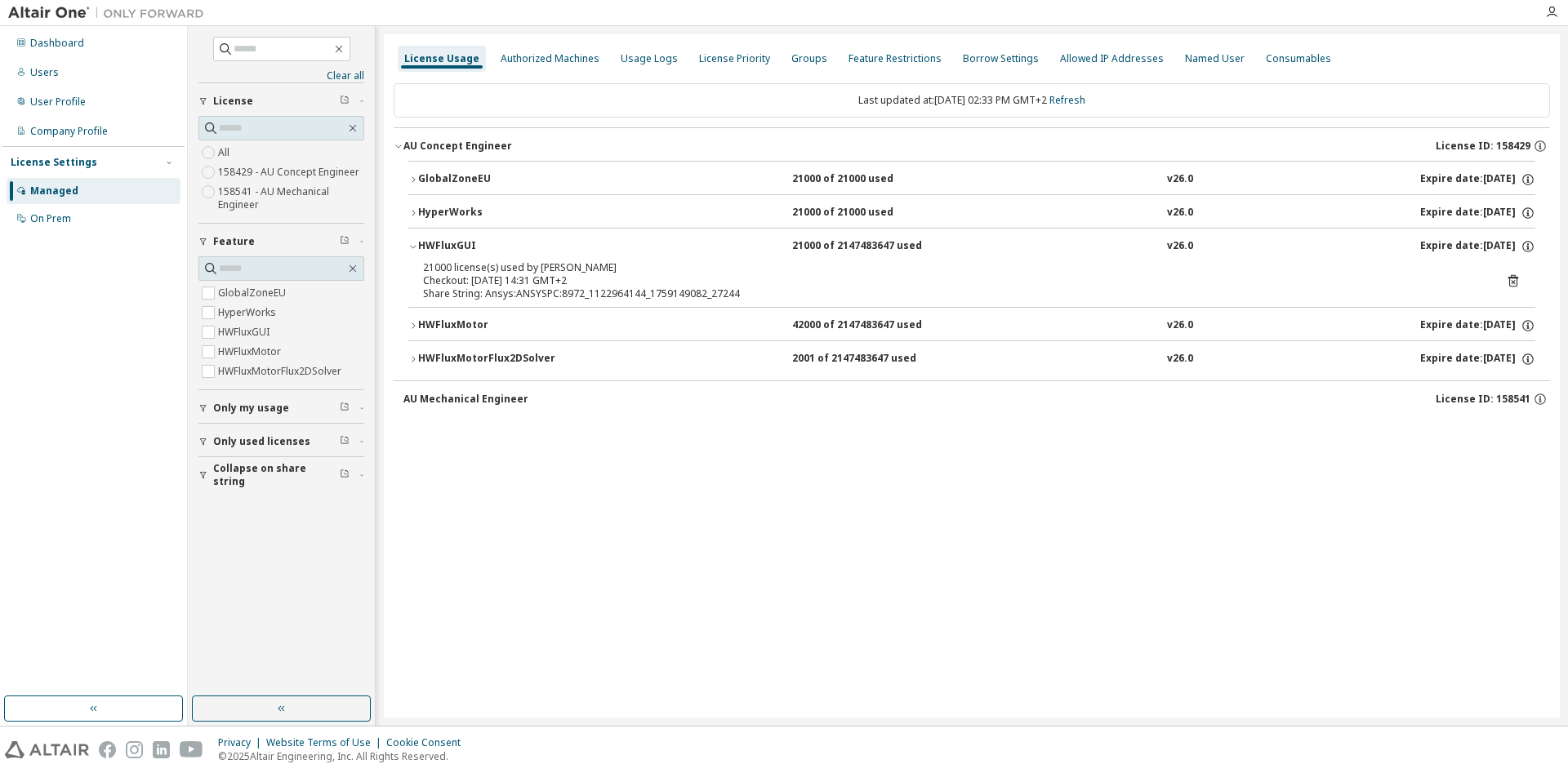
click at [474, 357] on div "HWFluxMotorFlux2DSolver" at bounding box center [491, 359] width 147 height 14
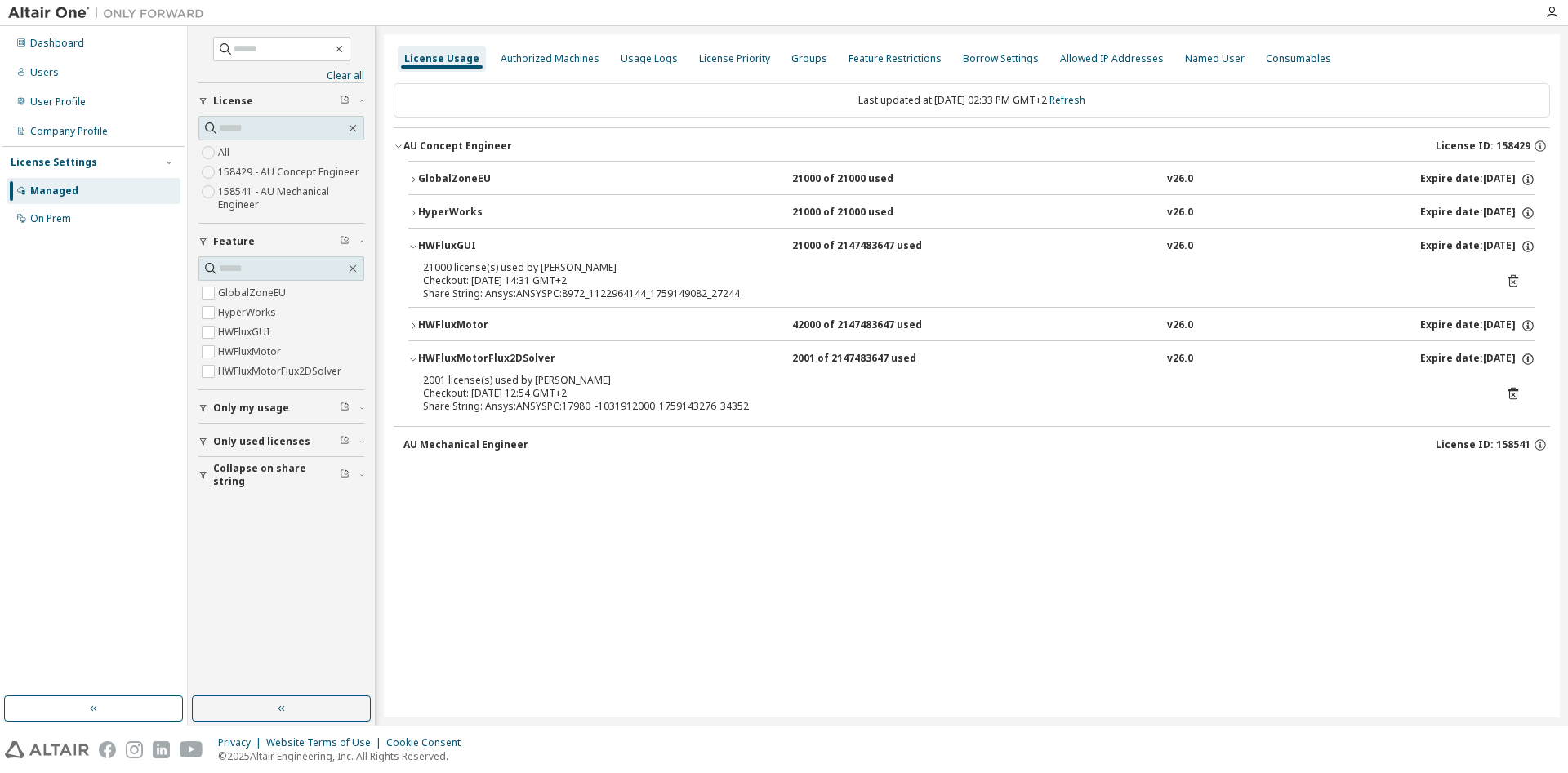
click at [480, 360] on div "HWFluxMotorFlux2DSolver" at bounding box center [491, 359] width 147 height 14
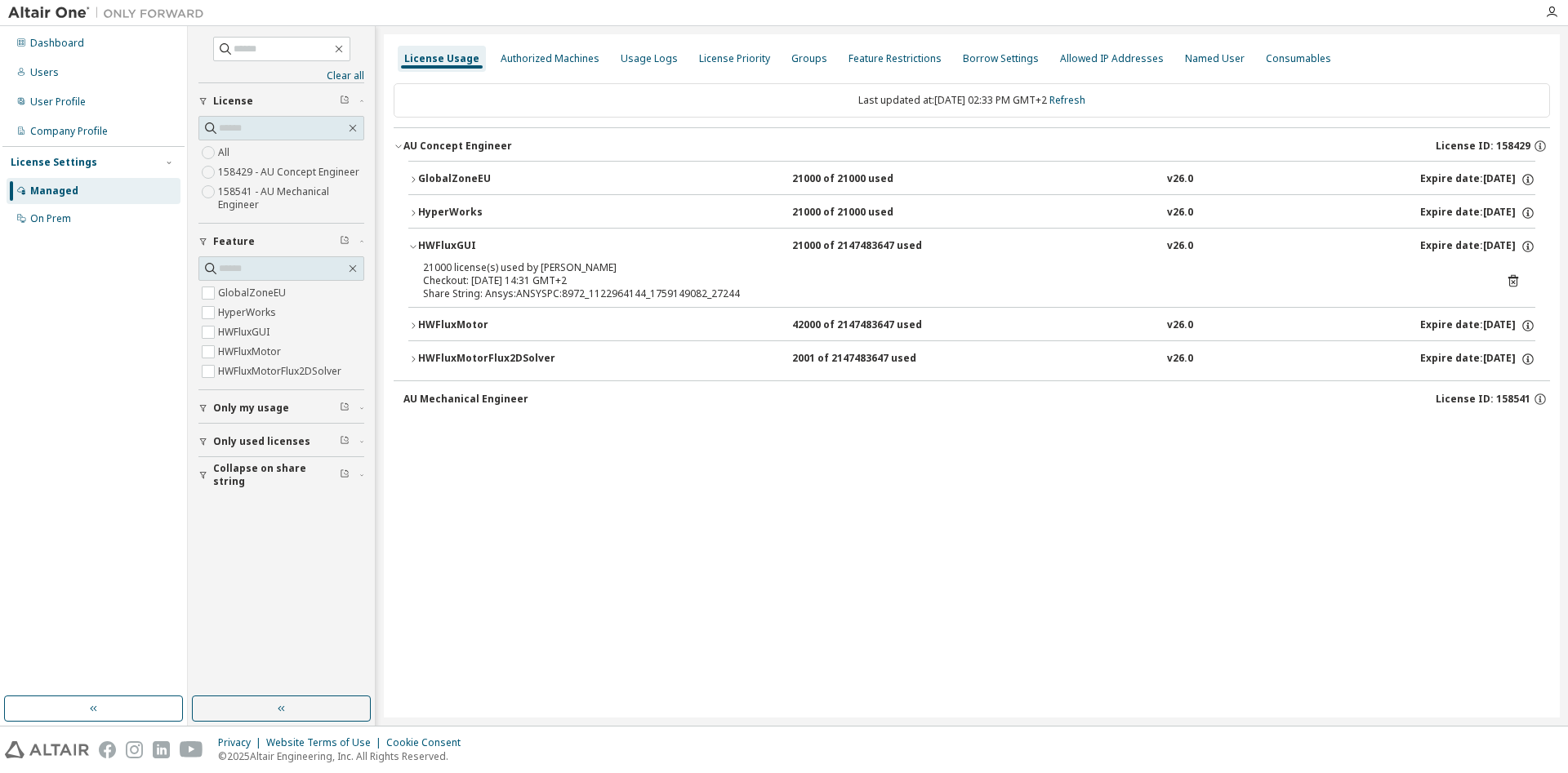
click at [458, 213] on div "HyperWorks" at bounding box center [491, 212] width 147 height 14
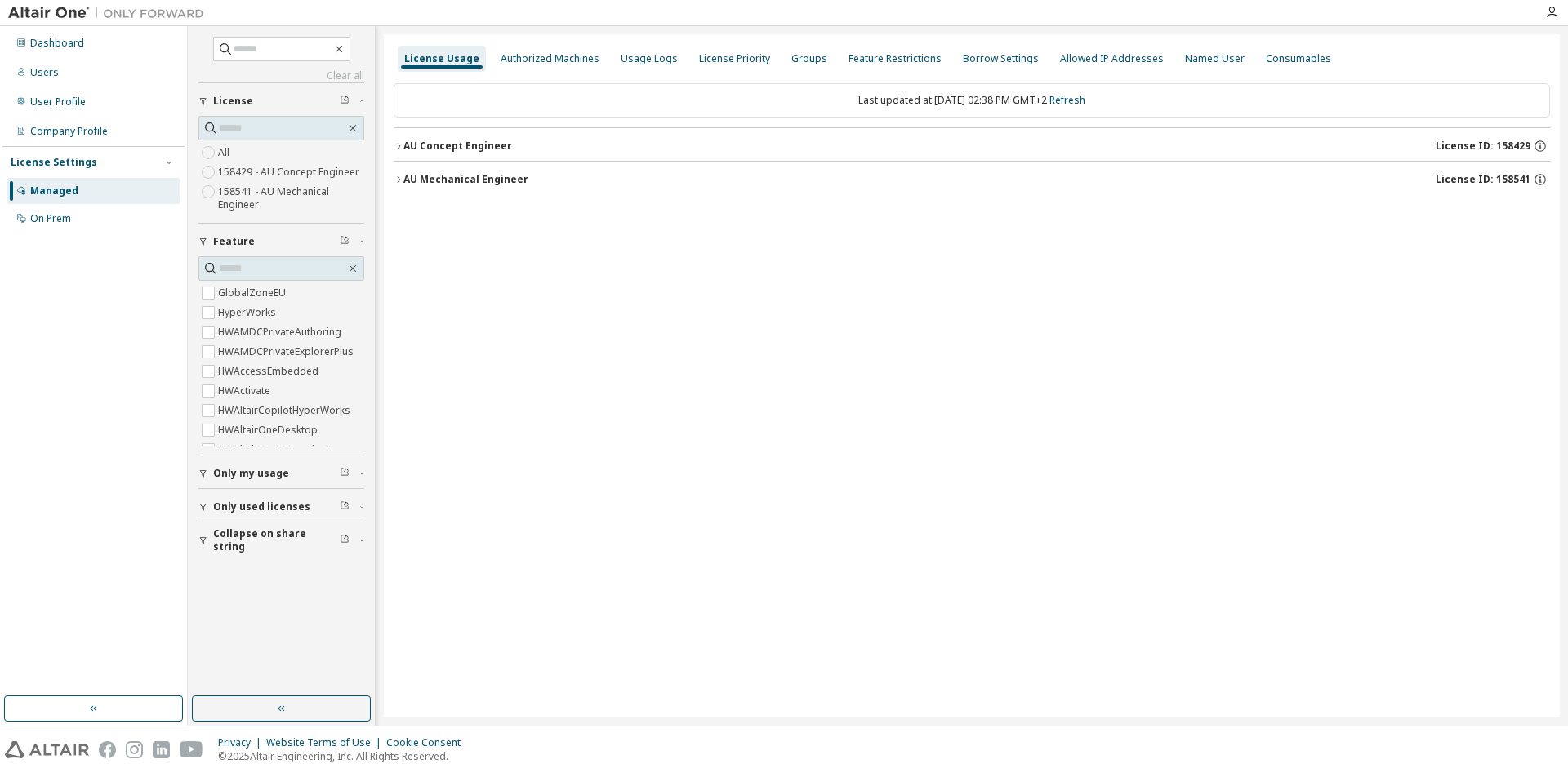
click at [427, 144] on div "AU Concept Engineer" at bounding box center [458, 146] width 109 height 13
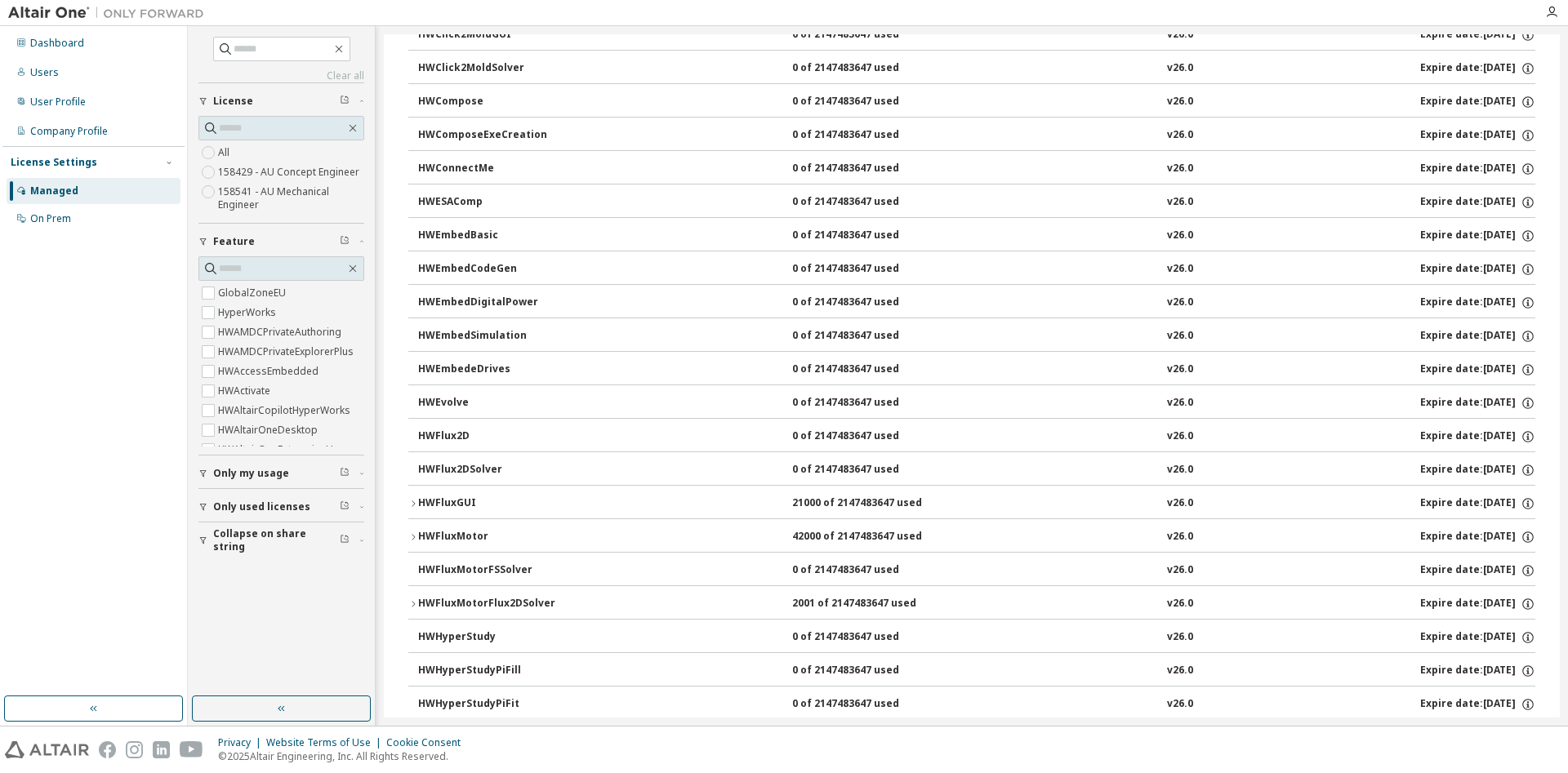
scroll to position [583, 0]
click at [209, 474] on div "button" at bounding box center [205, 473] width 14 height 10
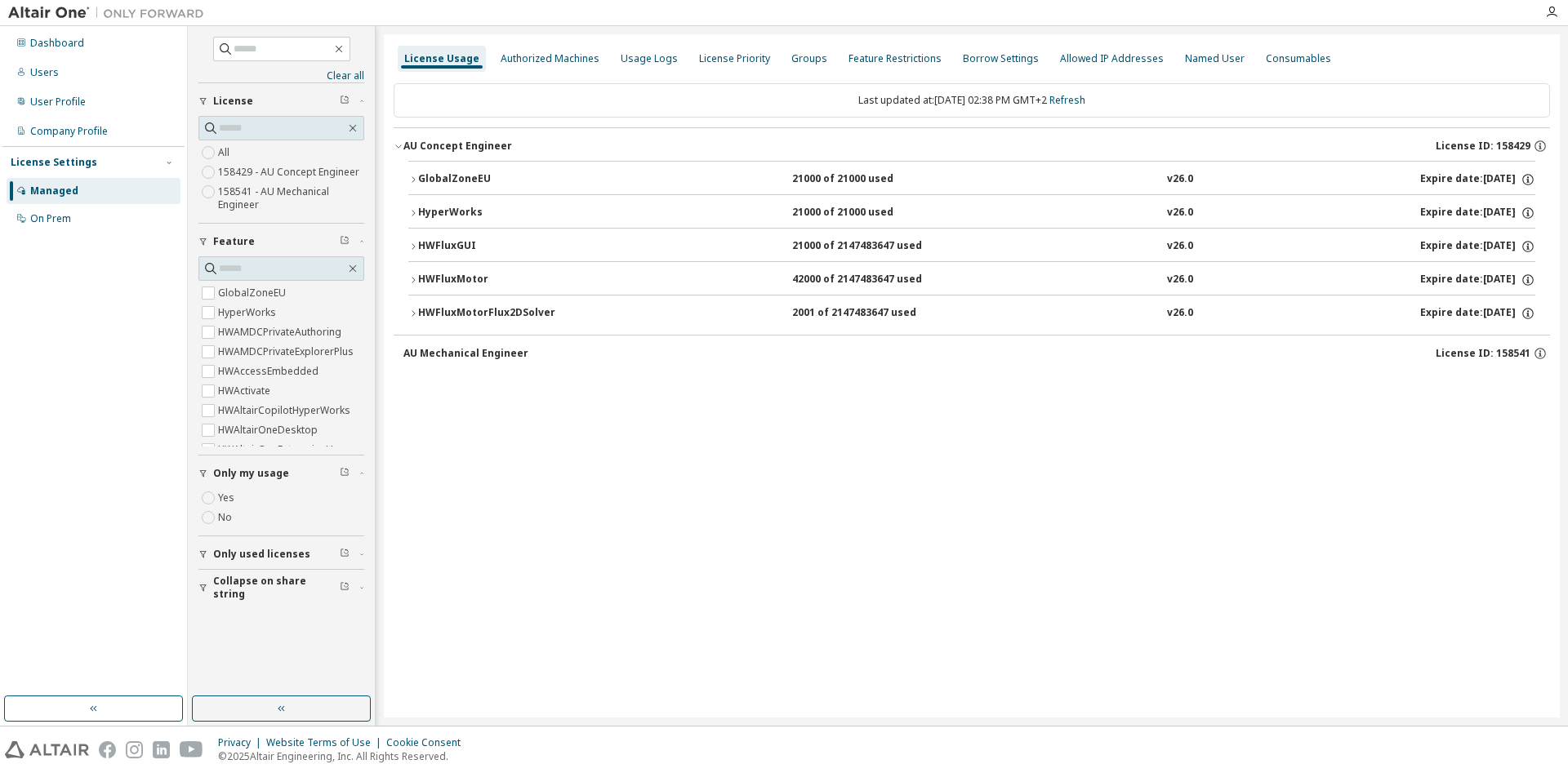
scroll to position [0, 0]
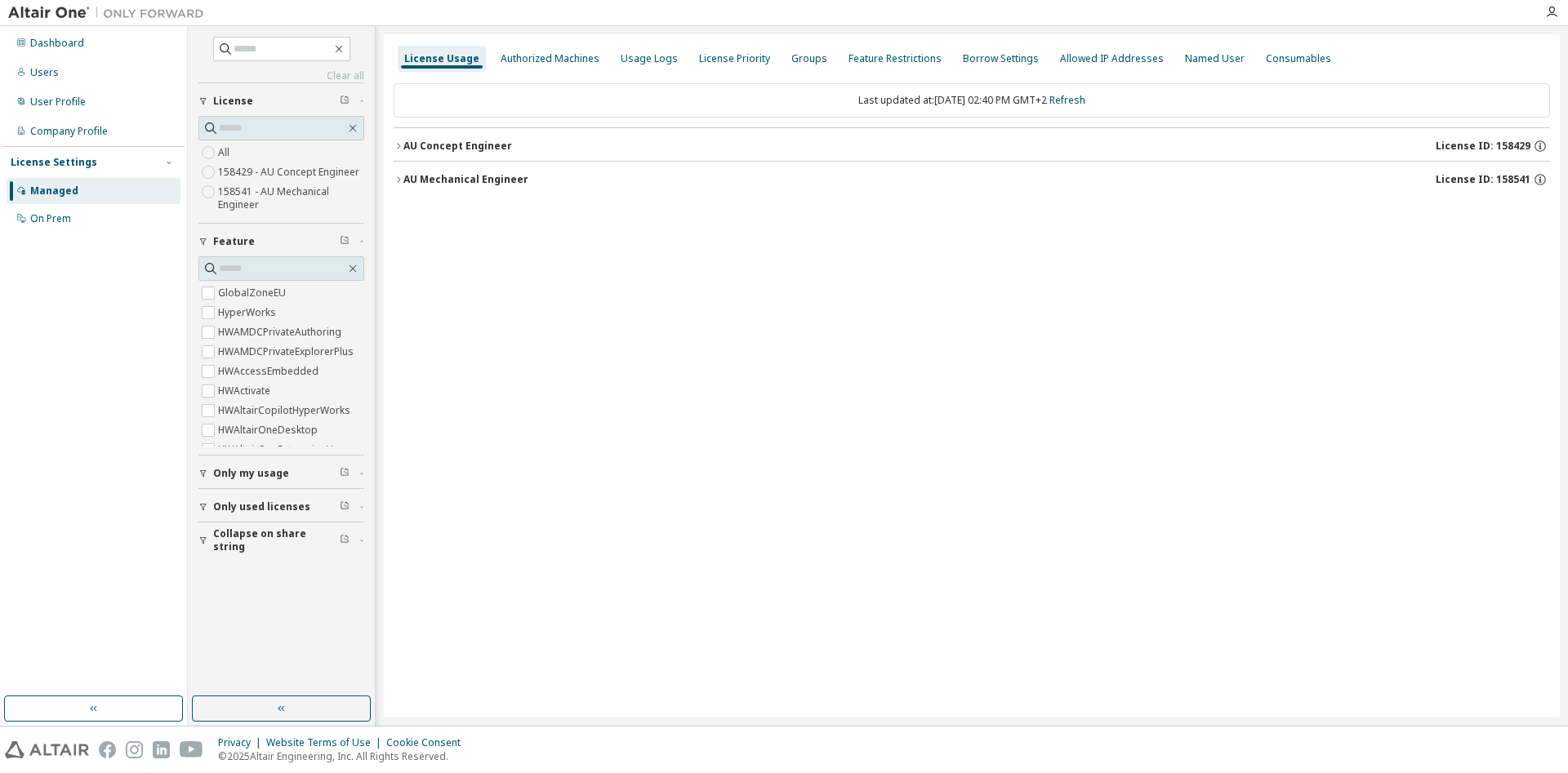
click at [404, 145] on div "AU Concept Engineer" at bounding box center [458, 146] width 109 height 13
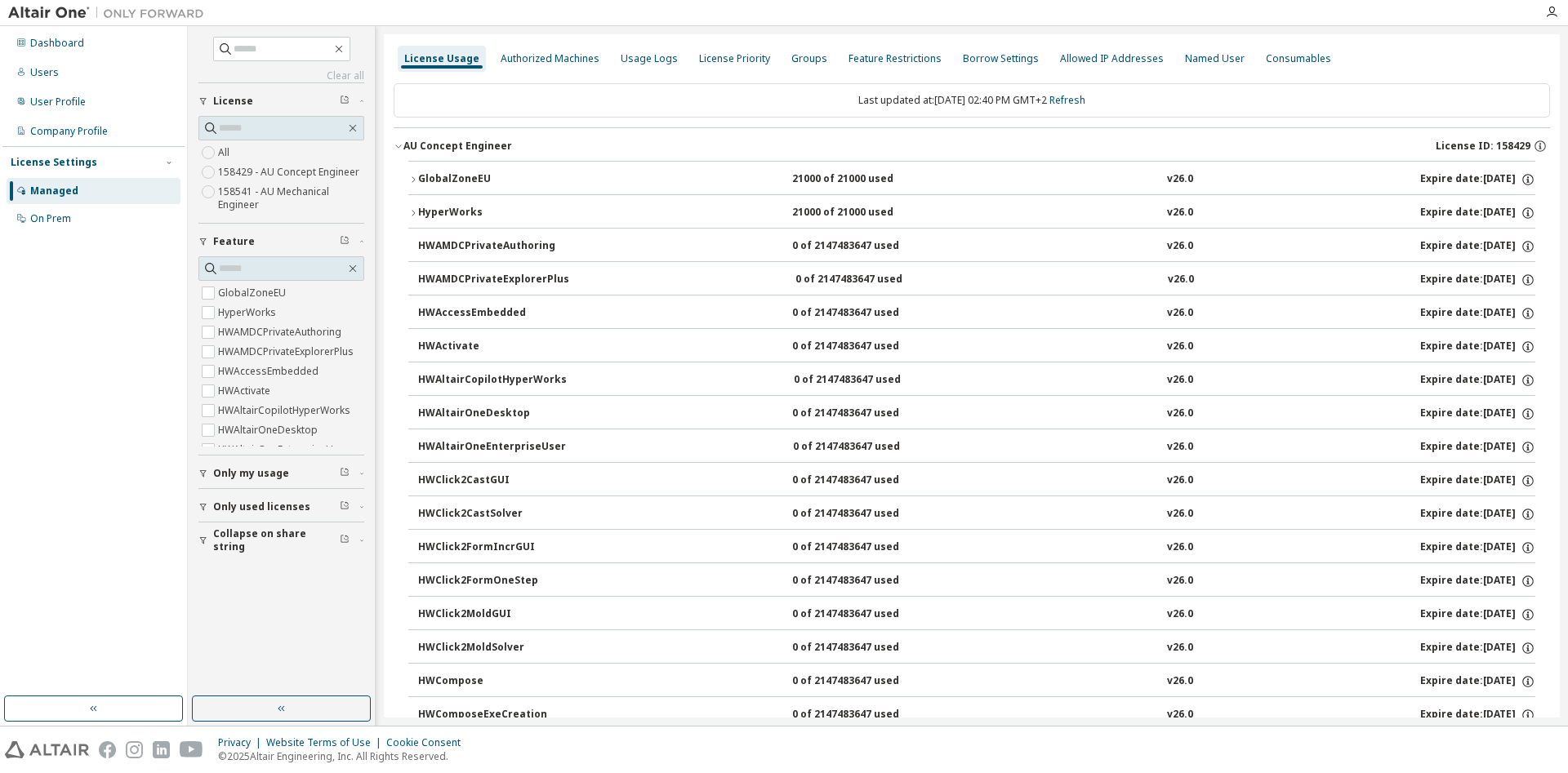
click at [233, 474] on span "Only my usage" at bounding box center [251, 474] width 76 height 13
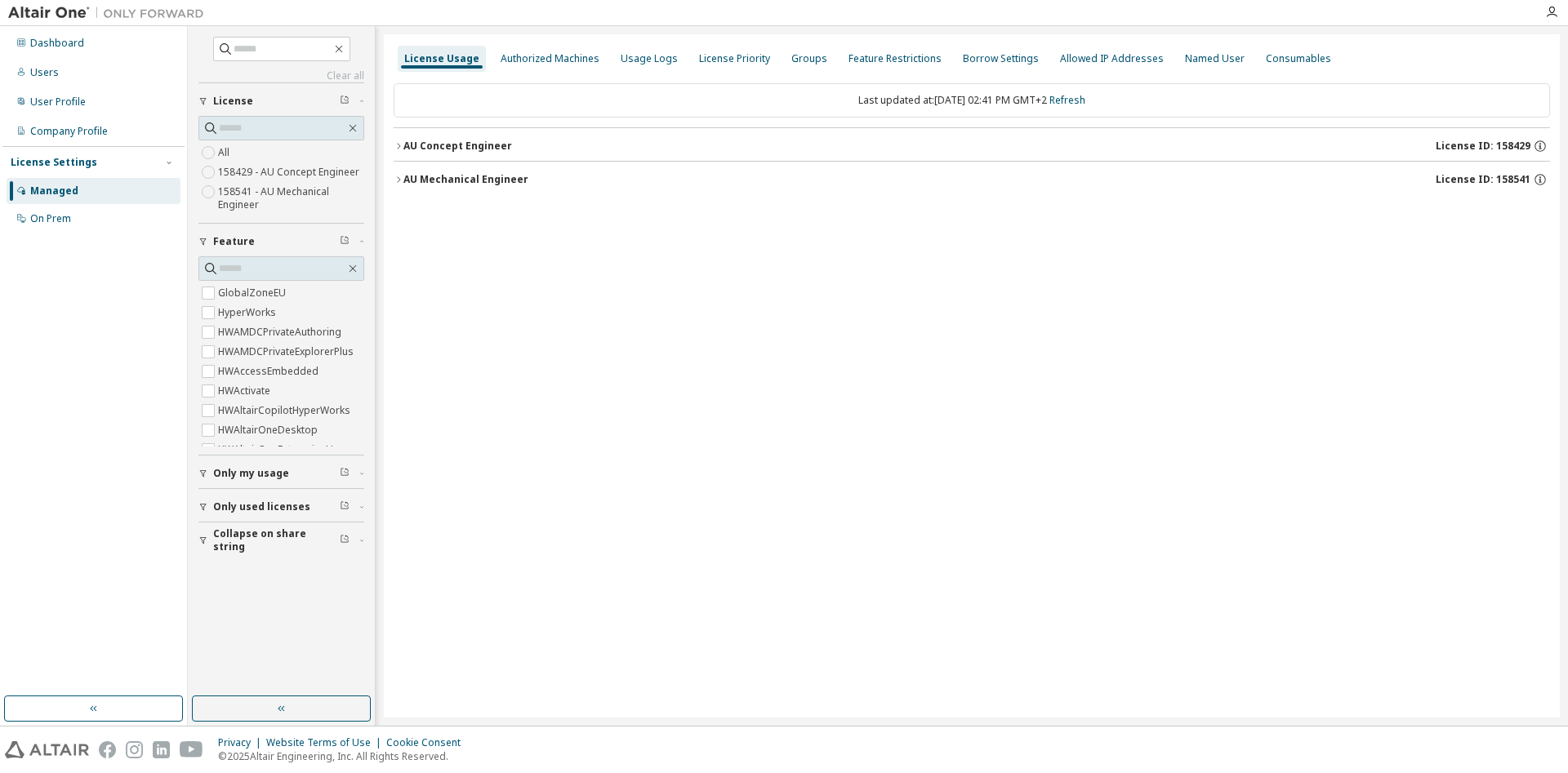
click at [406, 149] on div "AU Concept Engineer" at bounding box center [458, 146] width 109 height 13
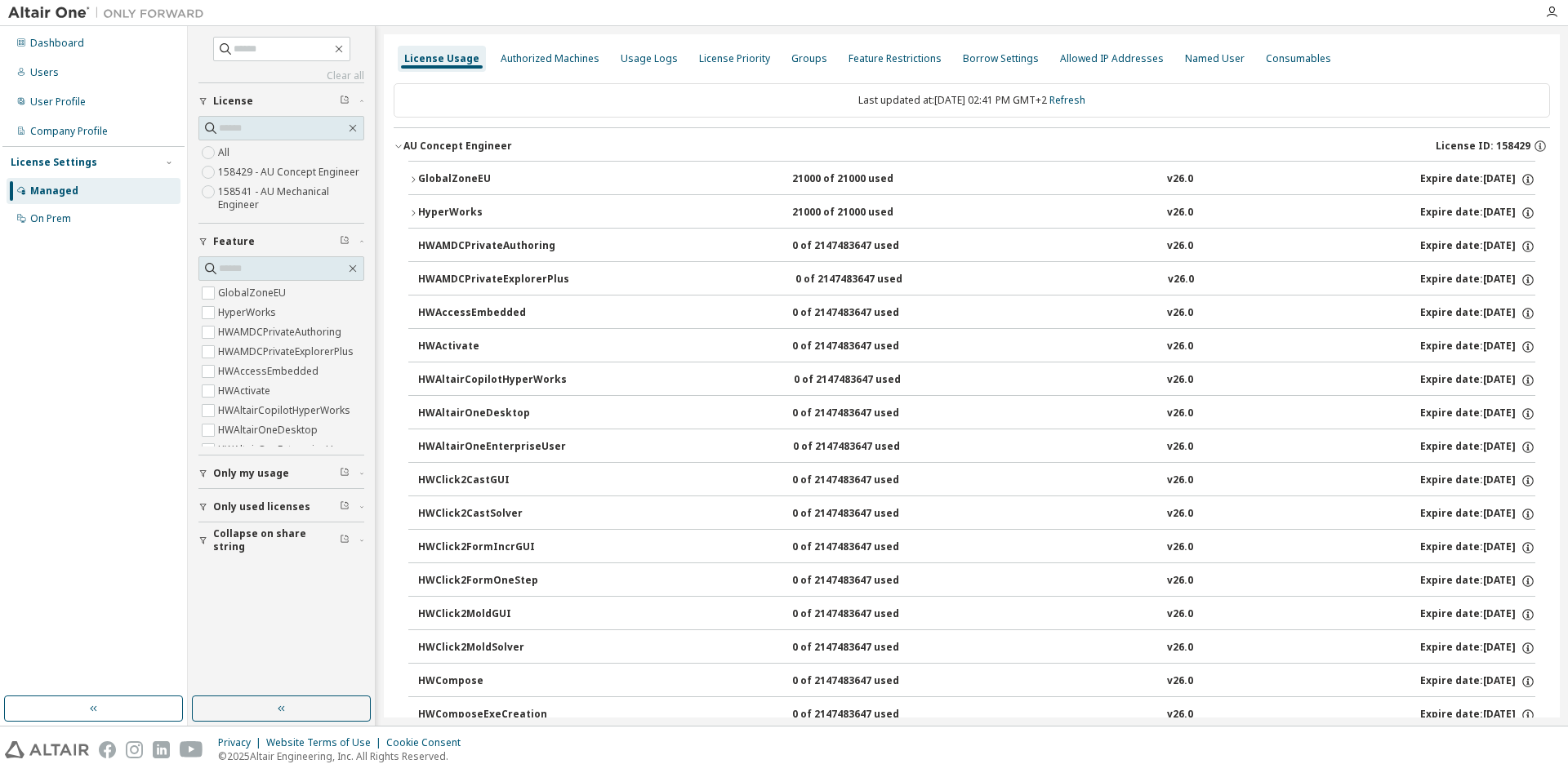
click at [211, 469] on div "button" at bounding box center [205, 473] width 14 height 10
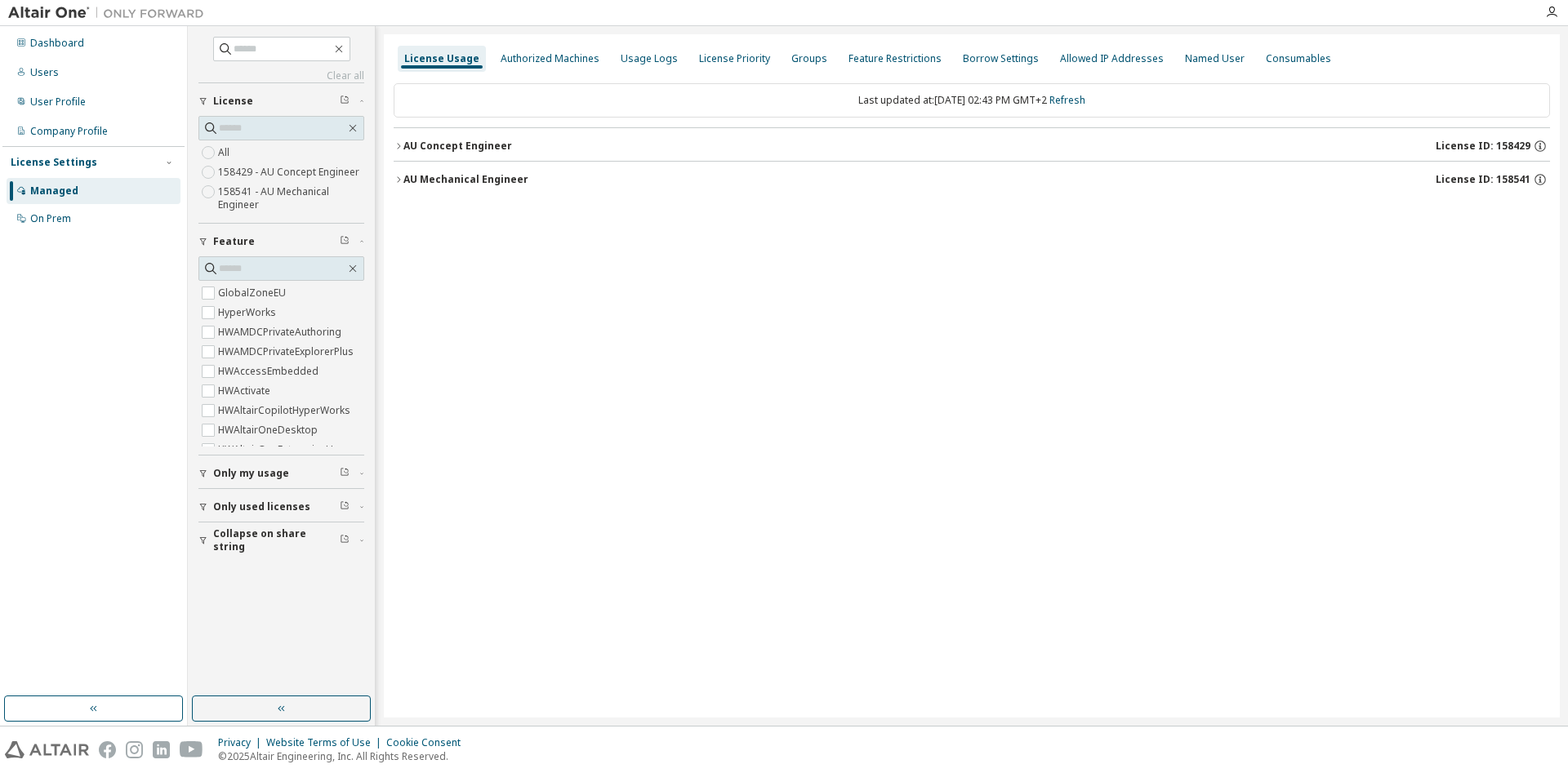
click at [246, 468] on span "Only my usage" at bounding box center [251, 474] width 76 height 13
click at [445, 143] on div "AU Concept Engineer" at bounding box center [458, 146] width 109 height 13
click at [253, 473] on span "Only my usage" at bounding box center [251, 474] width 76 height 13
click at [233, 499] on label "Yes" at bounding box center [228, 498] width 19 height 19
click at [498, 146] on div "AU Concept Engineer" at bounding box center [458, 146] width 109 height 13
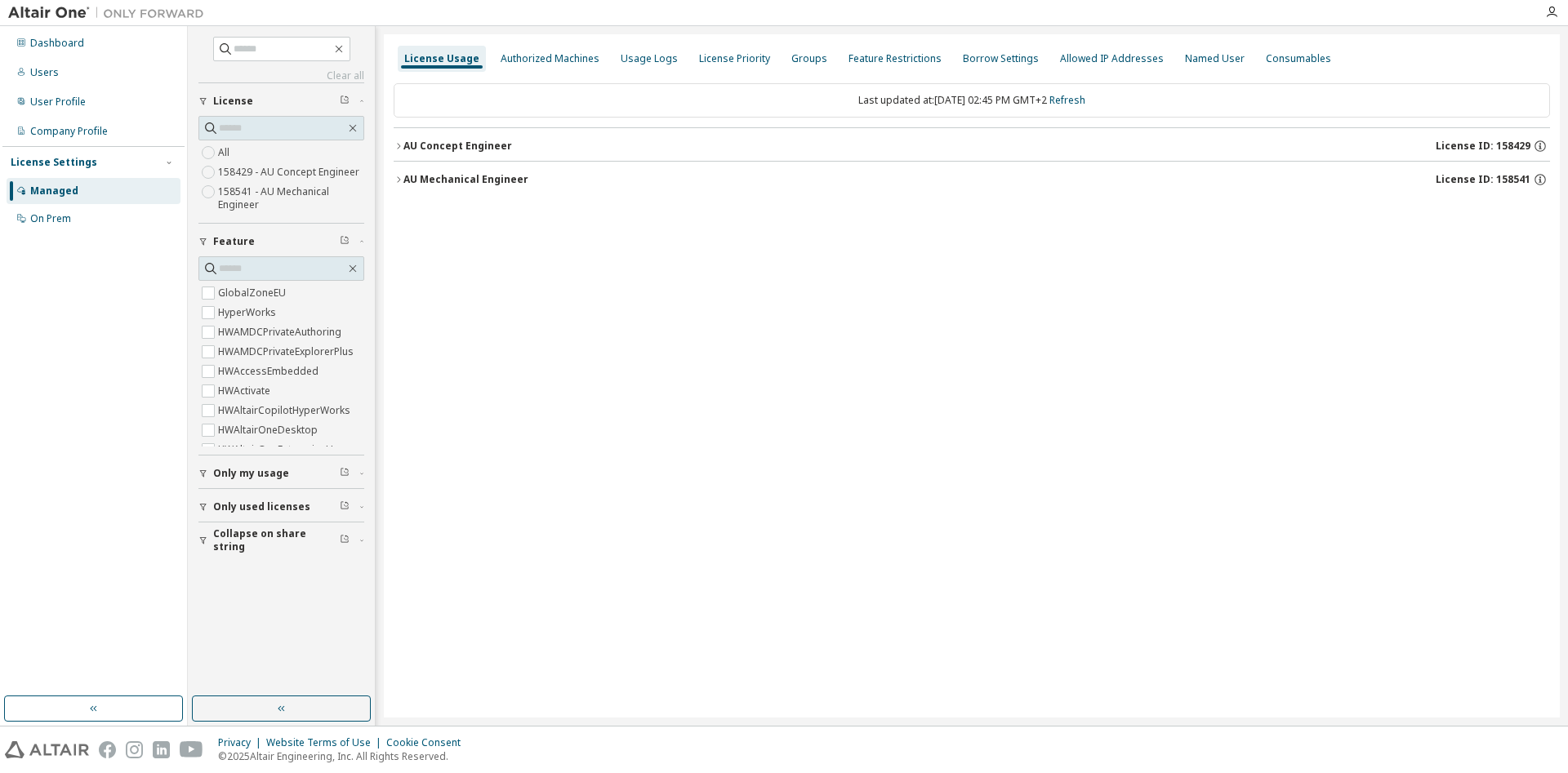
click at [235, 474] on span "Only my usage" at bounding box center [251, 474] width 76 height 13
click at [229, 495] on label "Yes" at bounding box center [228, 498] width 19 height 19
click at [481, 150] on div "AU Concept Engineer" at bounding box center [458, 146] width 109 height 13
click at [252, 479] on span "Only my usage" at bounding box center [251, 474] width 76 height 13
click at [503, 144] on div "AU Concept Engineer" at bounding box center [458, 146] width 109 height 13
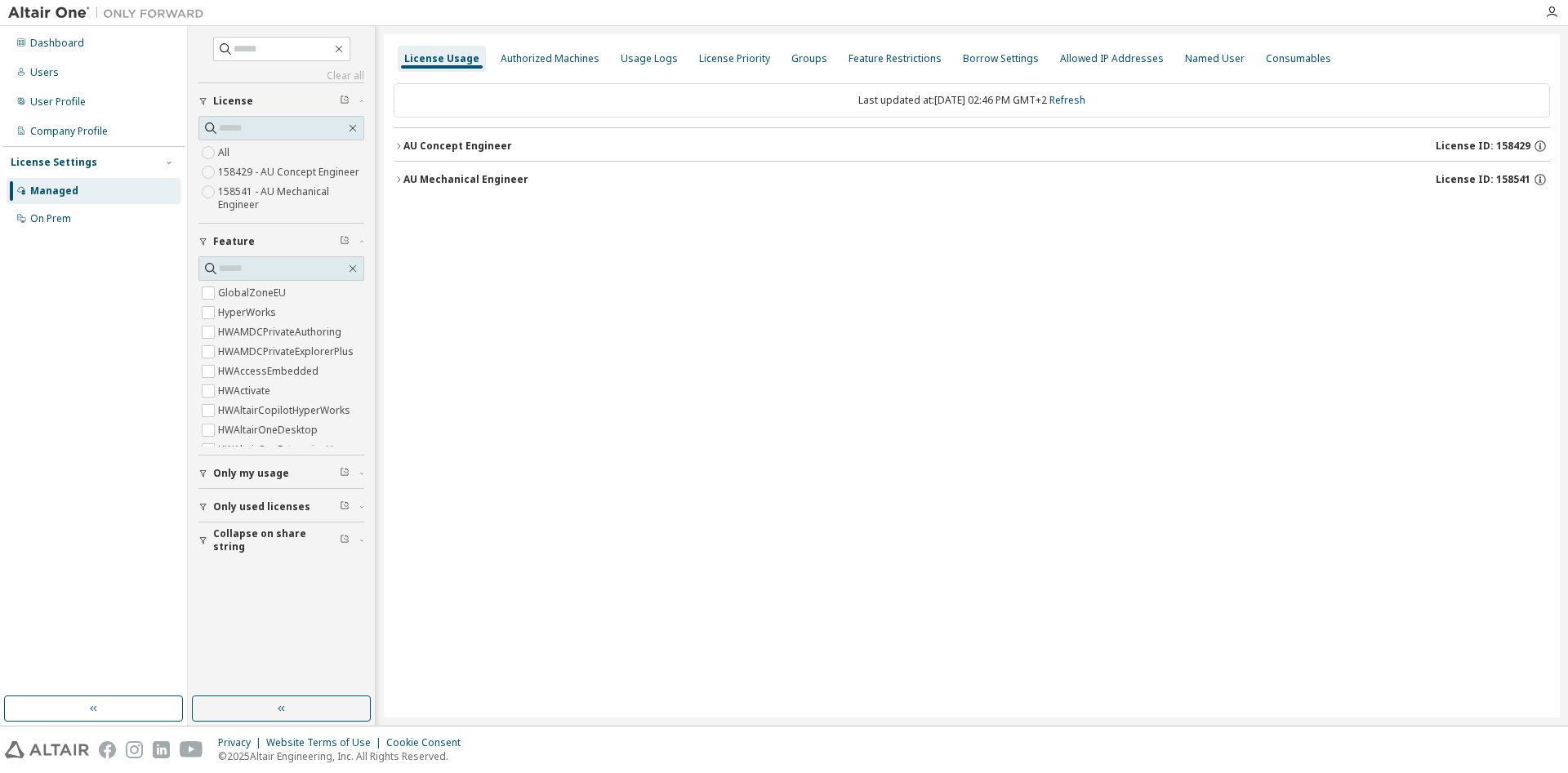
click at [396, 180] on icon "button" at bounding box center [398, 180] width 10 height 10
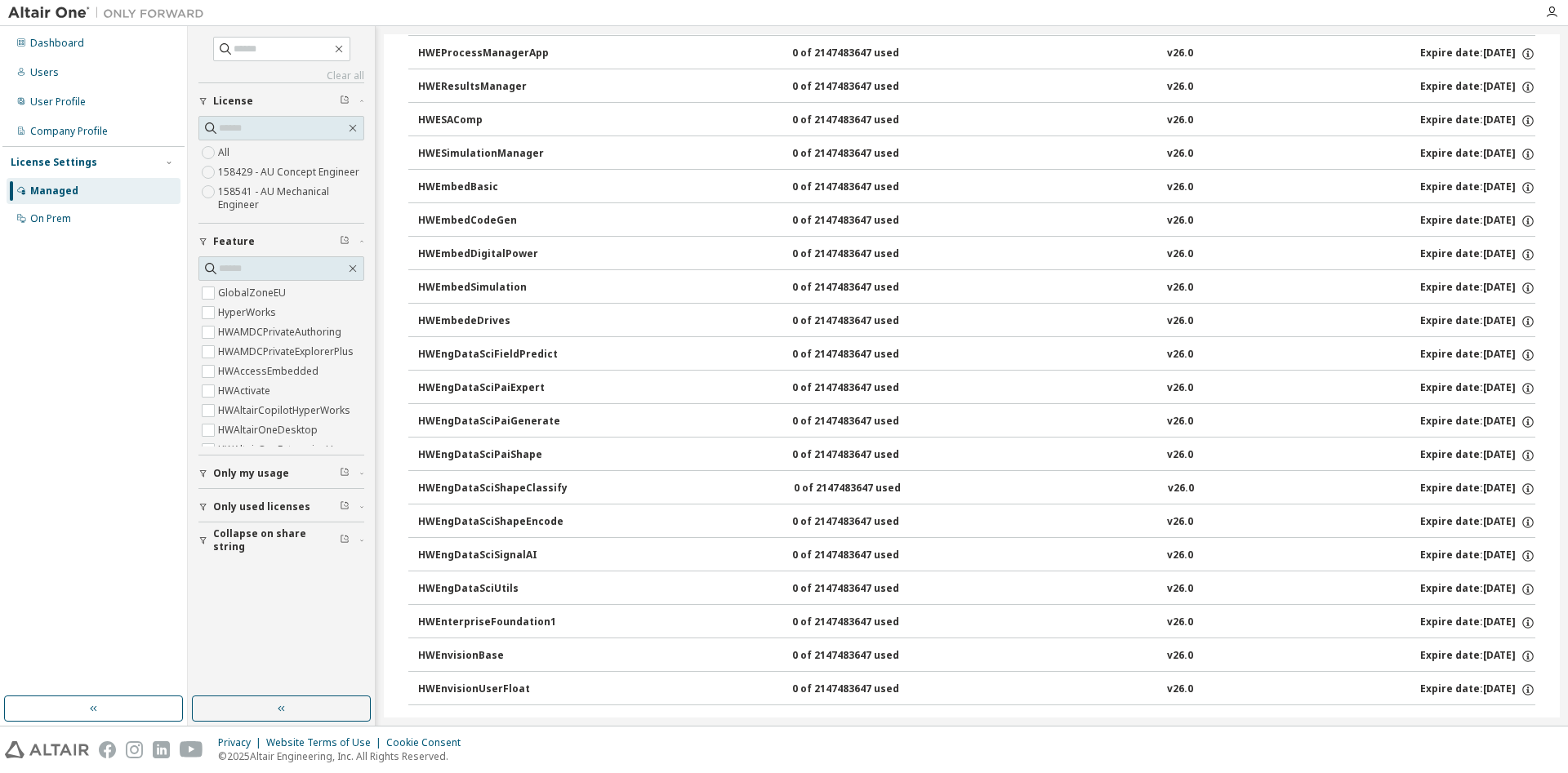
scroll to position [1915, 0]
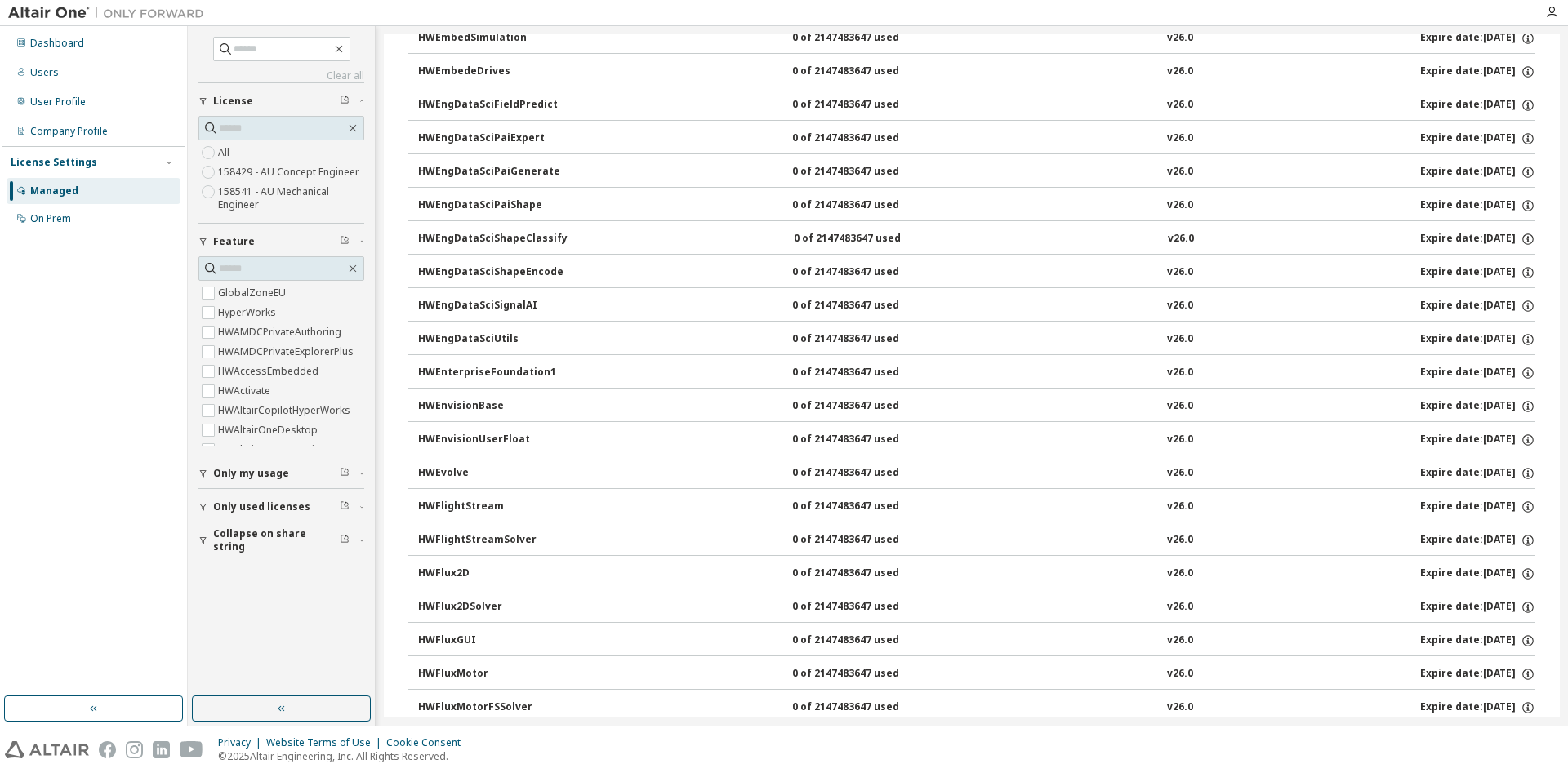
click at [222, 474] on span "Only my usage" at bounding box center [251, 474] width 76 height 13
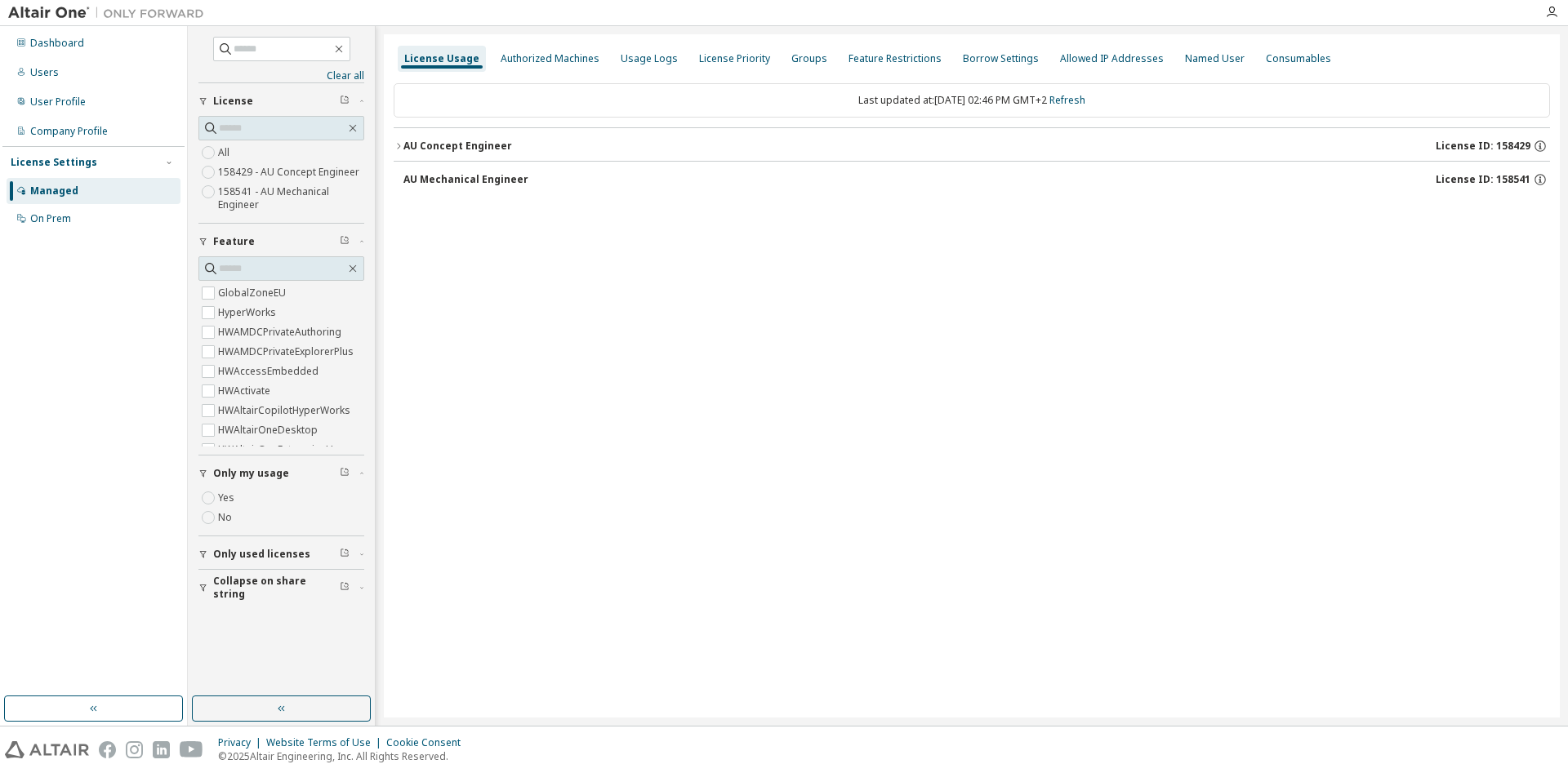
scroll to position [0, 0]
click at [401, 145] on icon "button" at bounding box center [398, 146] width 10 height 10
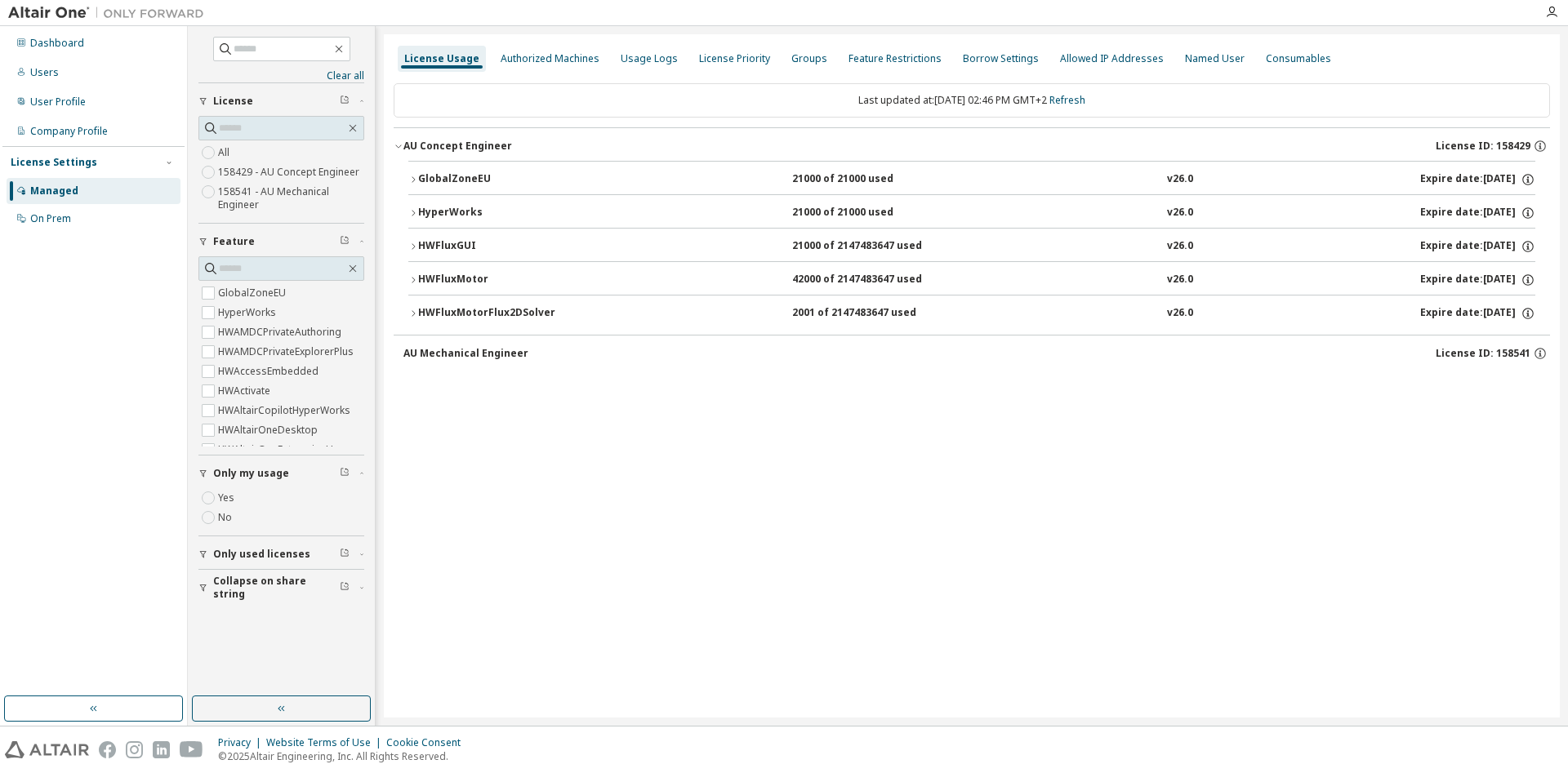
click at [414, 245] on icon "button" at bounding box center [413, 246] width 10 height 10
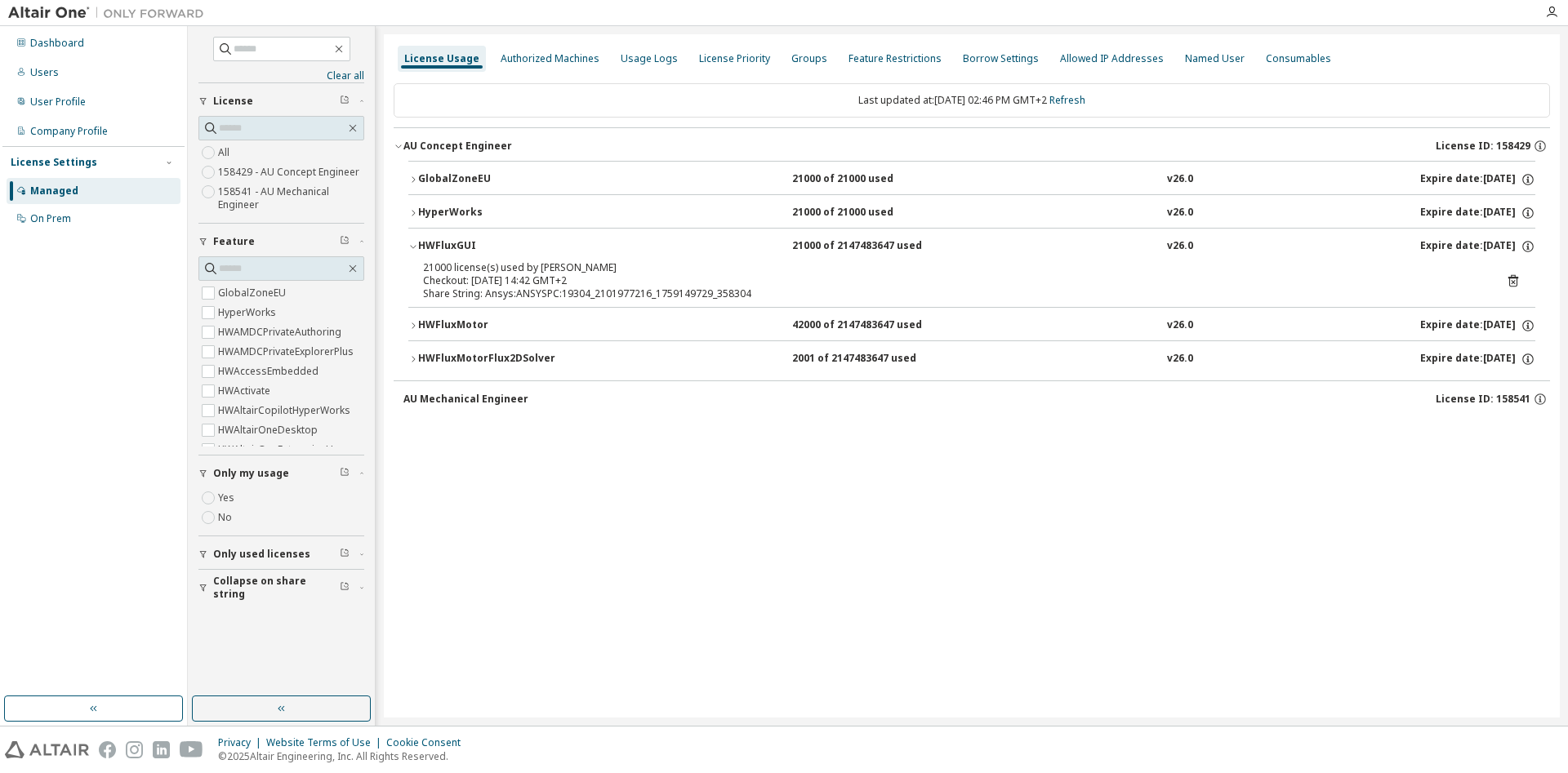
click at [412, 212] on icon "button" at bounding box center [413, 213] width 10 height 10
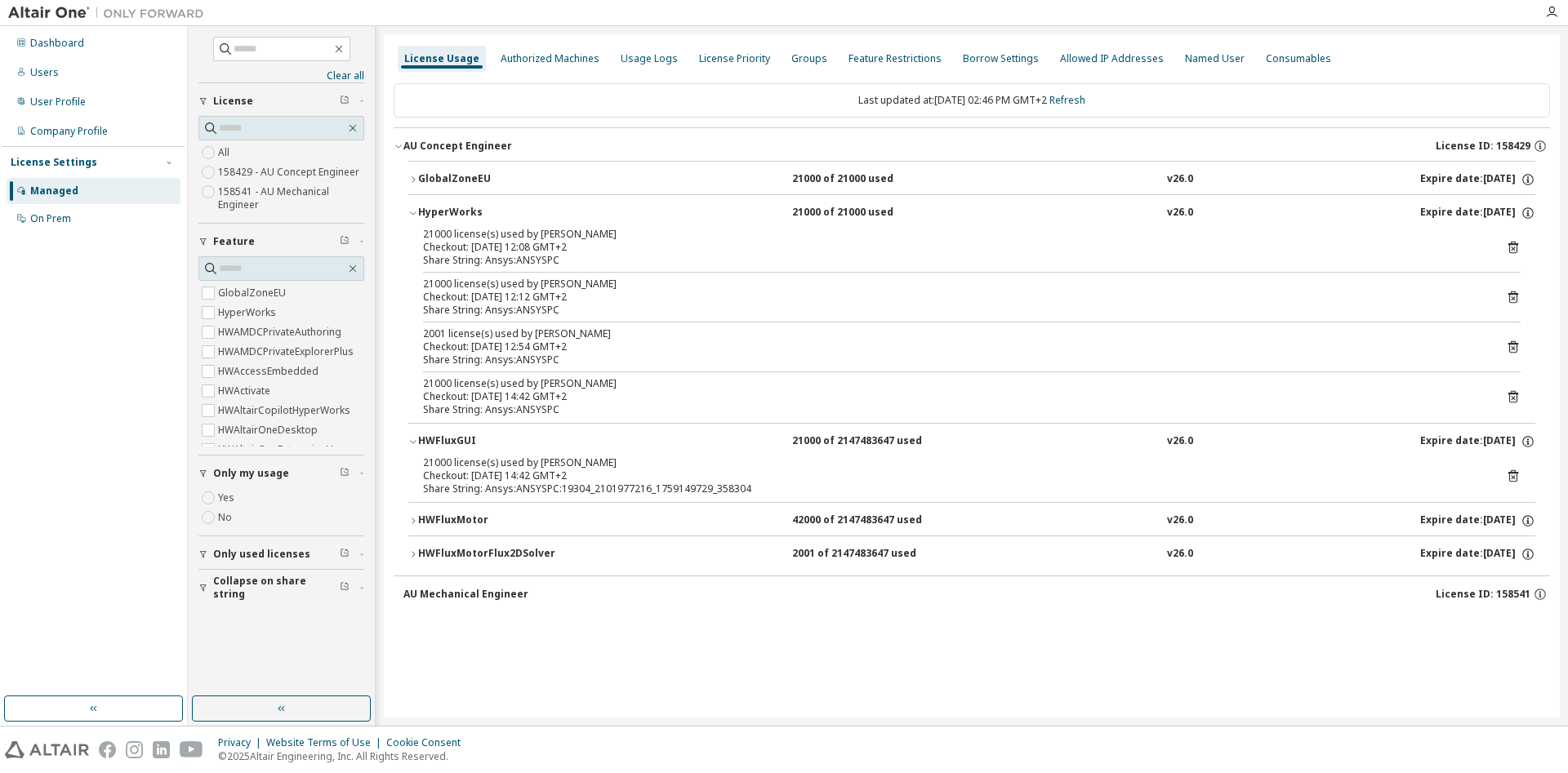
click at [418, 212] on div "HyperWorks" at bounding box center [491, 212] width 147 height 14
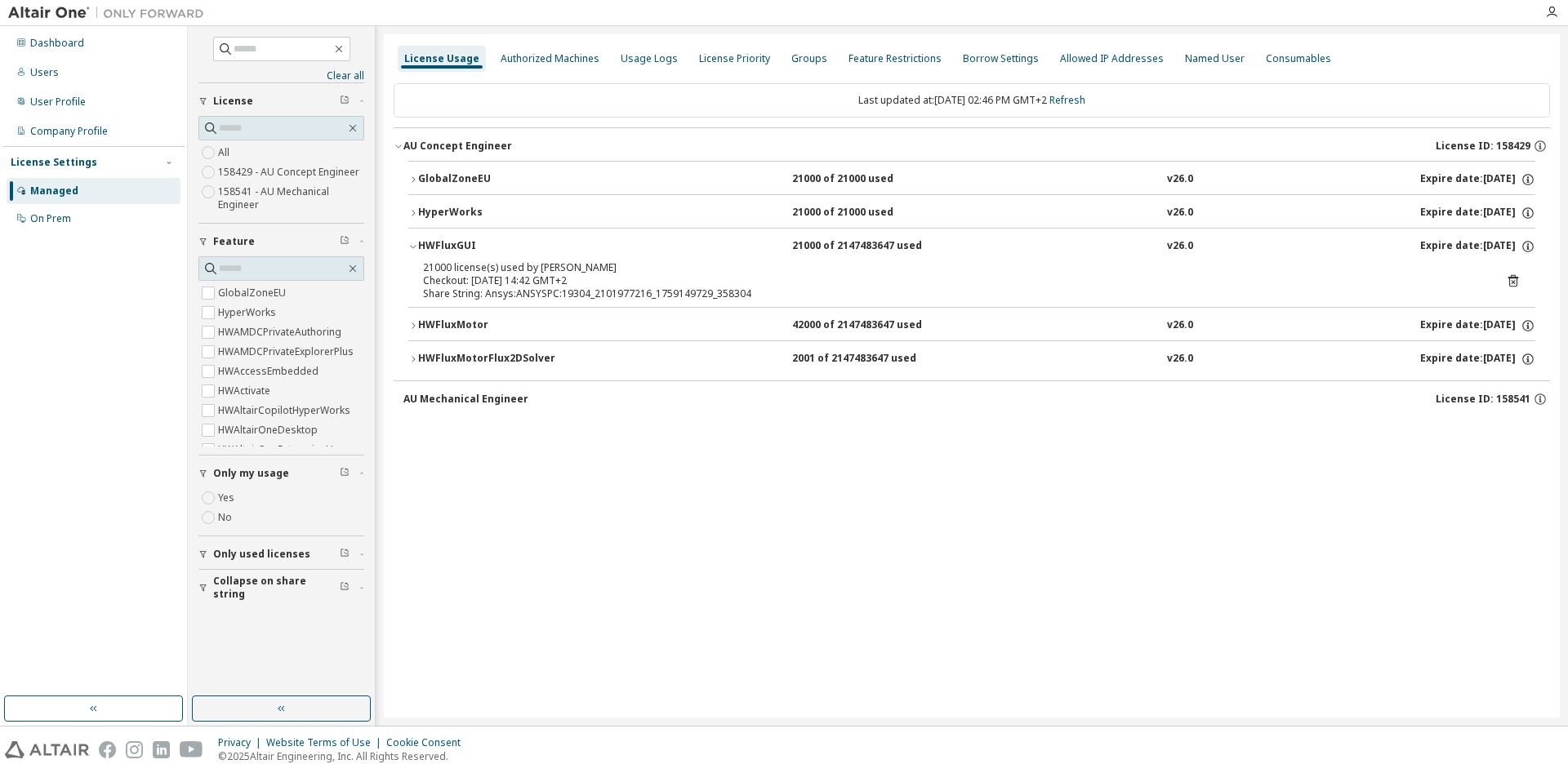
click at [411, 328] on icon "button" at bounding box center [413, 326] width 10 height 10
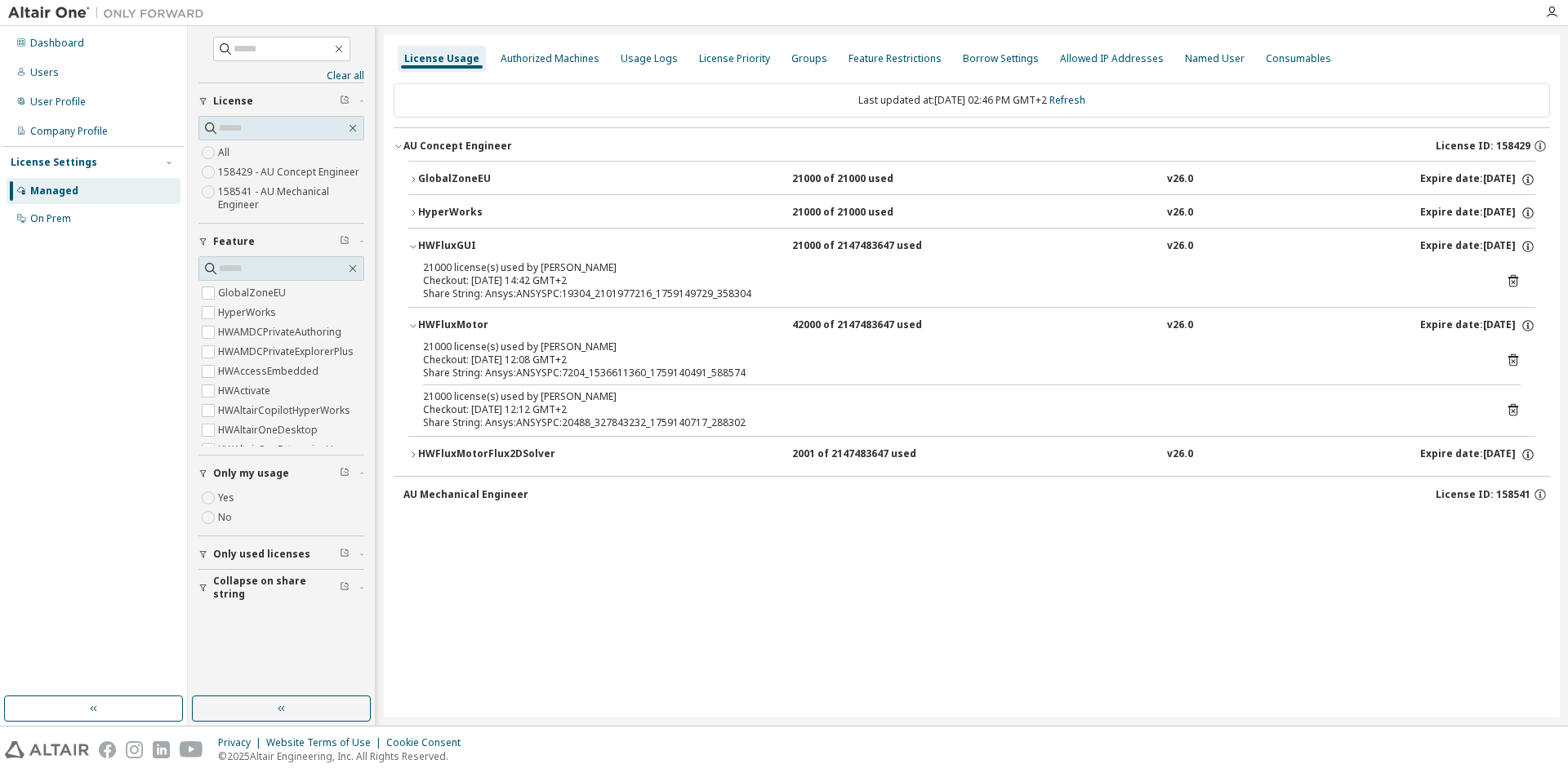
click at [417, 455] on icon "button" at bounding box center [413, 455] width 10 height 10
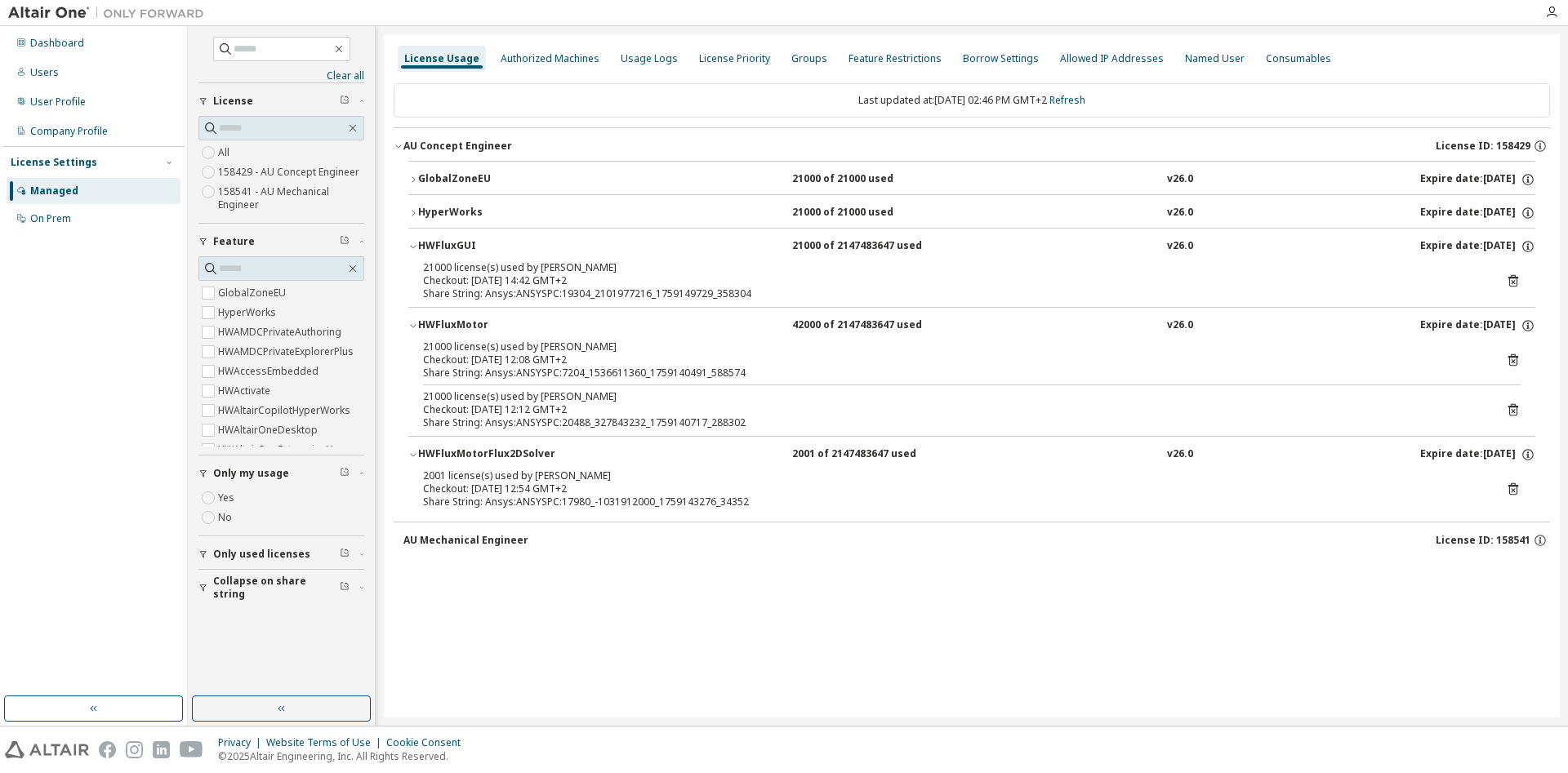
click at [414, 181] on icon "button" at bounding box center [412, 179] width 3 height 6
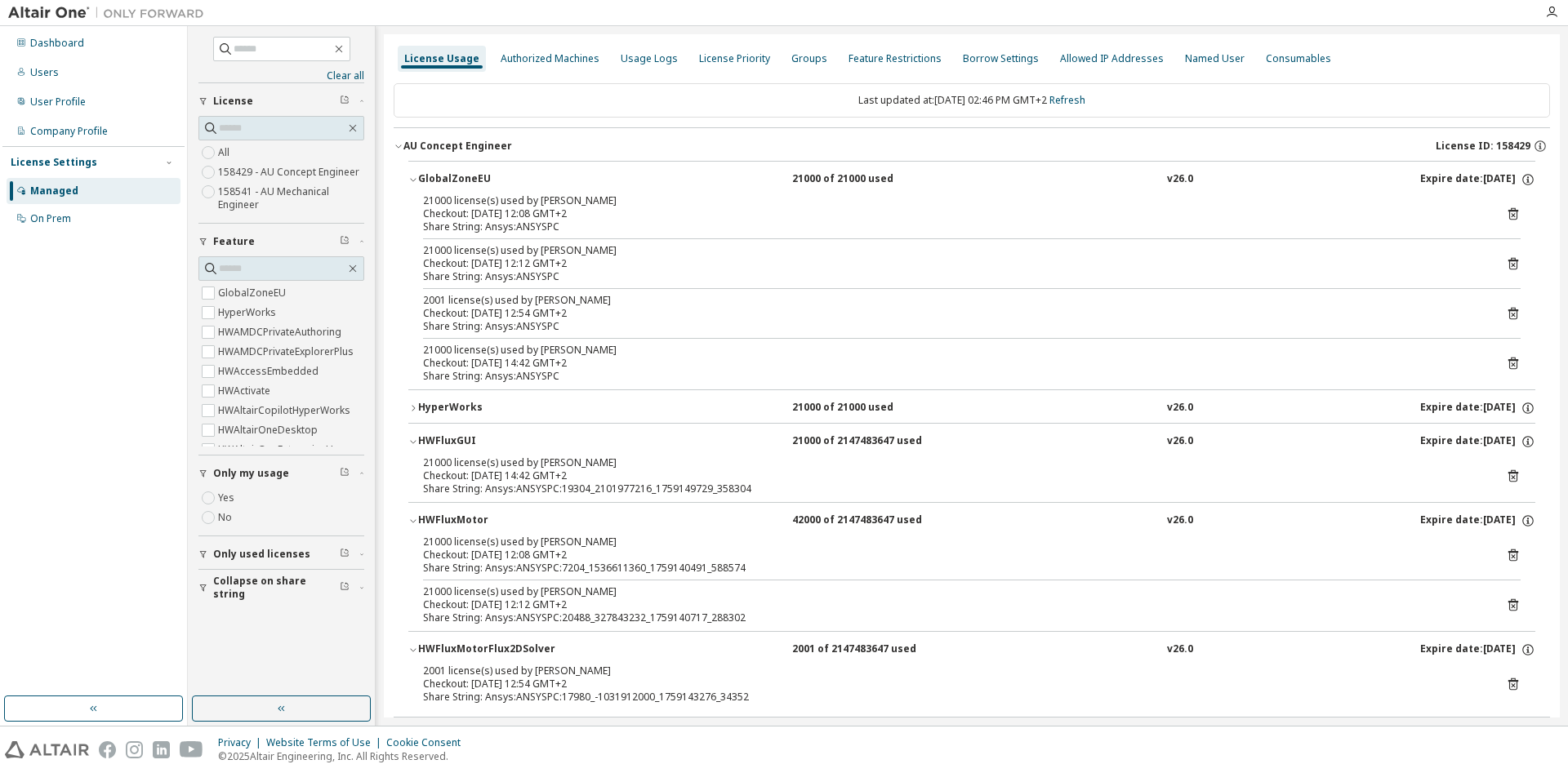
click at [414, 181] on icon "button" at bounding box center [412, 180] width 6 height 3
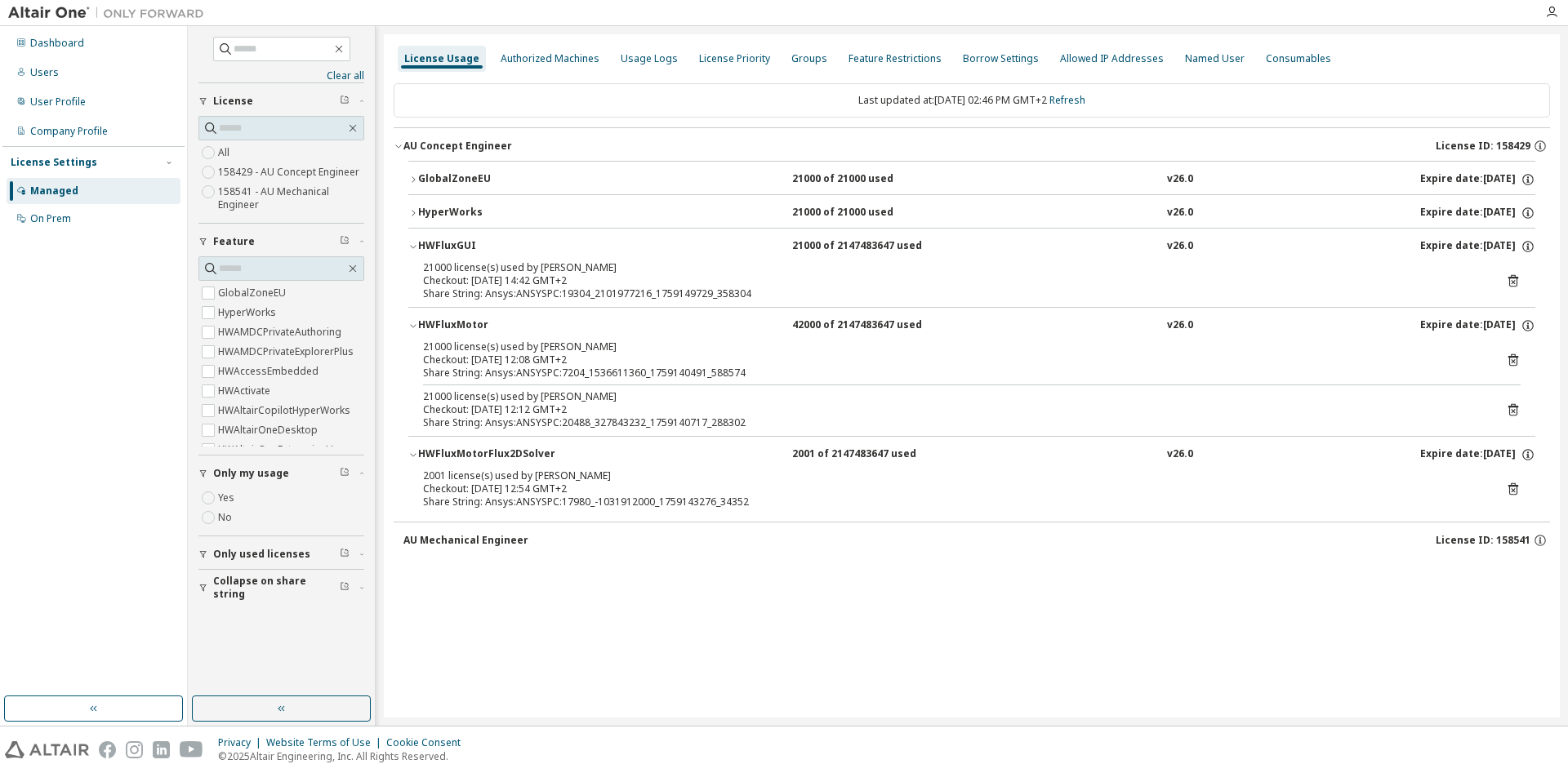
click at [413, 211] on icon "button" at bounding box center [413, 213] width 10 height 10
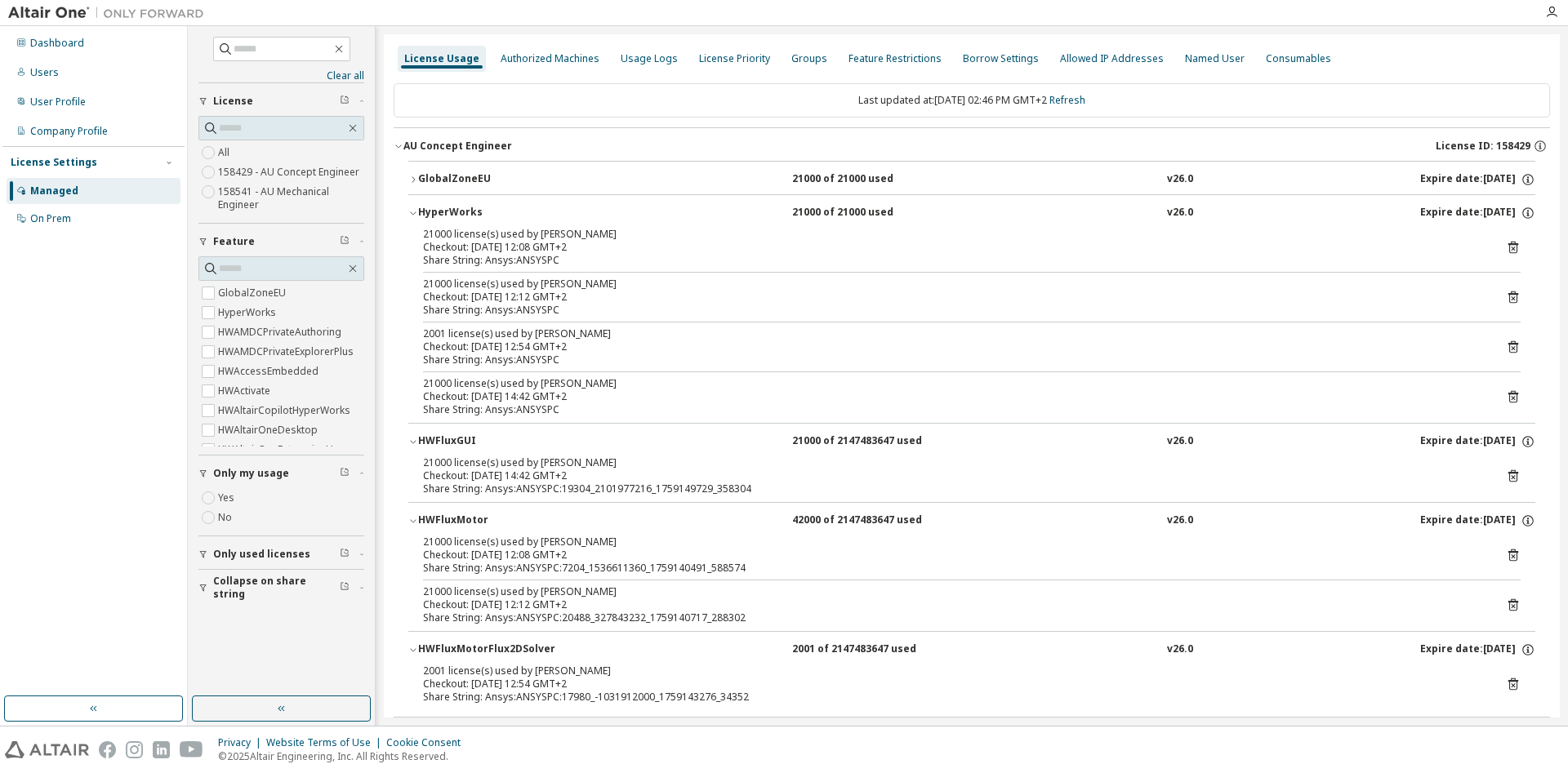
click at [413, 211] on icon "button" at bounding box center [413, 213] width 10 height 10
